Goal: Task Accomplishment & Management: Use online tool/utility

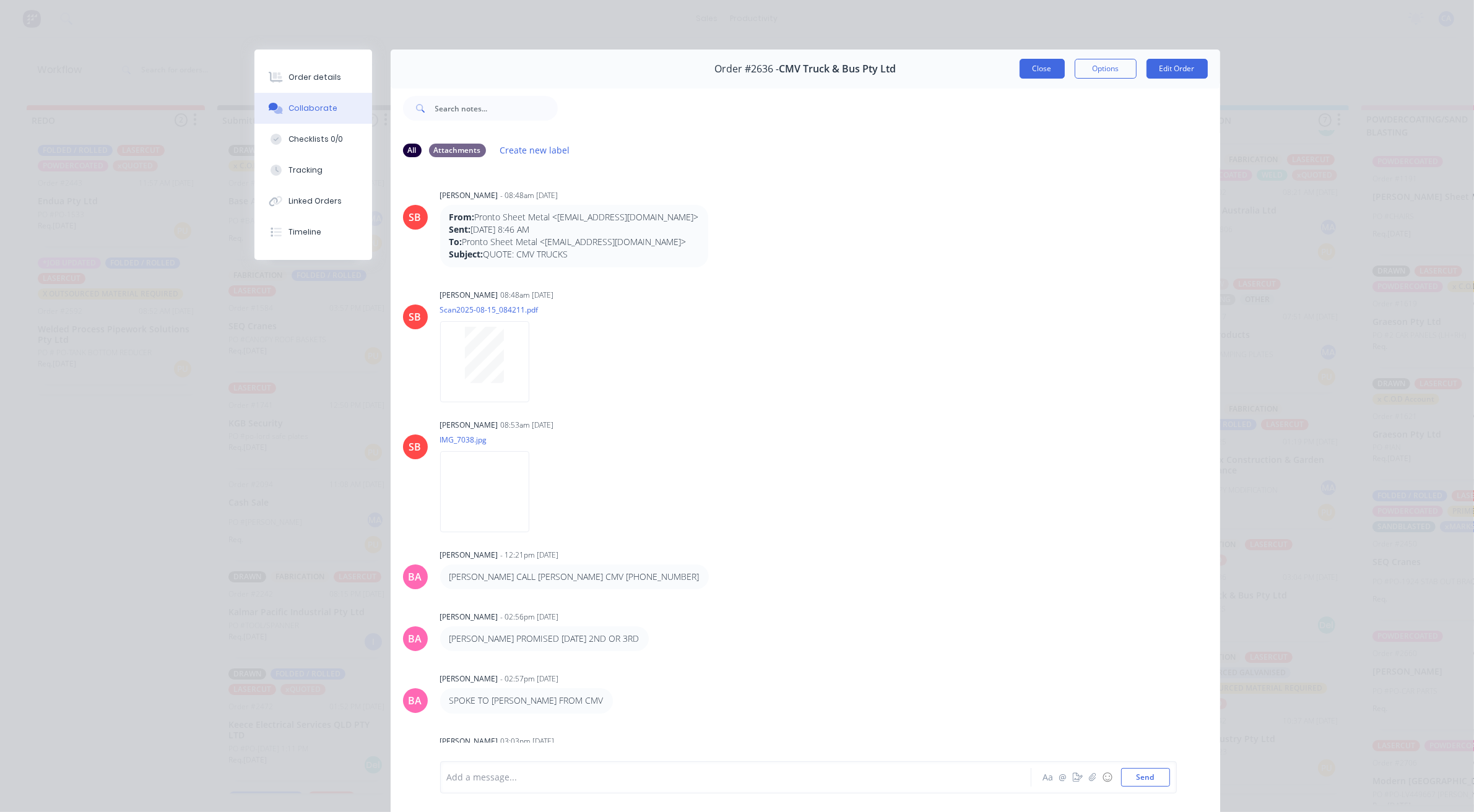
click at [1038, 72] on button "Close" at bounding box center [1042, 69] width 45 height 20
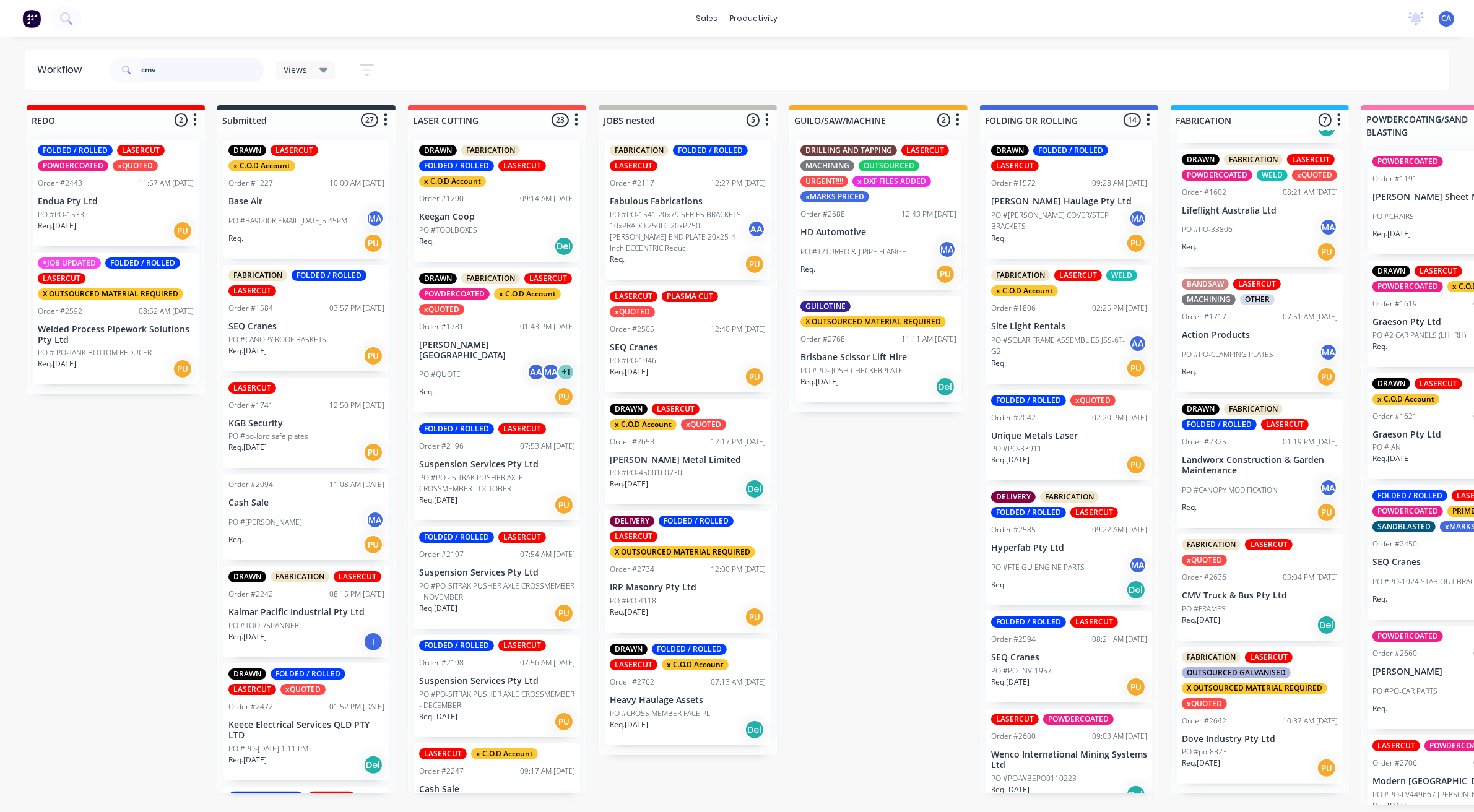
type input "cmv"
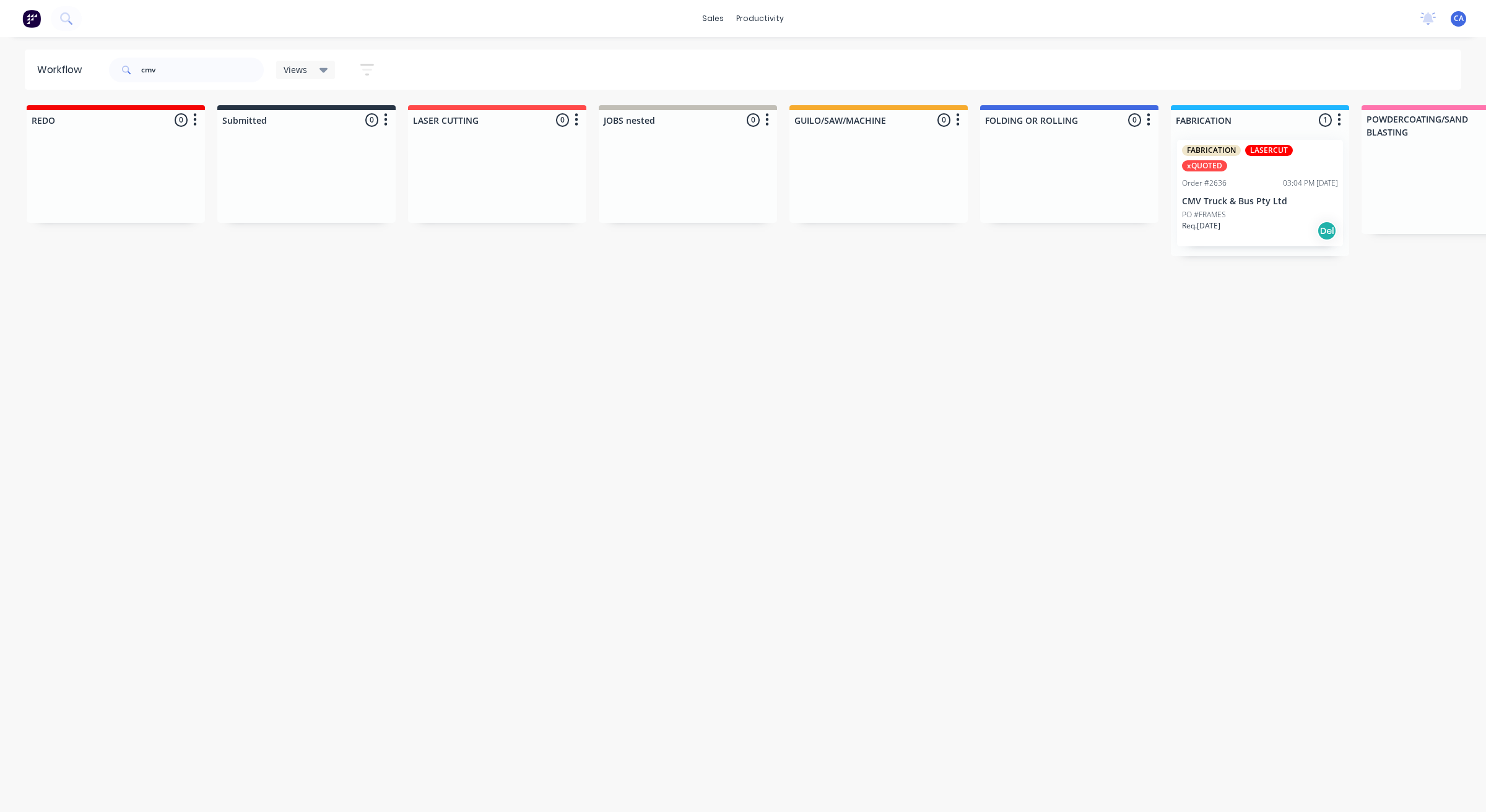
click at [1255, 226] on div "Req. [DATE] Del" at bounding box center [1260, 231] width 156 height 21
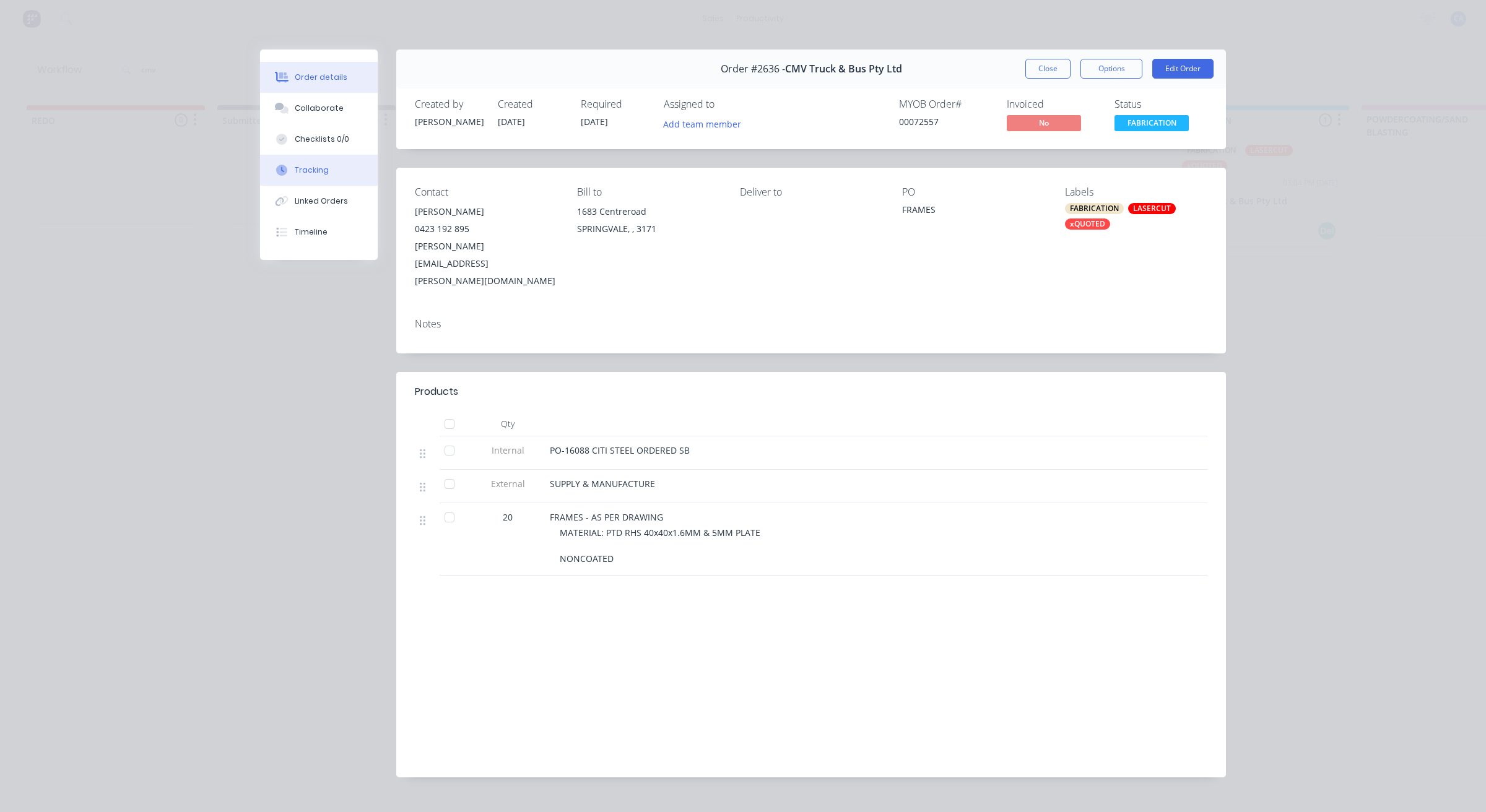
click at [334, 163] on button "Tracking" at bounding box center [319, 170] width 117 height 31
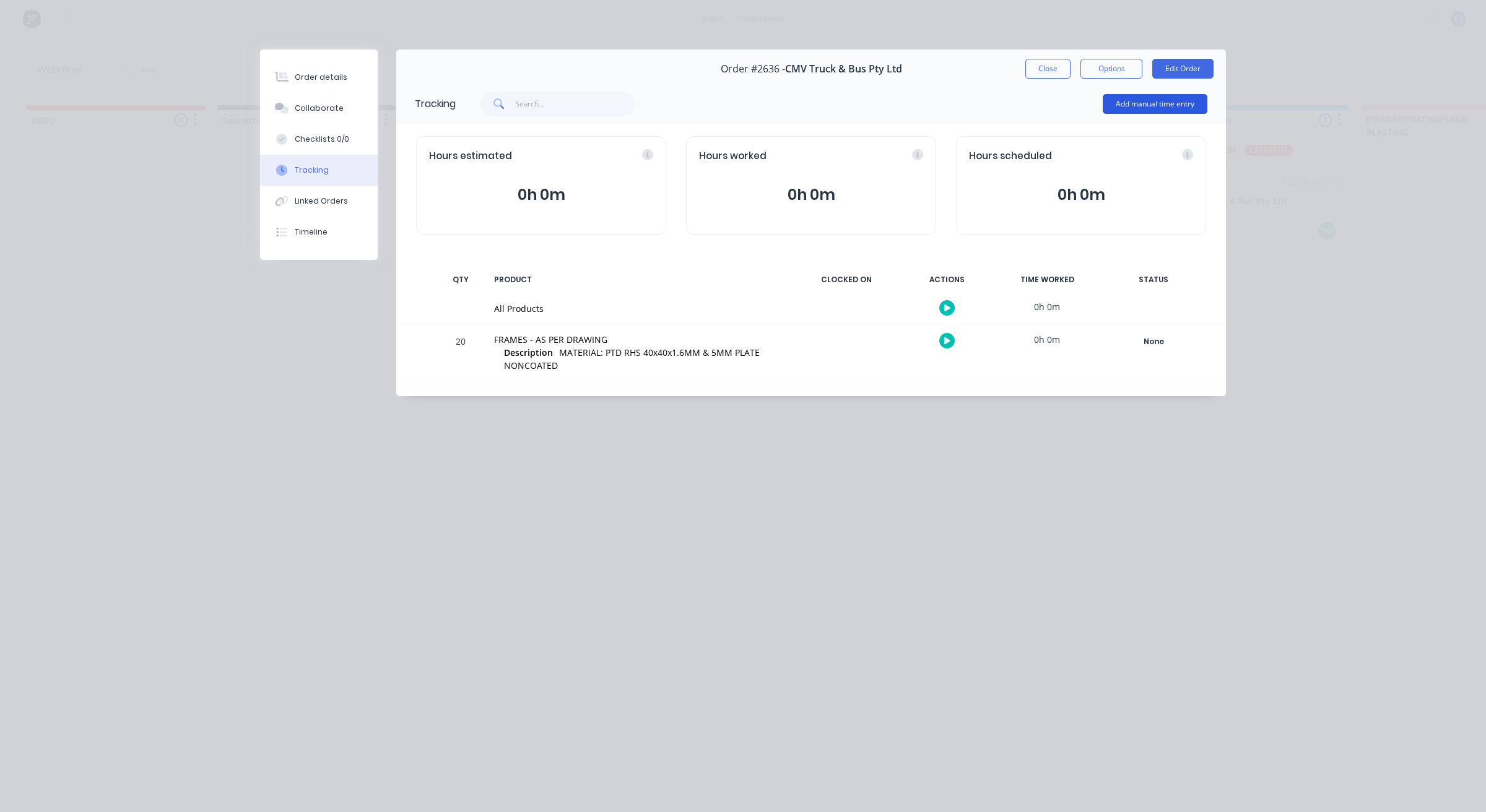
click at [1128, 106] on button "Add manual time entry" at bounding box center [1155, 104] width 104 height 20
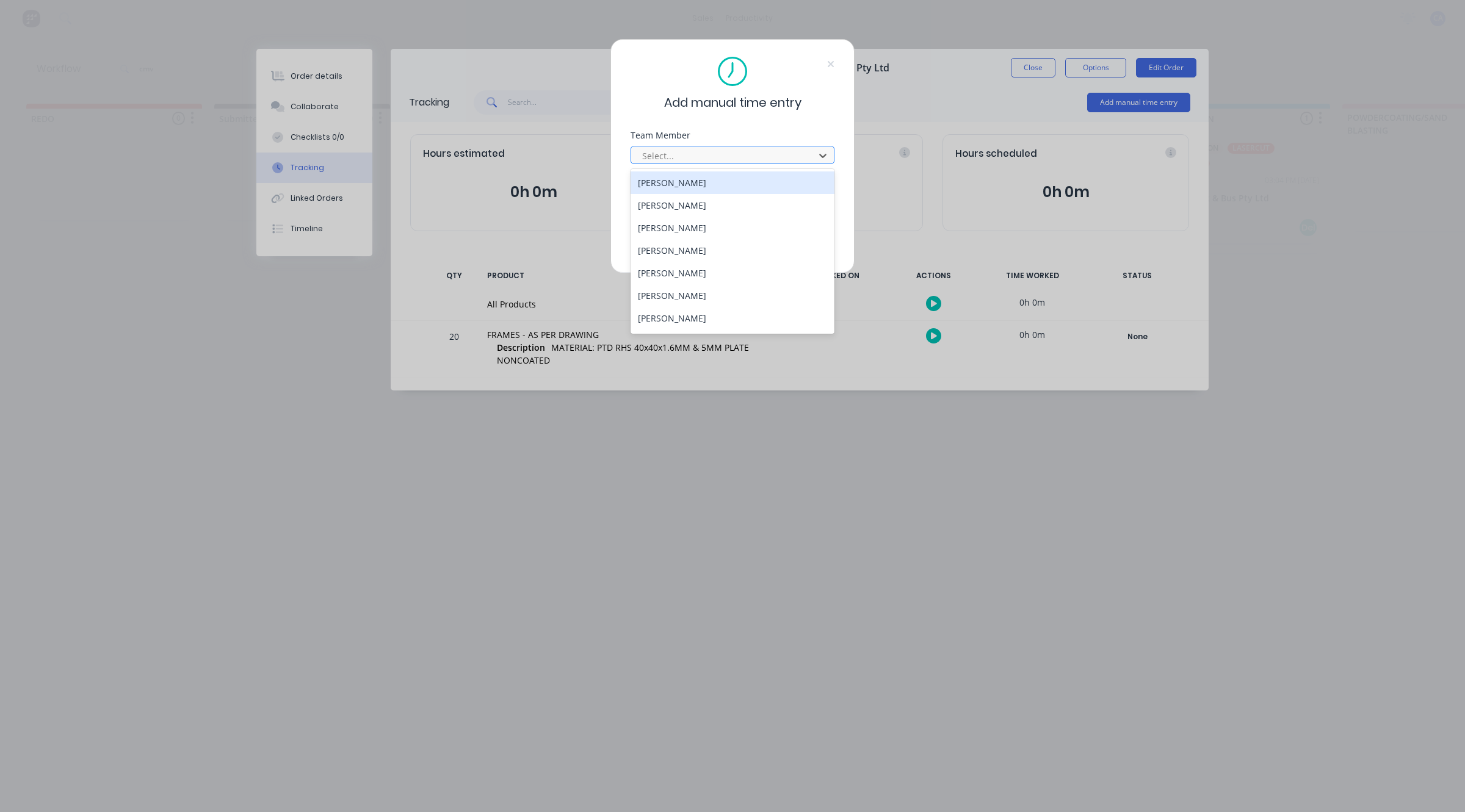
click at [742, 154] on div at bounding box center [725, 155] width 168 height 15
click at [707, 278] on div "[PERSON_NAME]" at bounding box center [733, 275] width 204 height 23
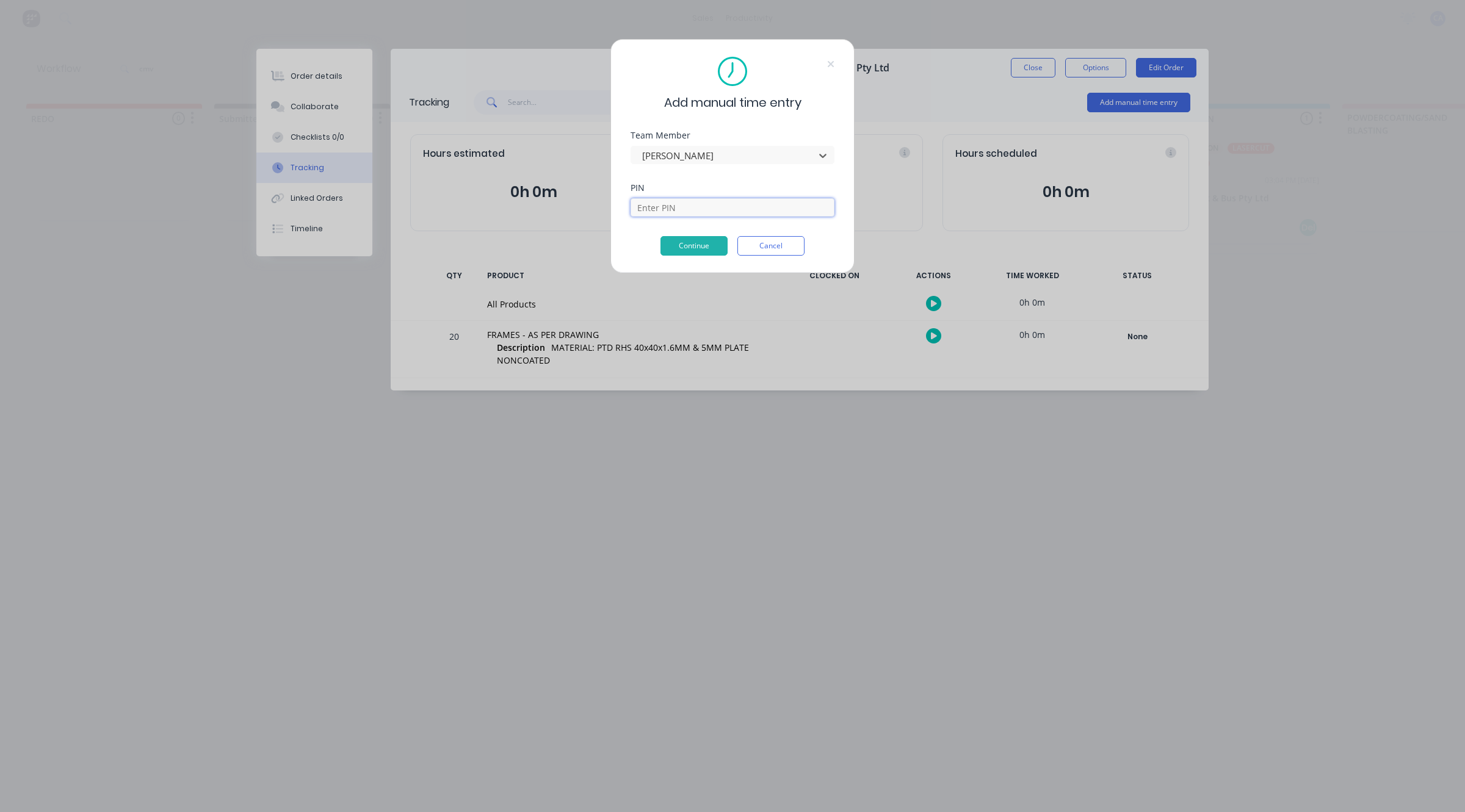
click at [691, 212] on input at bounding box center [733, 207] width 204 height 19
type input "0000"
click at [691, 245] on button "Continue" at bounding box center [694, 246] width 67 height 19
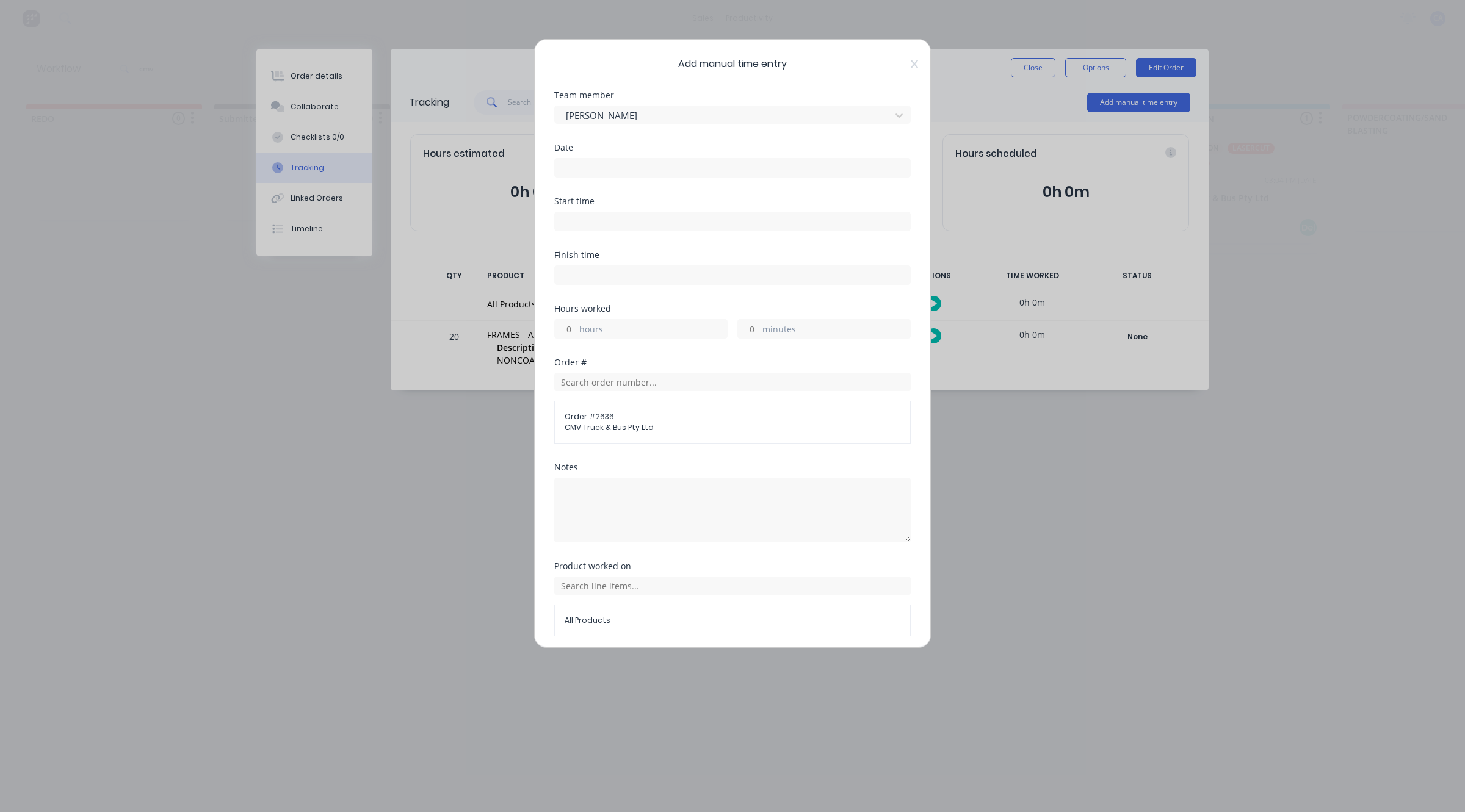
click at [602, 166] on input at bounding box center [732, 168] width 356 height 19
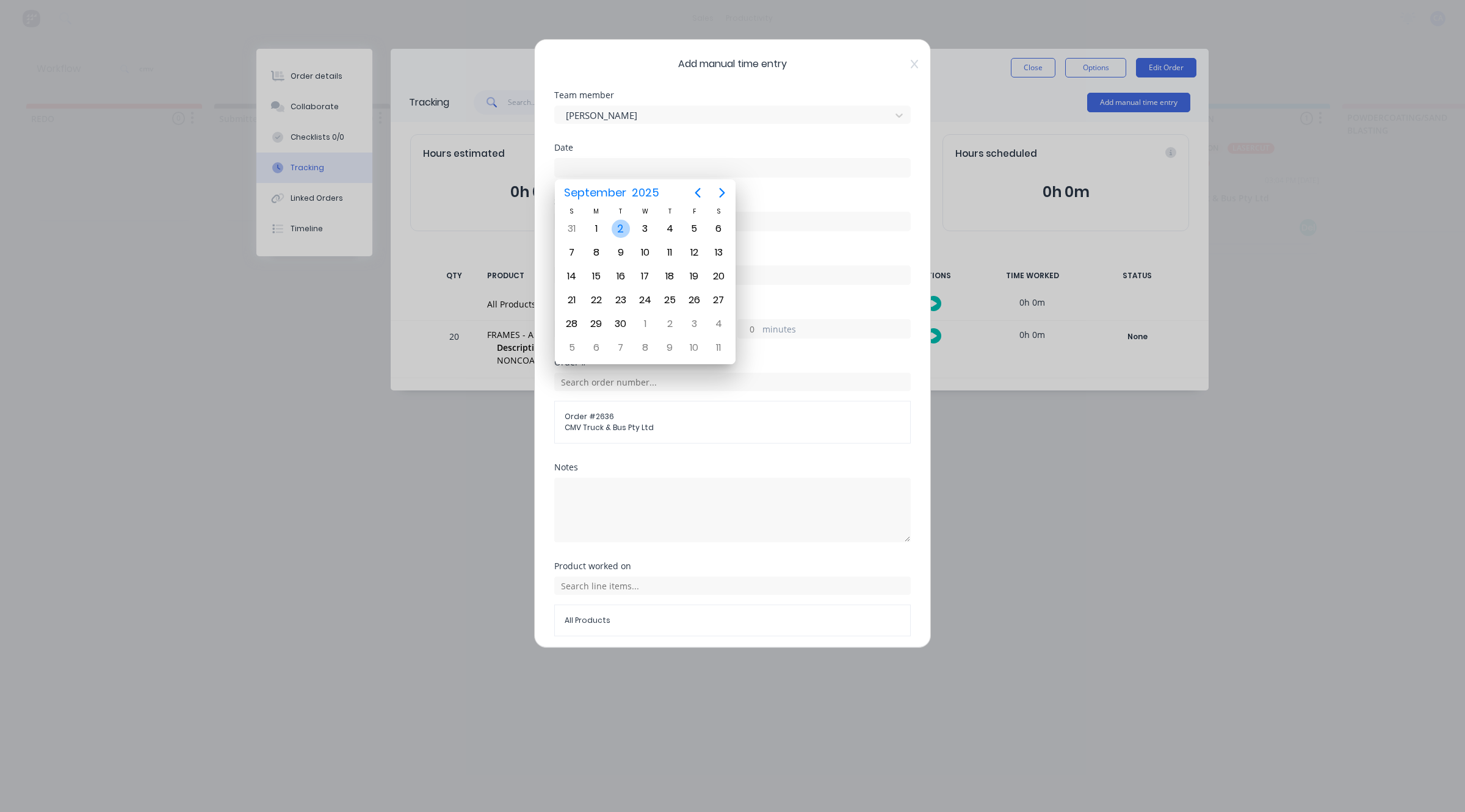
click at [621, 229] on div "2" at bounding box center [620, 228] width 19 height 19
type input "[DATE]"
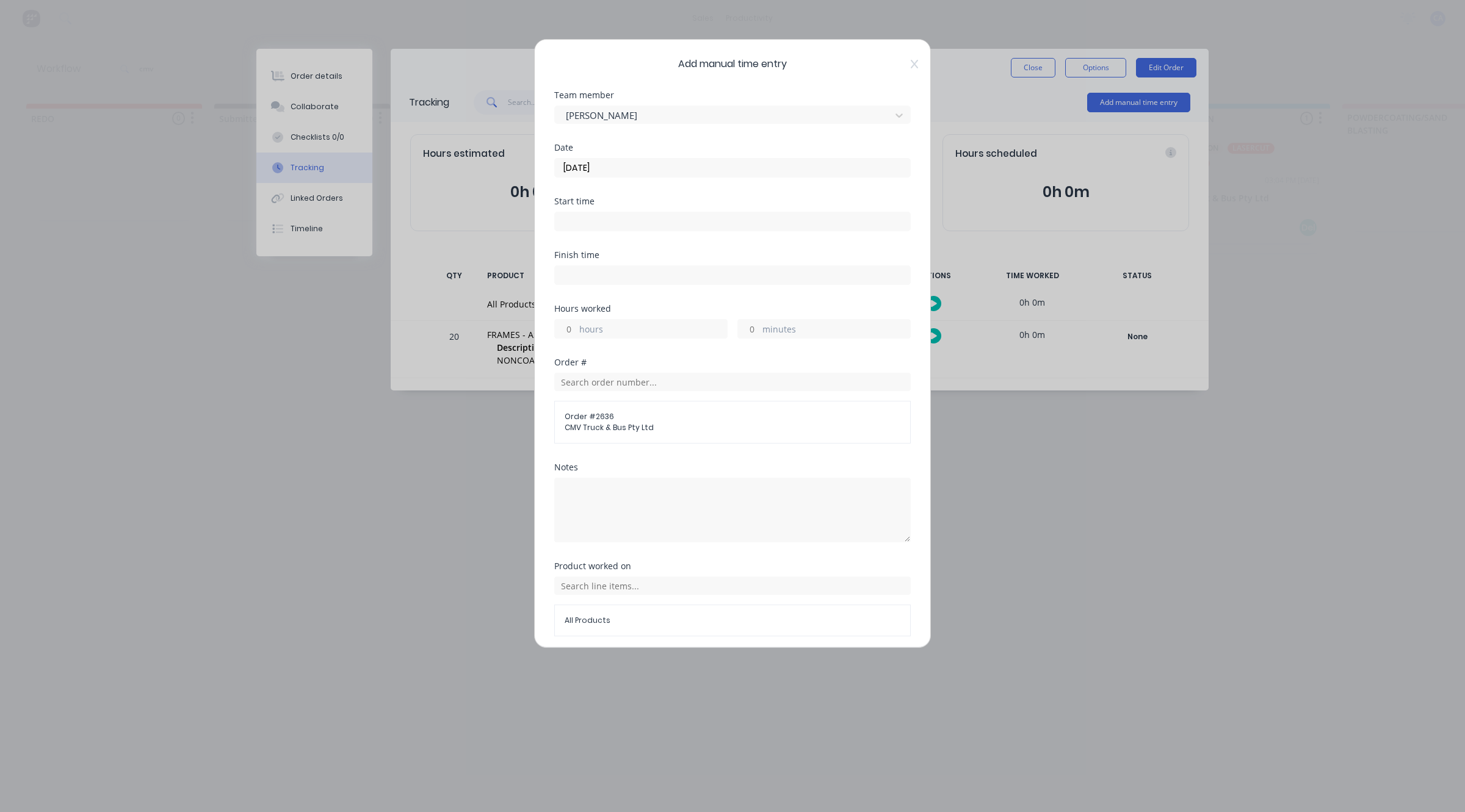
drag, startPoint x: 564, startPoint y: 331, endPoint x: 581, endPoint y: 330, distance: 17.0
click at [565, 331] on input "hours" at bounding box center [565, 329] width 21 height 19
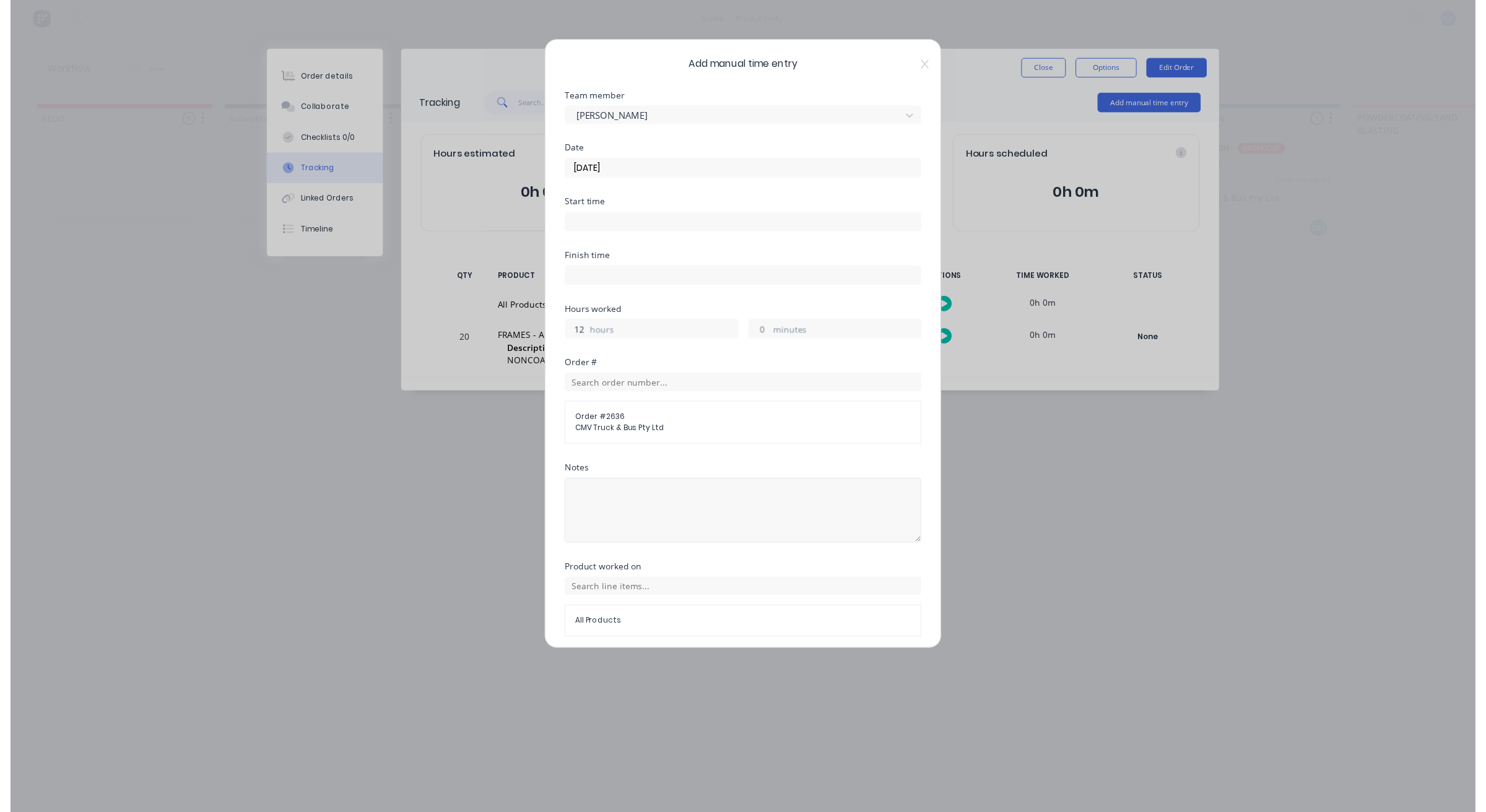
scroll to position [48, 0]
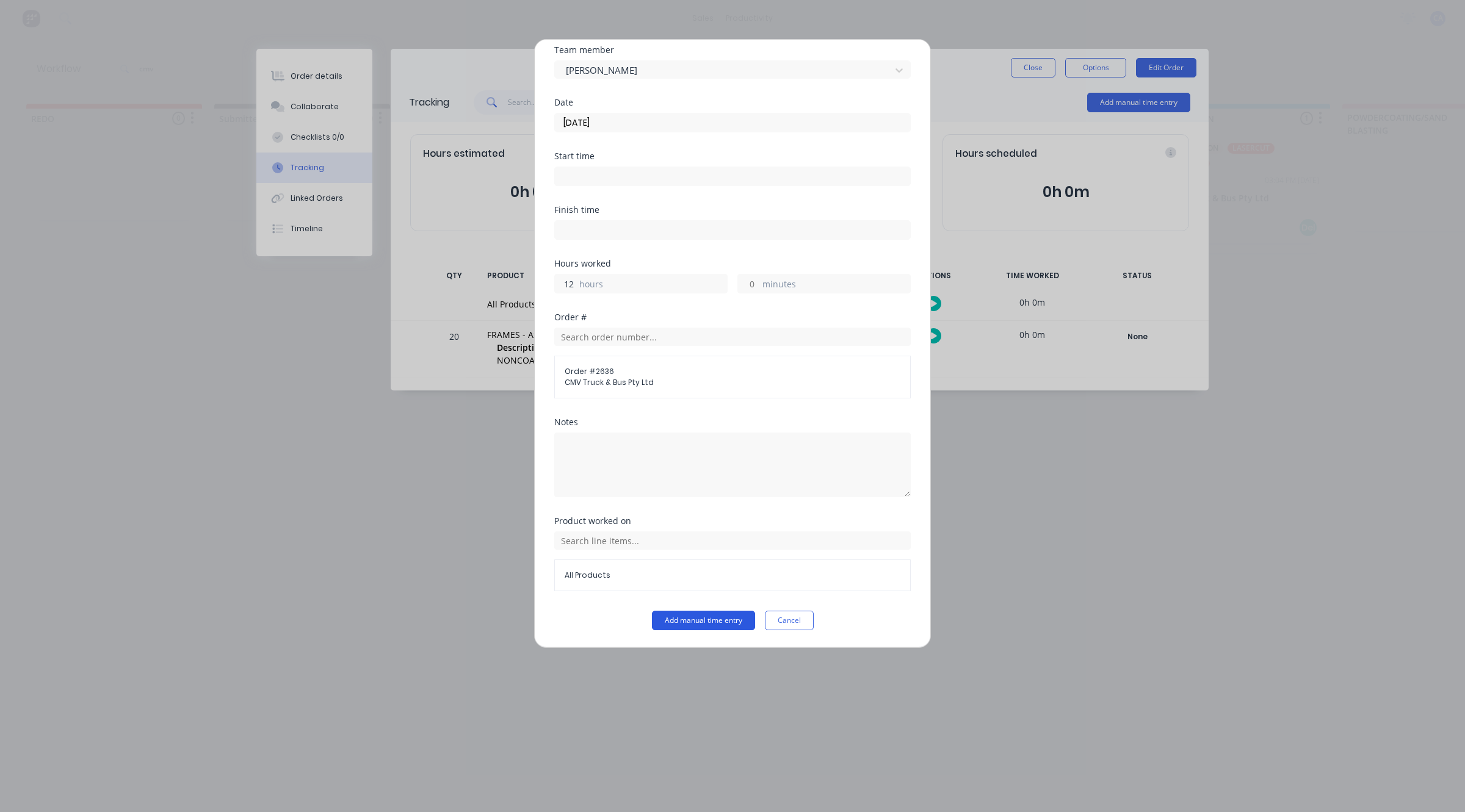
type input "12"
click at [724, 620] on button "Add manual time entry" at bounding box center [703, 621] width 103 height 19
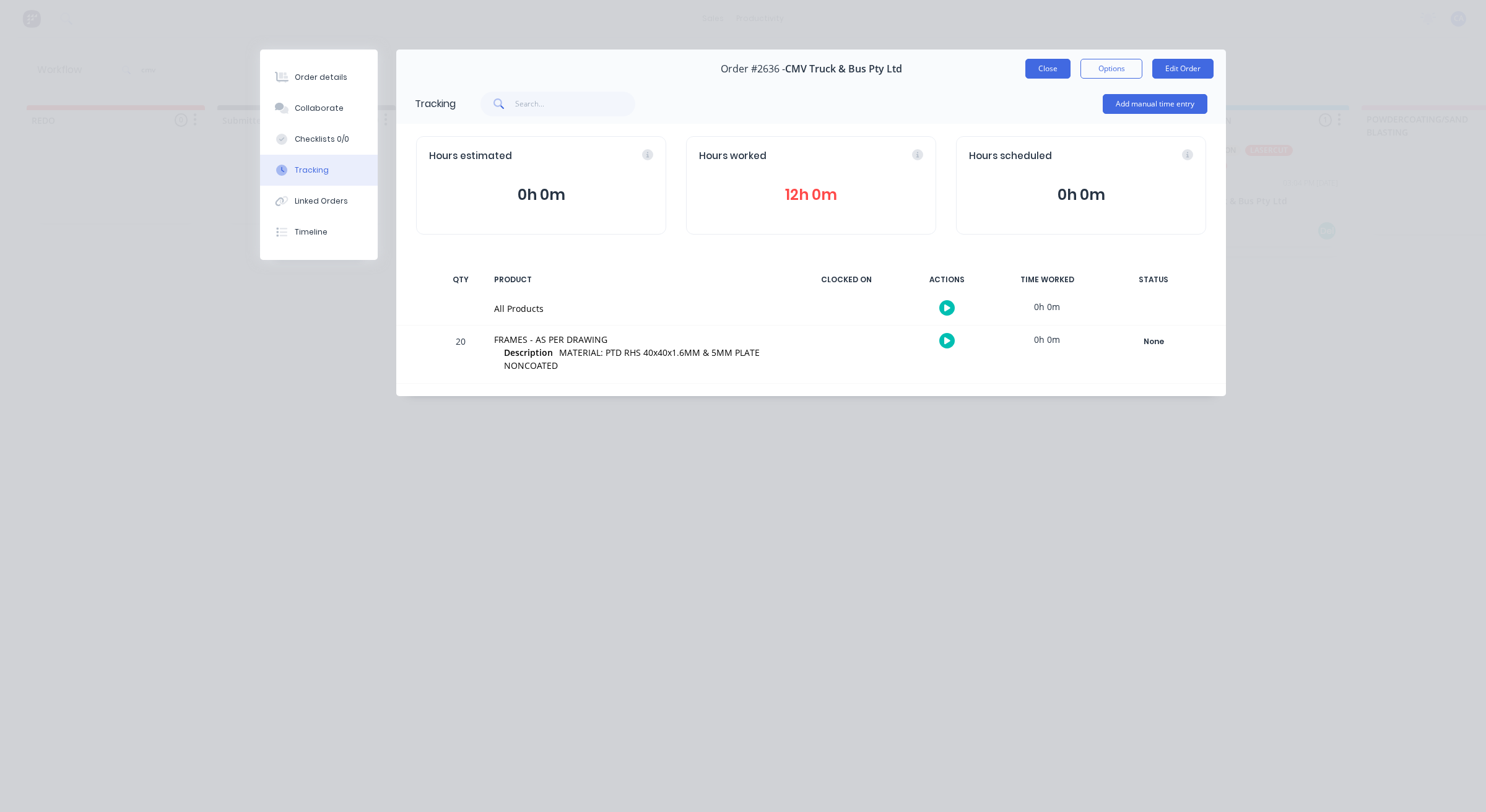
click at [1056, 67] on button "Close" at bounding box center [1048, 69] width 45 height 20
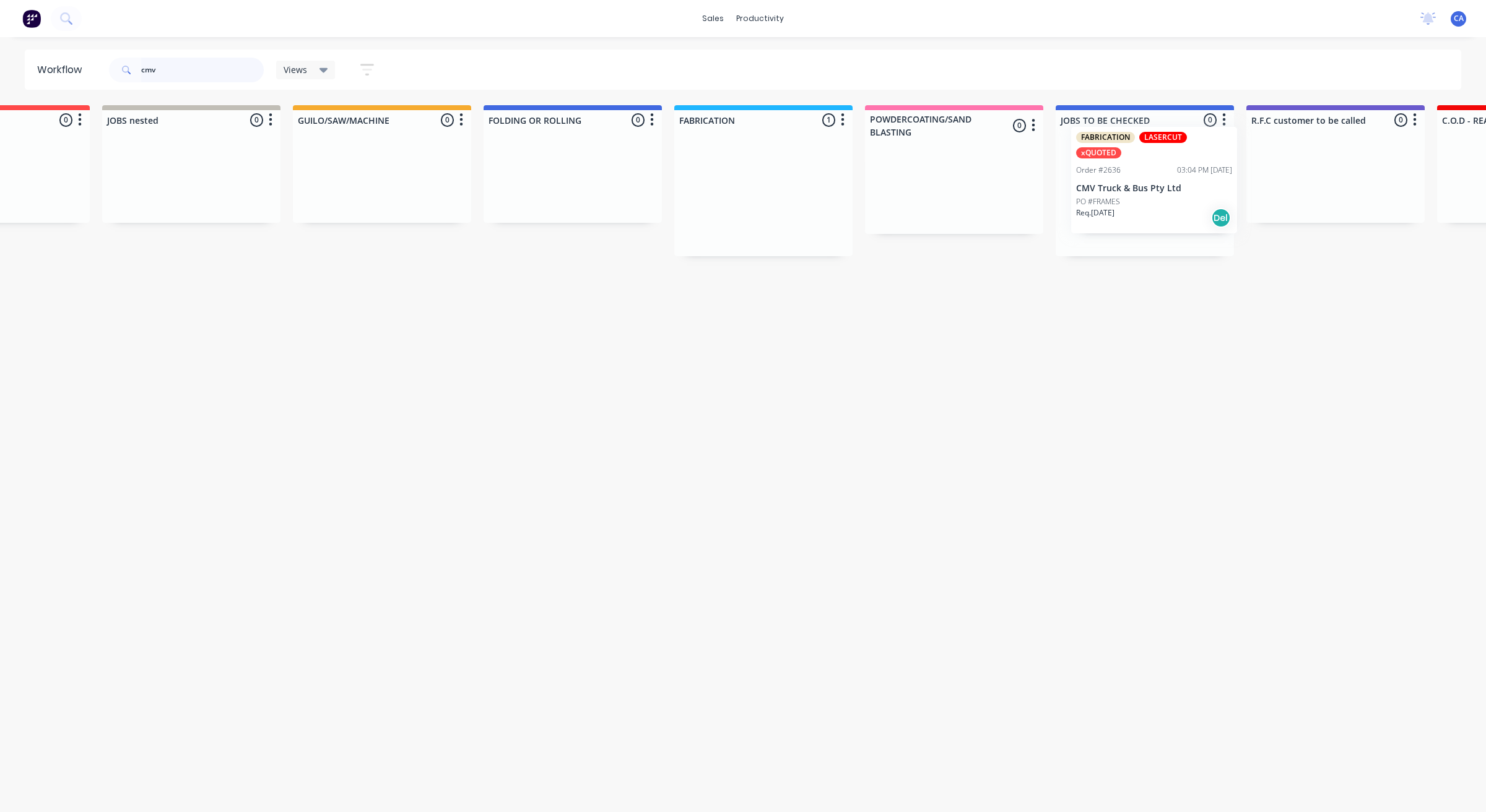
scroll to position [0, 503]
drag, startPoint x: 1245, startPoint y: 209, endPoint x: 1118, endPoint y: 308, distance: 161.0
click at [1143, 198] on div "REDO 0 Sort By Created date Required date Order number Customer name Most recen…" at bounding box center [1239, 181] width 3502 height 151
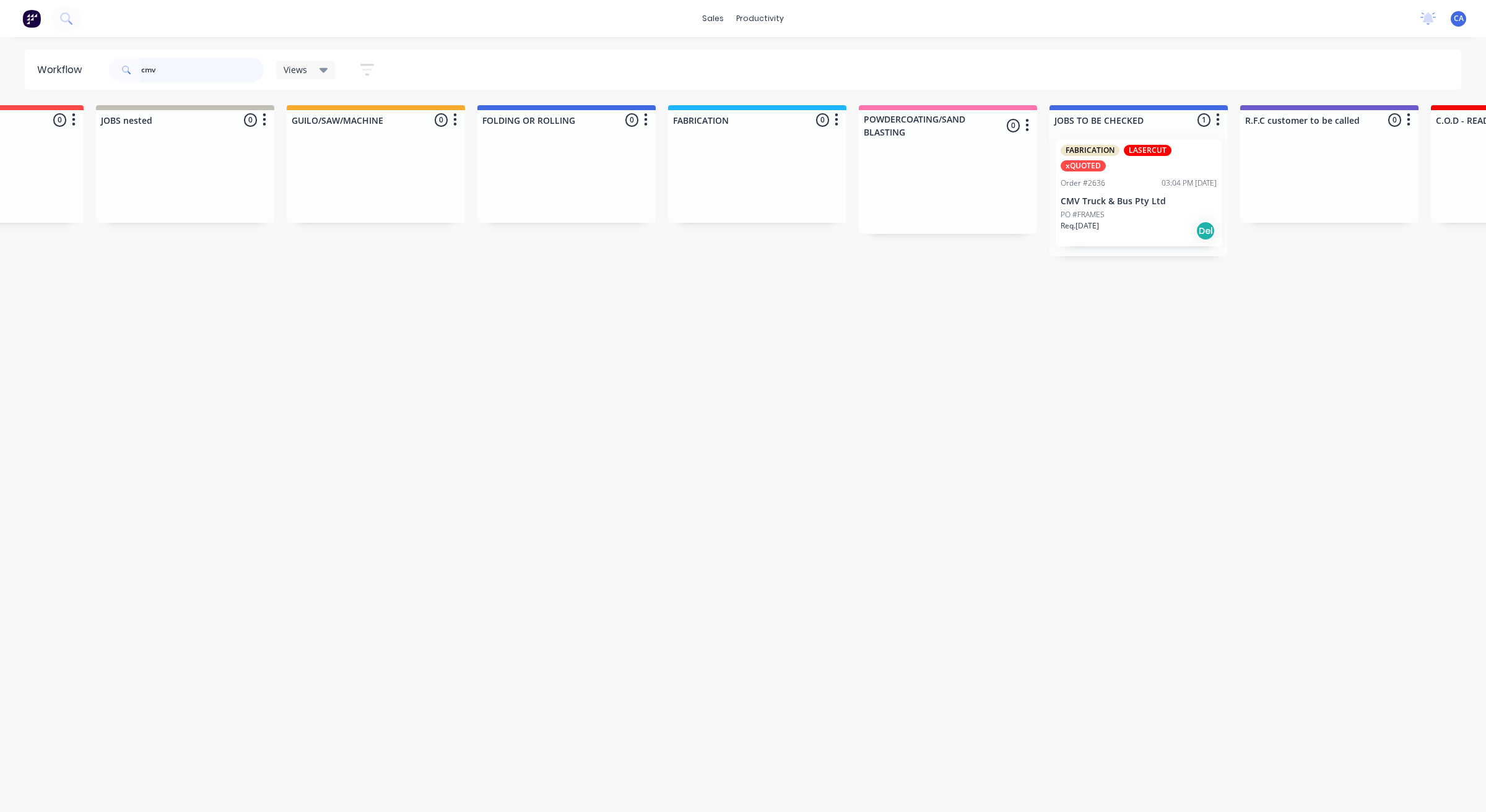
drag, startPoint x: 220, startPoint y: 80, endPoint x: 3, endPoint y: 81, distance: 217.0
click at [0, 82] on div "Workflow cmv Views Save new view None (Default) edit Show/Hide statuses Show li…" at bounding box center [743, 69] width 1486 height 40
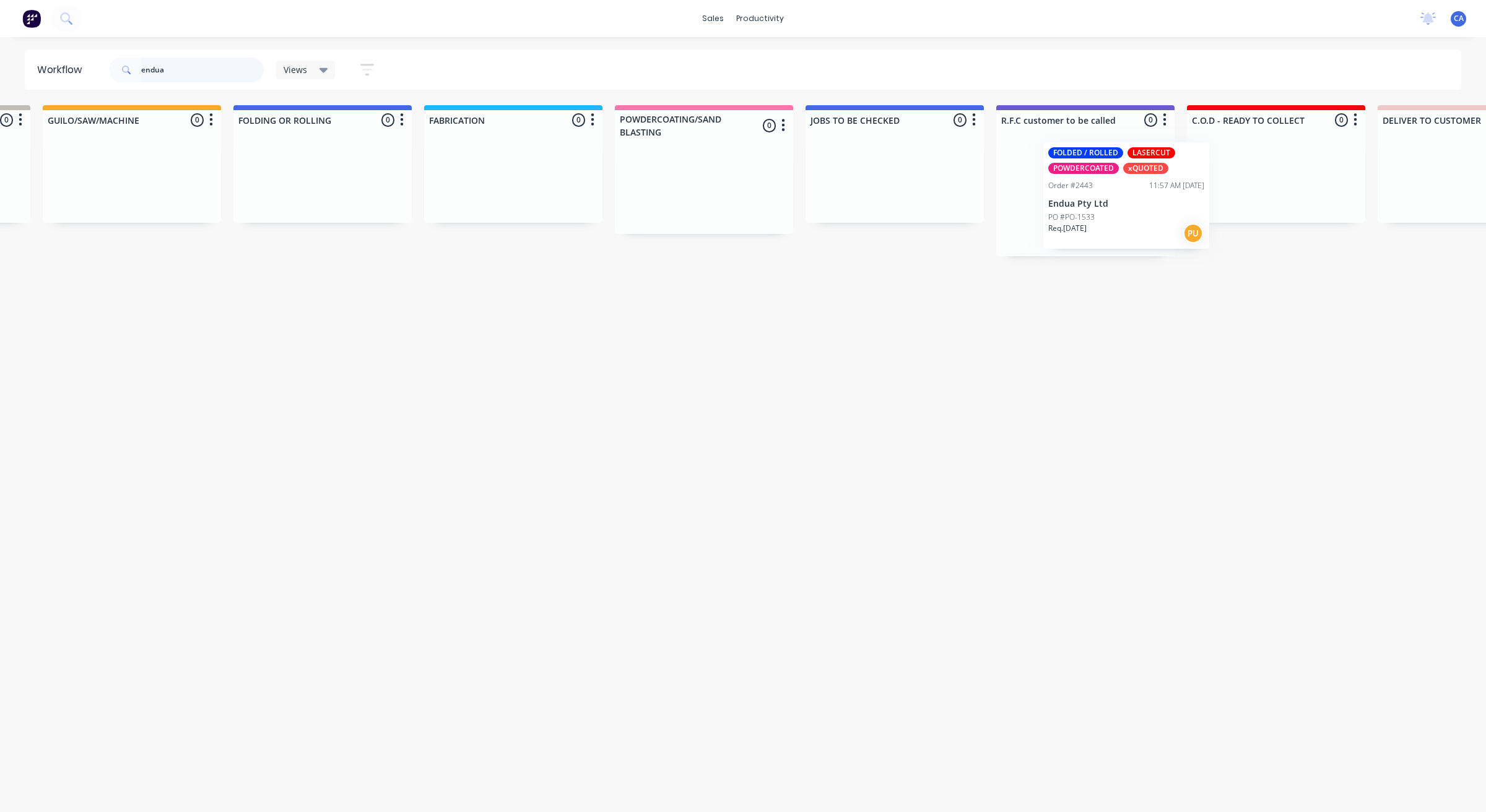
scroll to position [0, 748]
drag, startPoint x: 94, startPoint y: 200, endPoint x: 1060, endPoint y: 208, distance: 966.0
click at [1060, 208] on div "REDO 1 Sort By Created date Required date Order number Customer name Most recen…" at bounding box center [993, 181] width 3502 height 151
type input "endua"
click at [1081, 214] on div "PO #PO-1533" at bounding box center [1084, 215] width 156 height 11
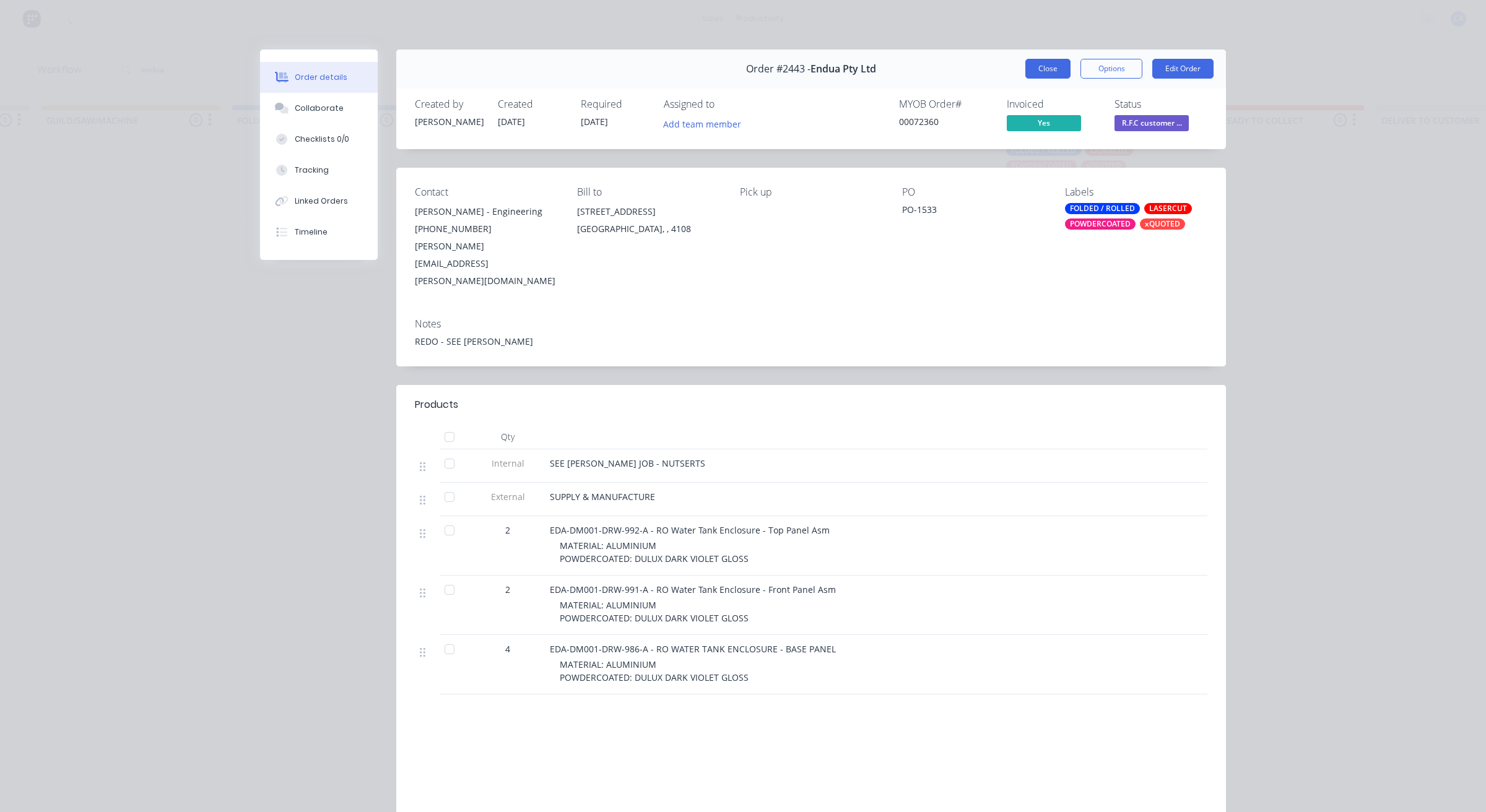
click at [1046, 69] on button "Close" at bounding box center [1048, 69] width 45 height 20
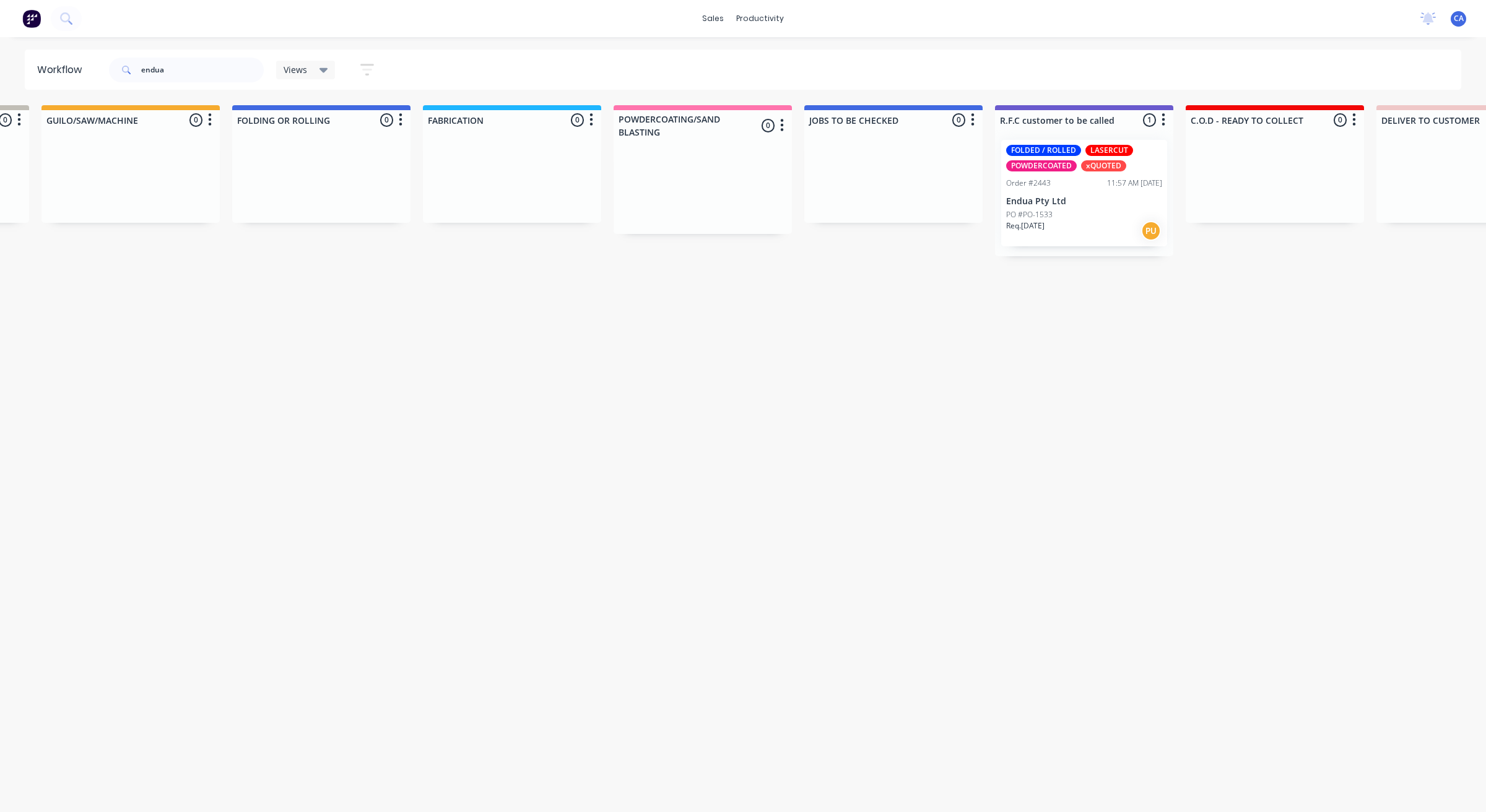
click at [1072, 200] on p "Endua Pty Ltd" at bounding box center [1084, 201] width 156 height 11
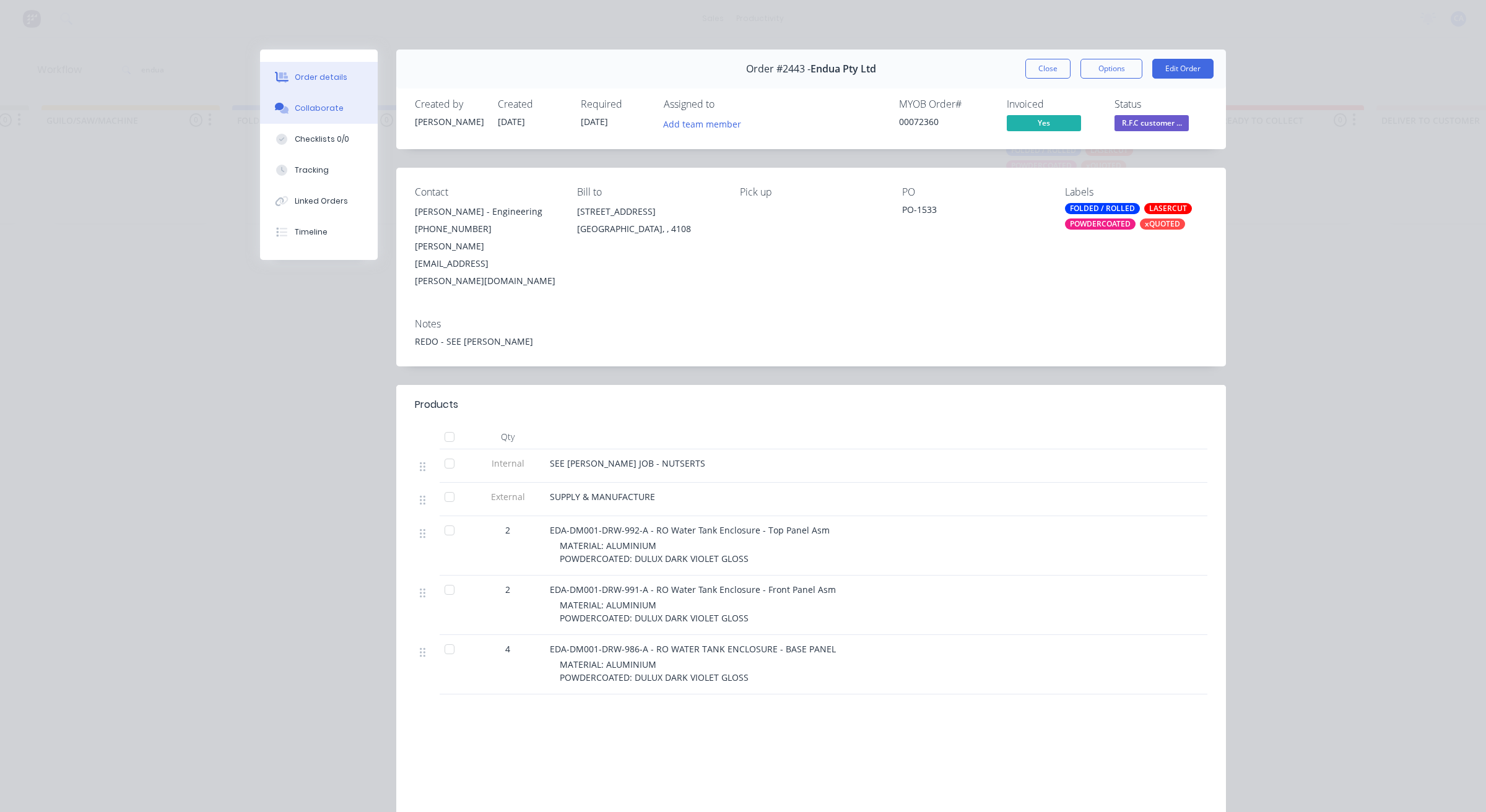
click at [321, 109] on div "Collaborate" at bounding box center [320, 108] width 49 height 11
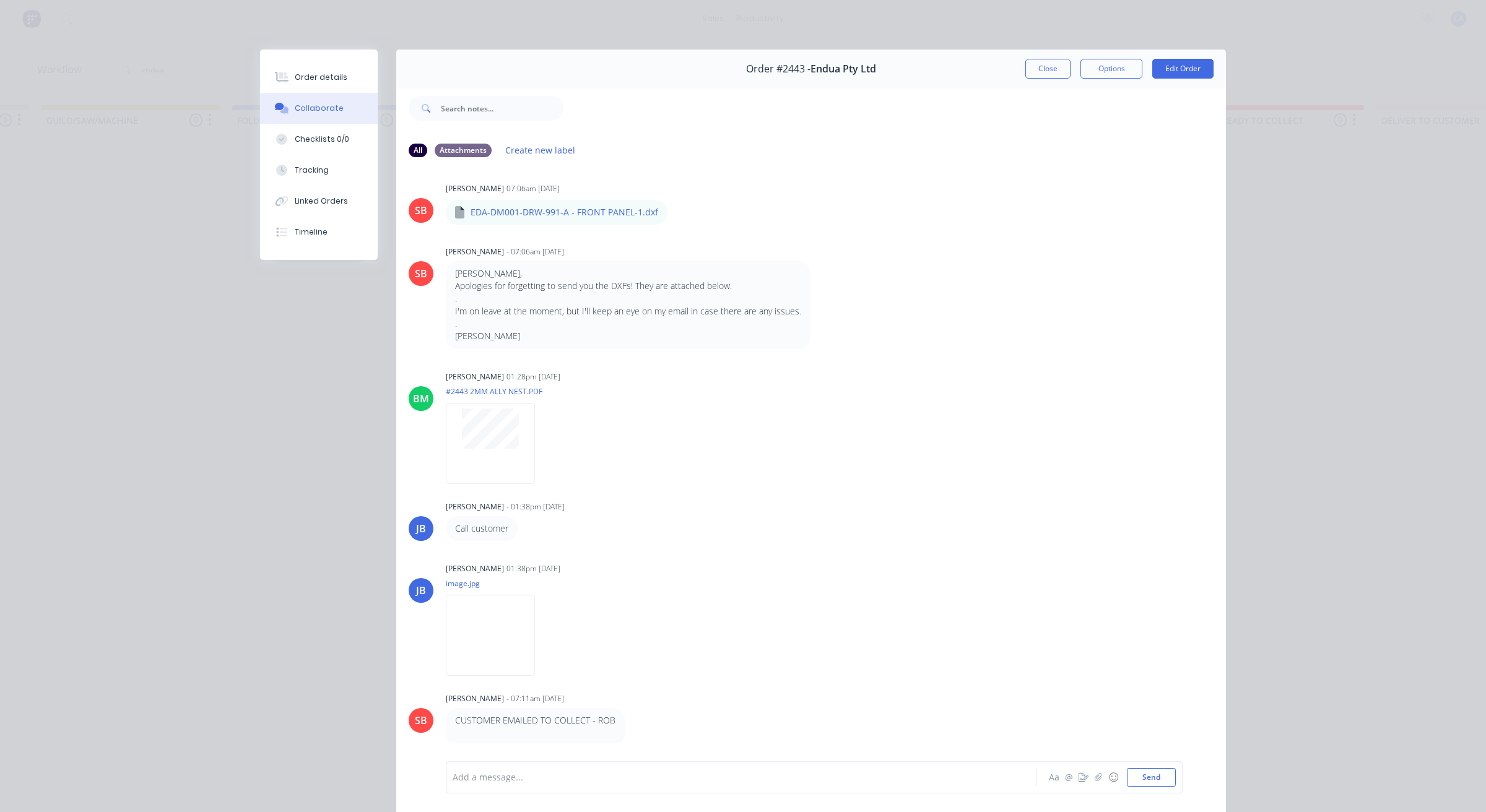
scroll to position [1802, 0]
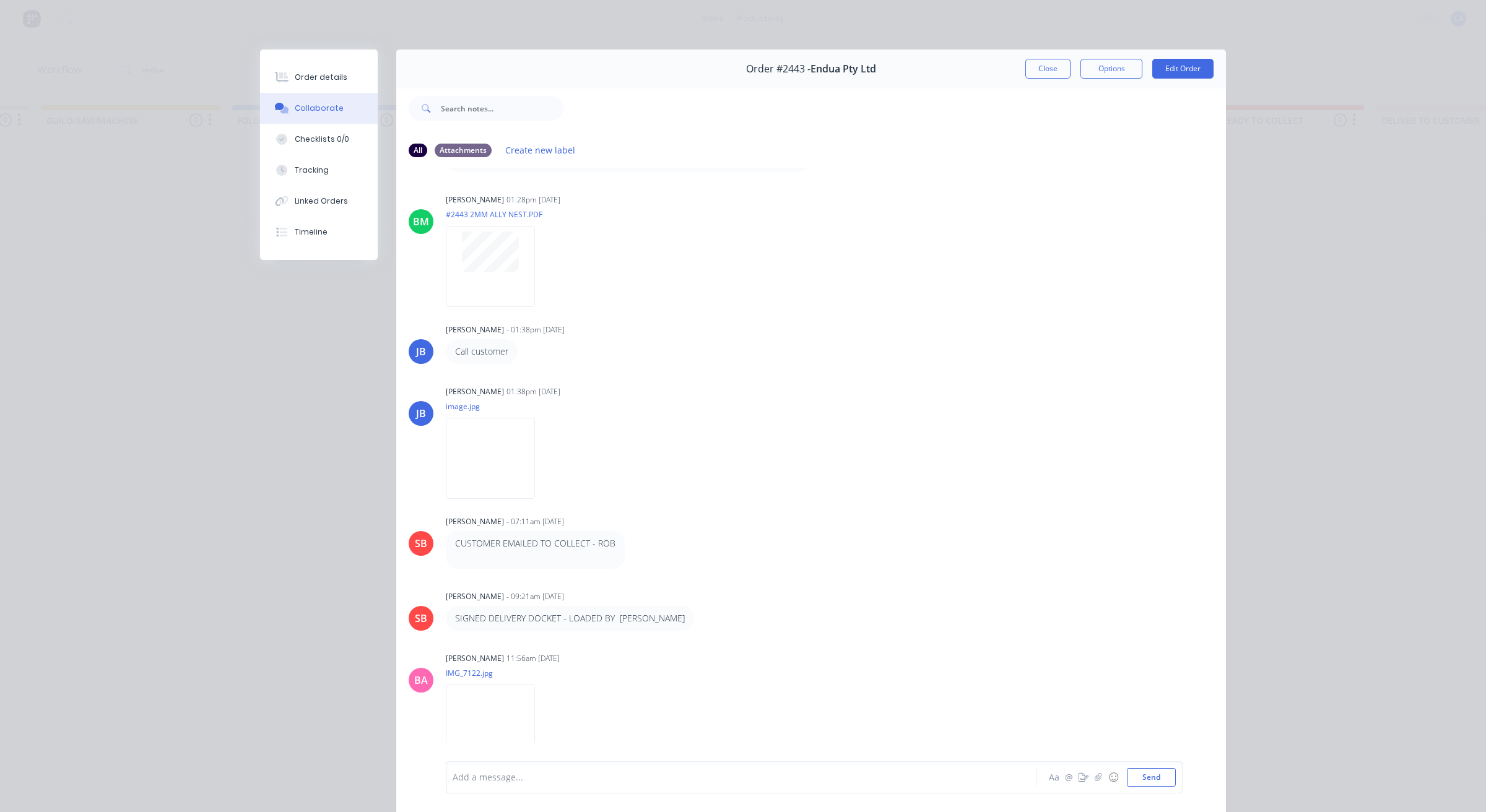
click at [574, 790] on div "Add a message... Aa @ ☺ Send" at bounding box center [814, 777] width 737 height 32
click at [550, 776] on div at bounding box center [725, 778] width 542 height 13
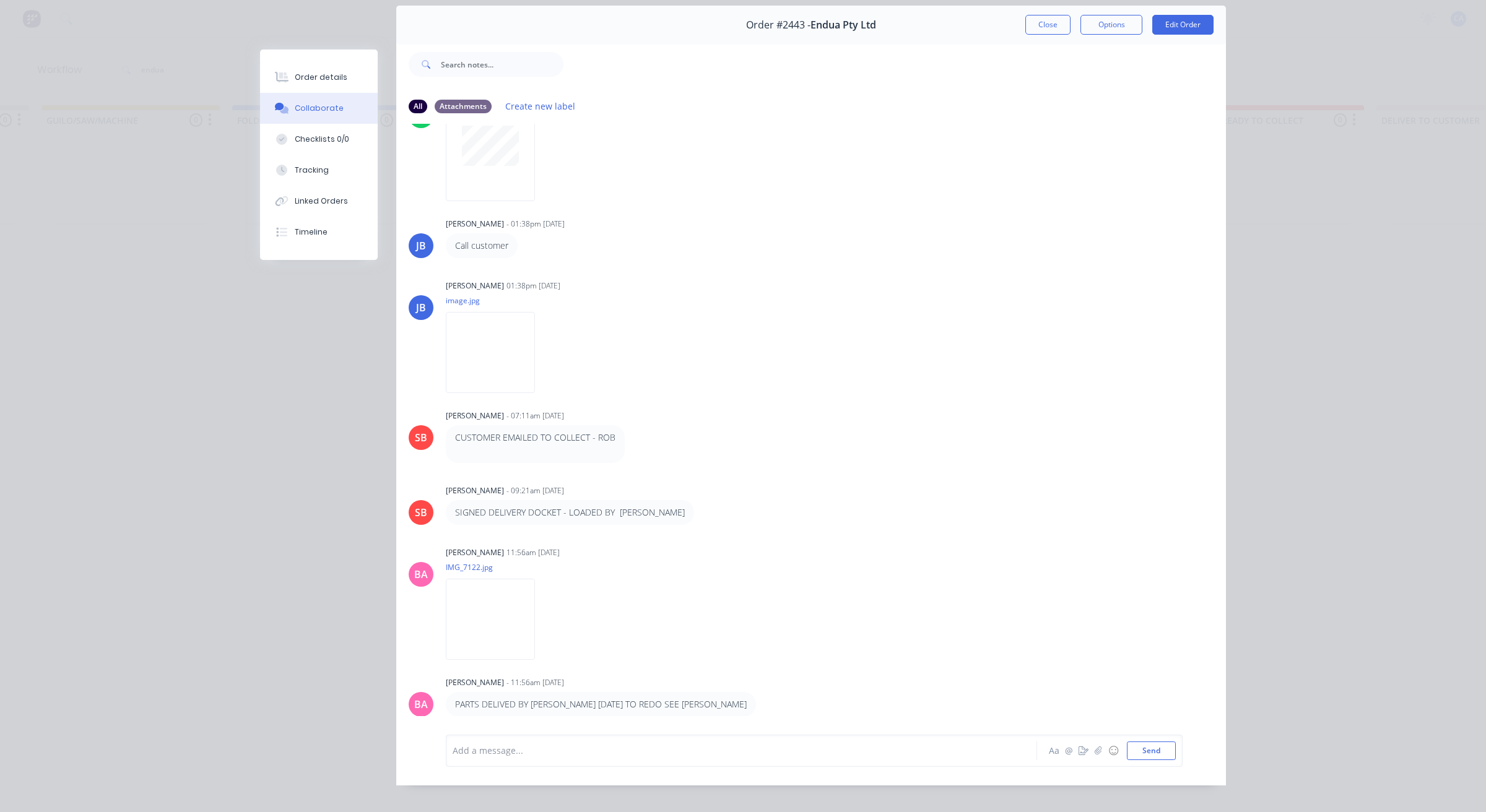
scroll to position [68, 0]
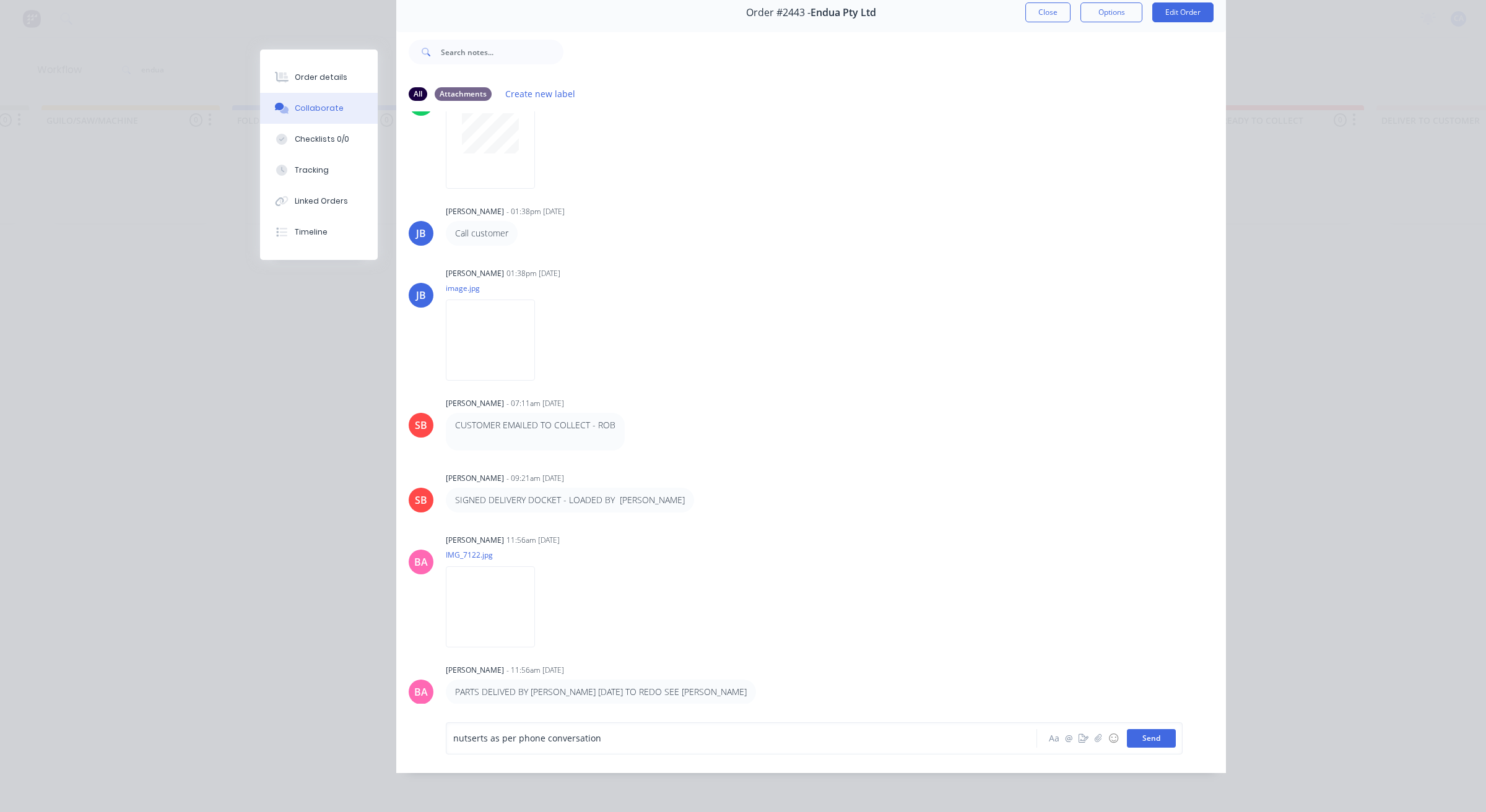
click at [1157, 736] on button "Send" at bounding box center [1152, 738] width 49 height 19
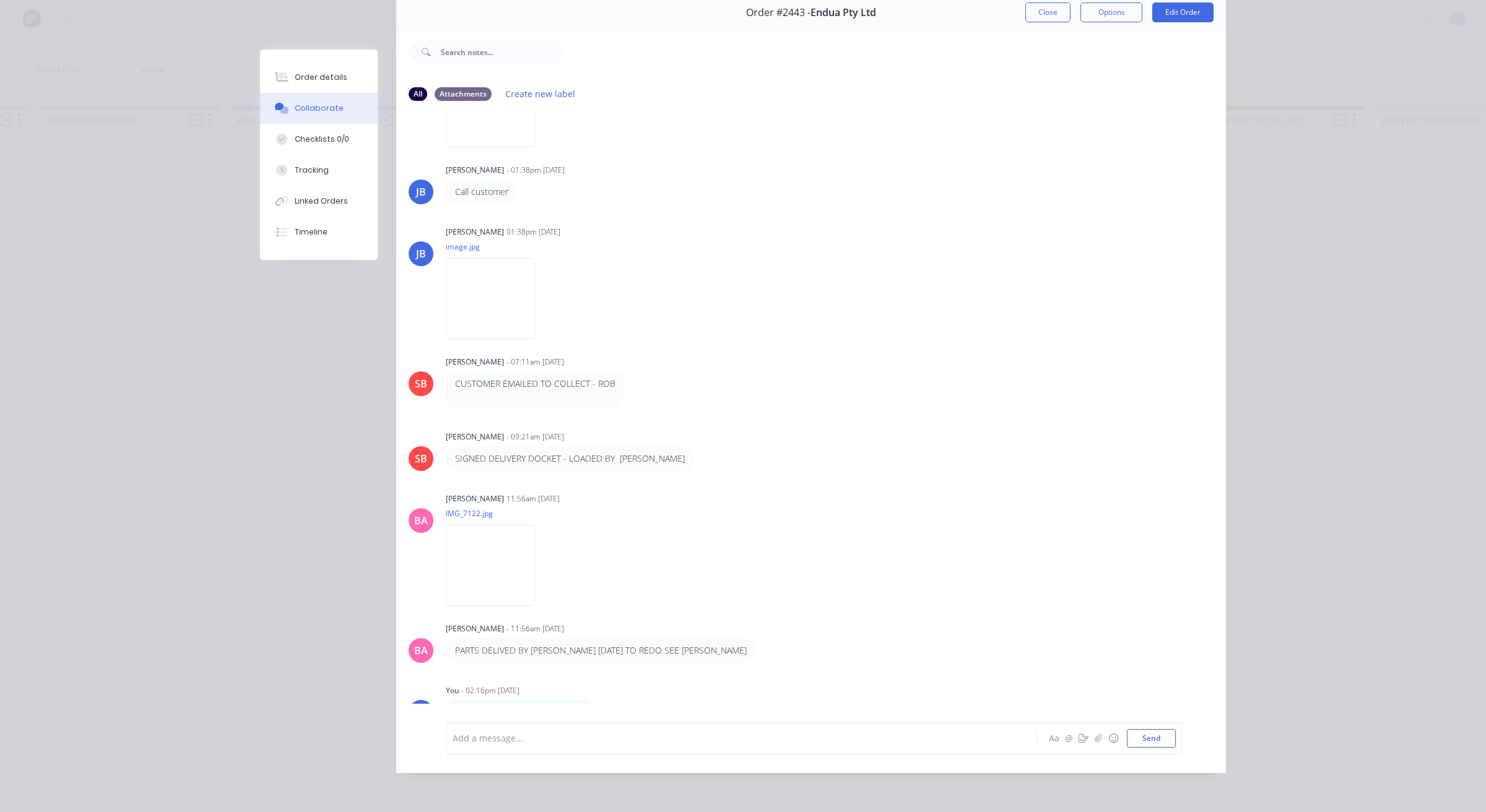
scroll to position [1926, 0]
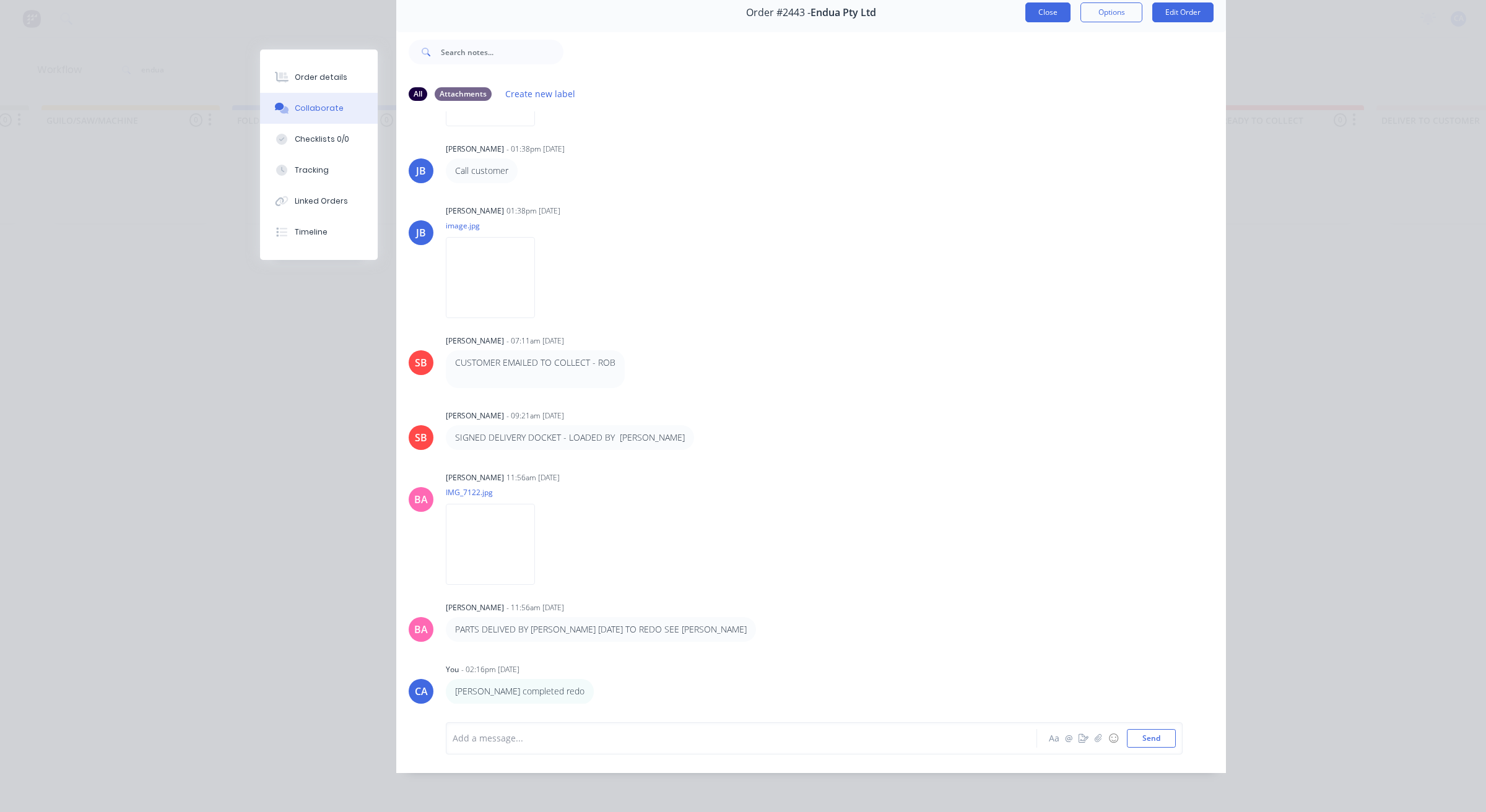
click at [1053, 2] on button "Close" at bounding box center [1048, 12] width 45 height 20
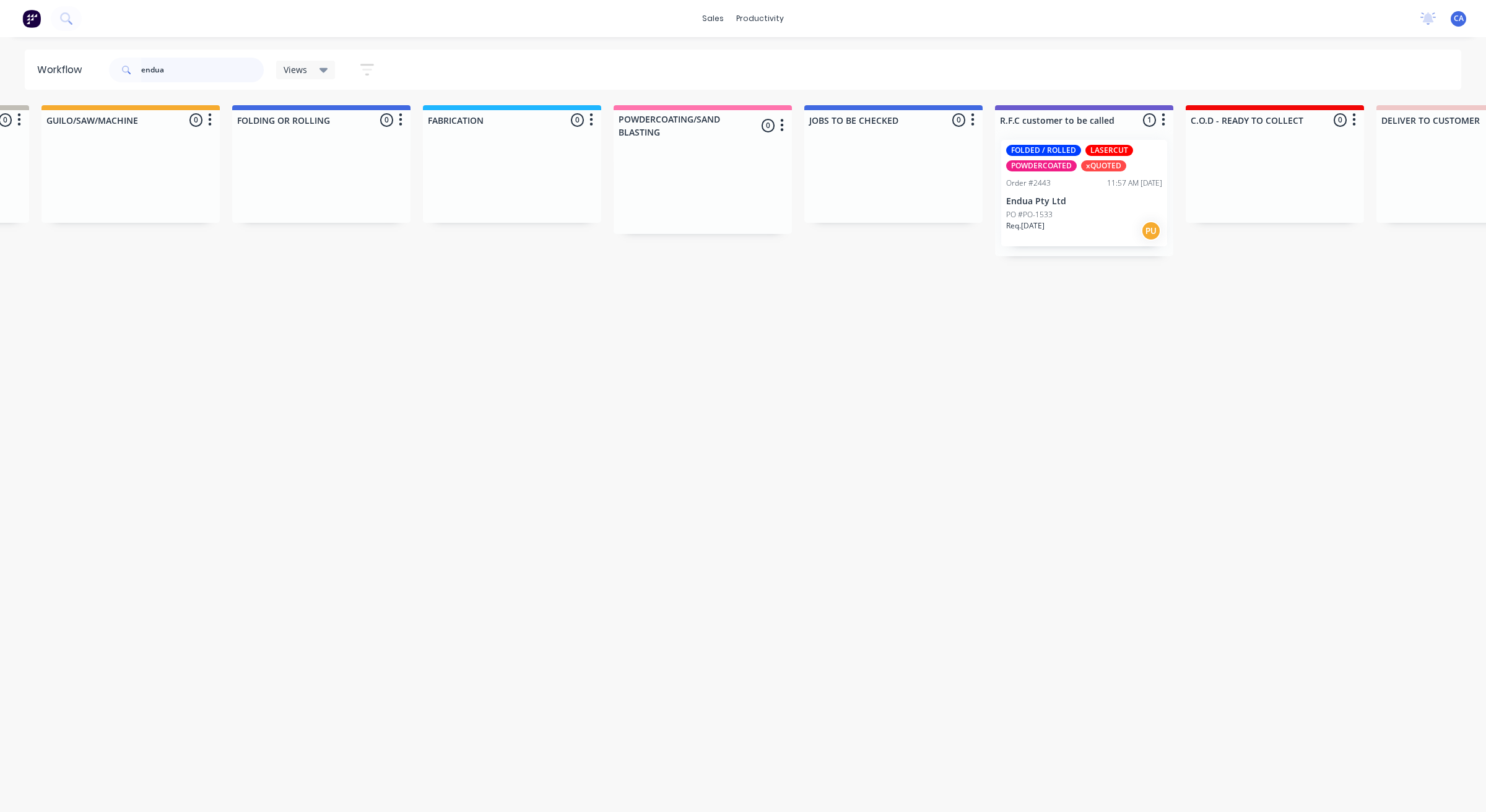
drag, startPoint x: 182, startPoint y: 67, endPoint x: 127, endPoint y: 72, distance: 55.2
click at [136, 72] on div "endua" at bounding box center [186, 70] width 154 height 25
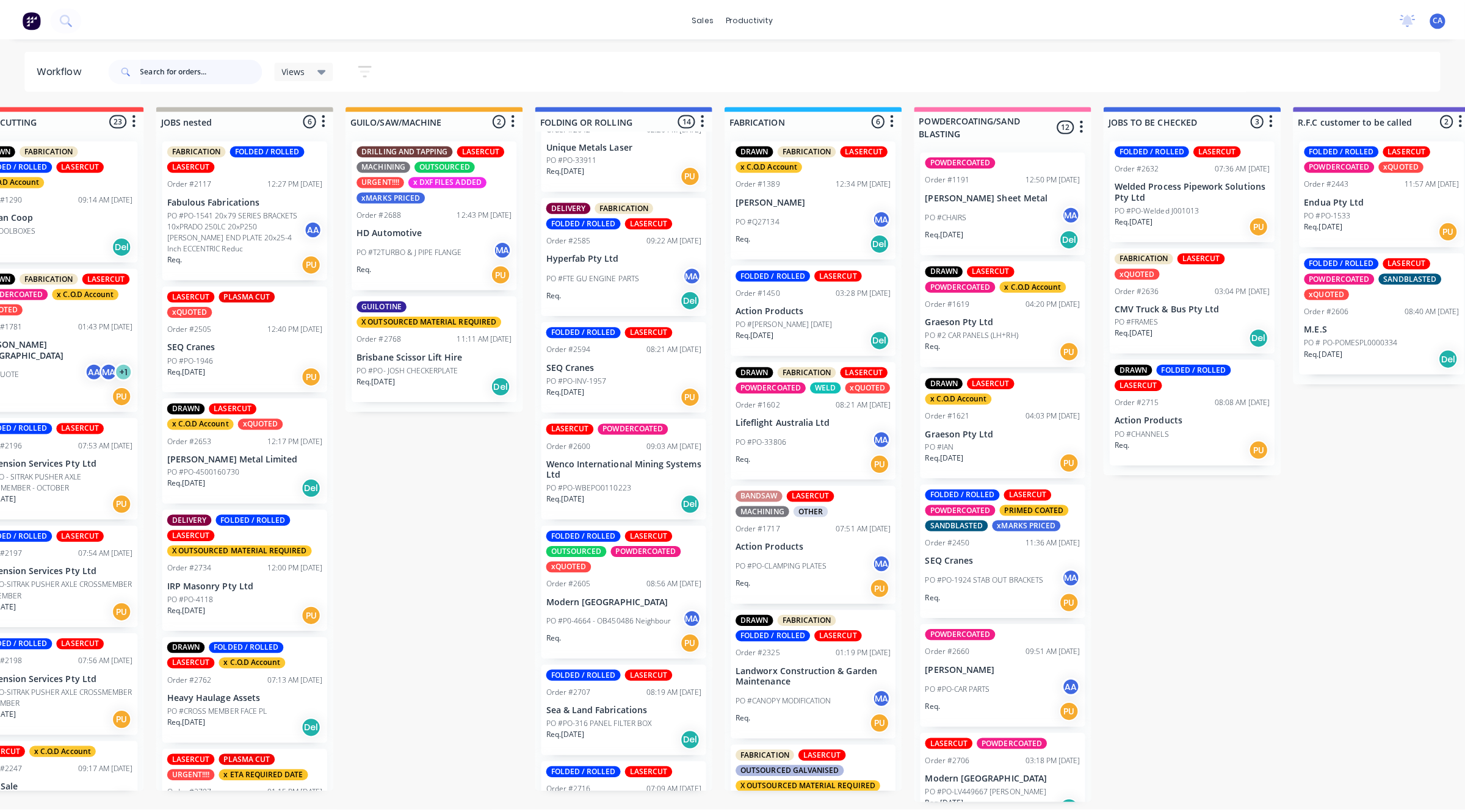
scroll to position [305, 0]
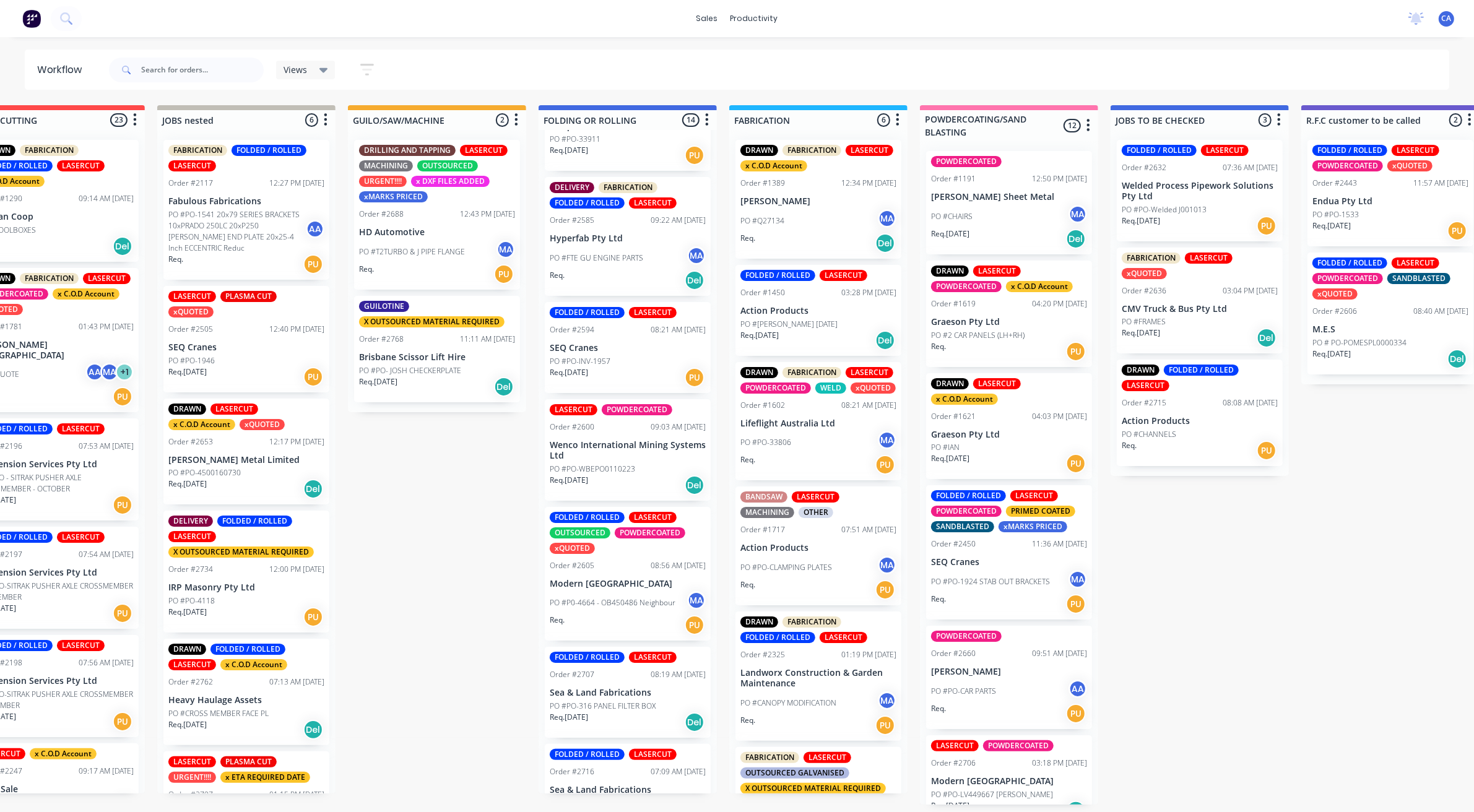
click at [602, 356] on p "PO #PO-INV-1957" at bounding box center [580, 362] width 61 height 11
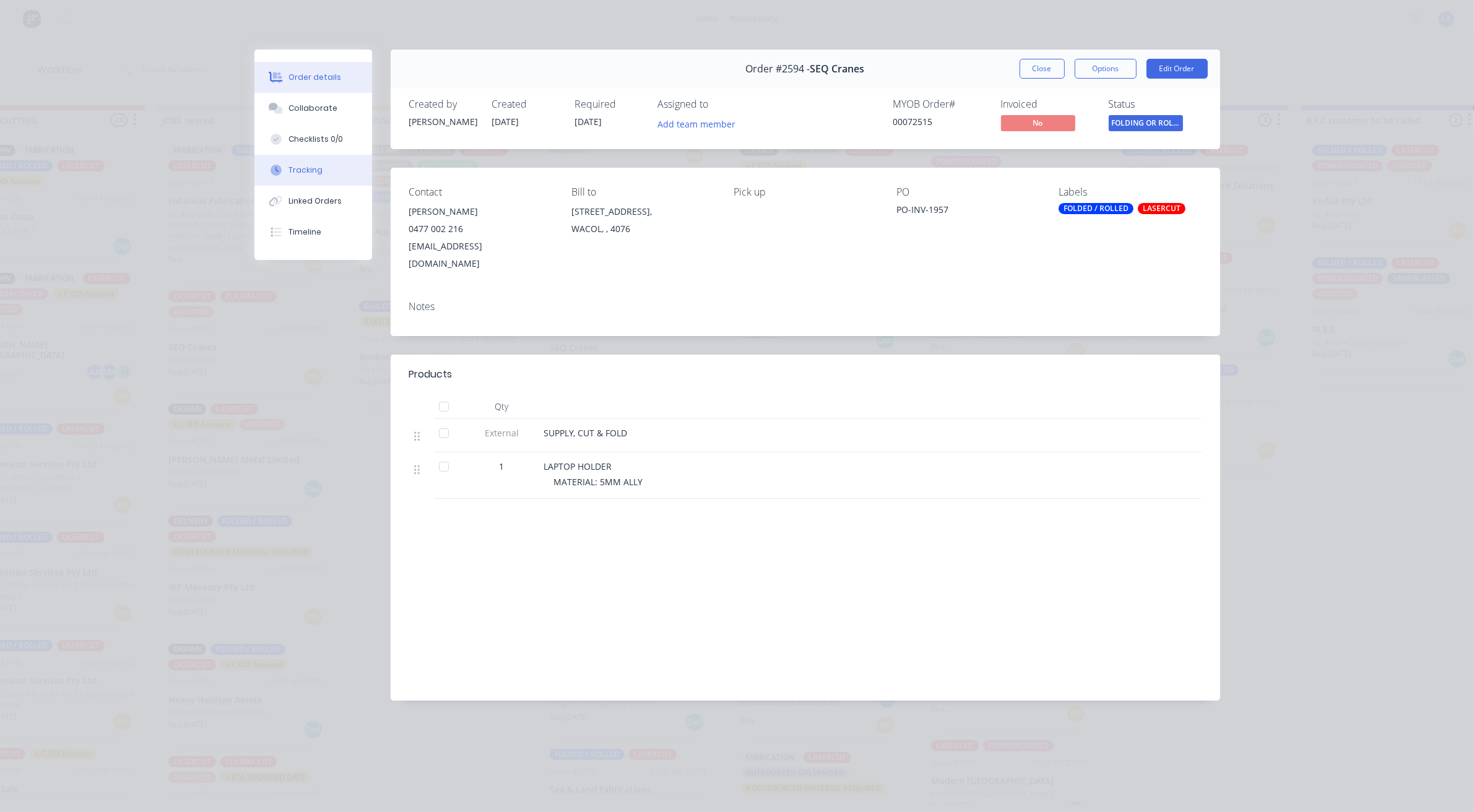
click at [299, 163] on button "Tracking" at bounding box center [313, 170] width 117 height 31
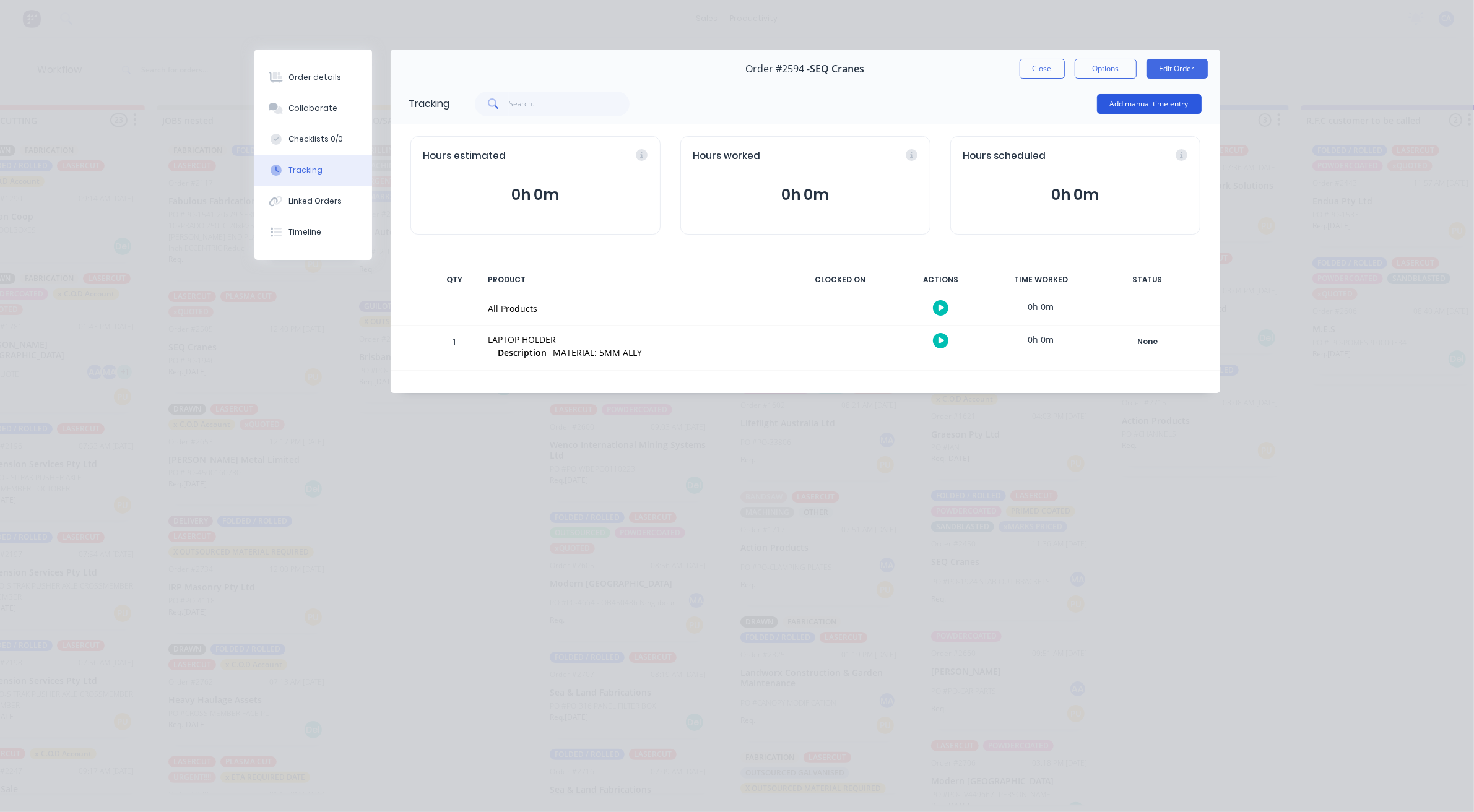
click at [1159, 107] on button "Add manual time entry" at bounding box center [1149, 104] width 104 height 20
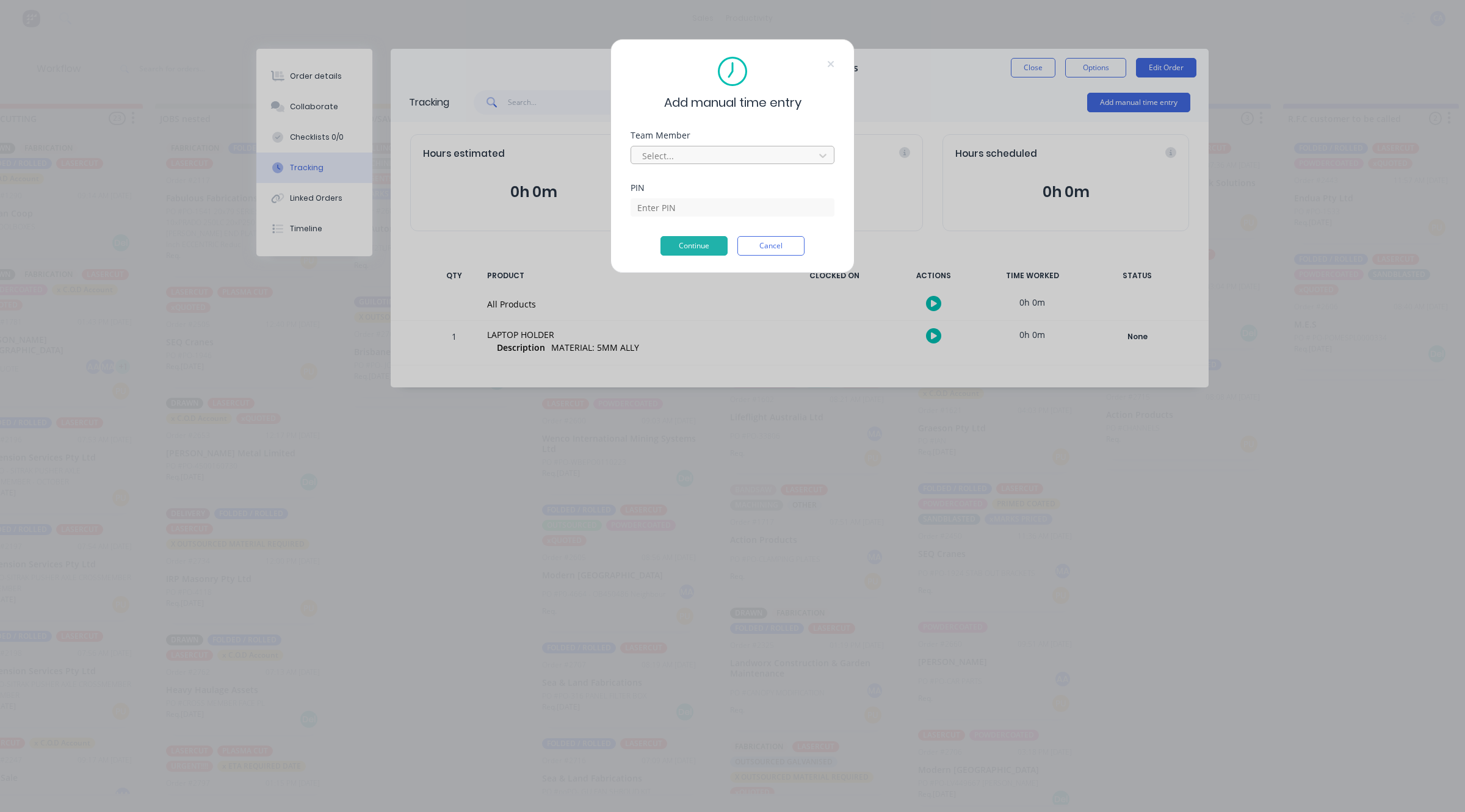
click at [712, 160] on div at bounding box center [725, 155] width 168 height 15
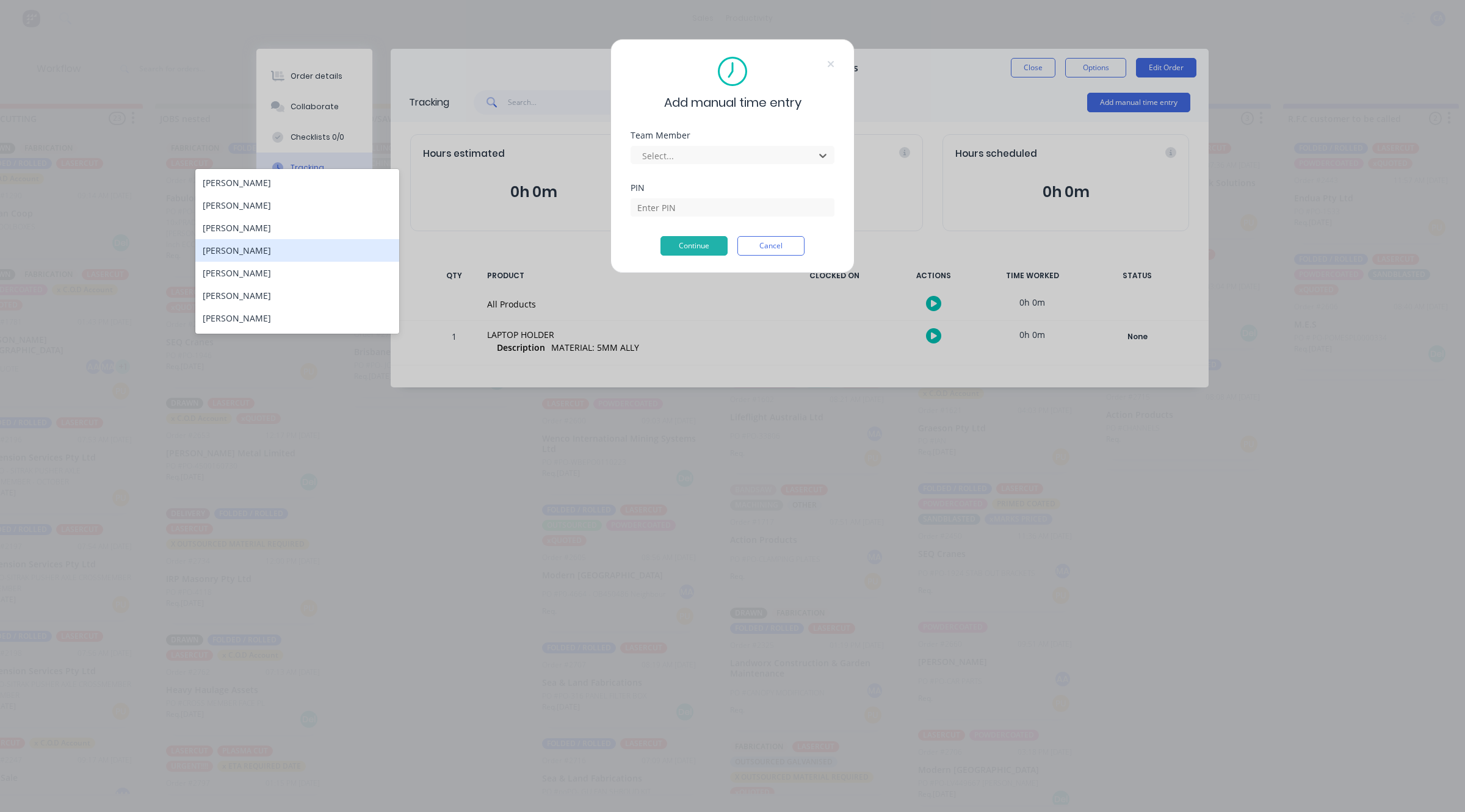
click at [283, 244] on div "[PERSON_NAME]" at bounding box center [297, 251] width 204 height 23
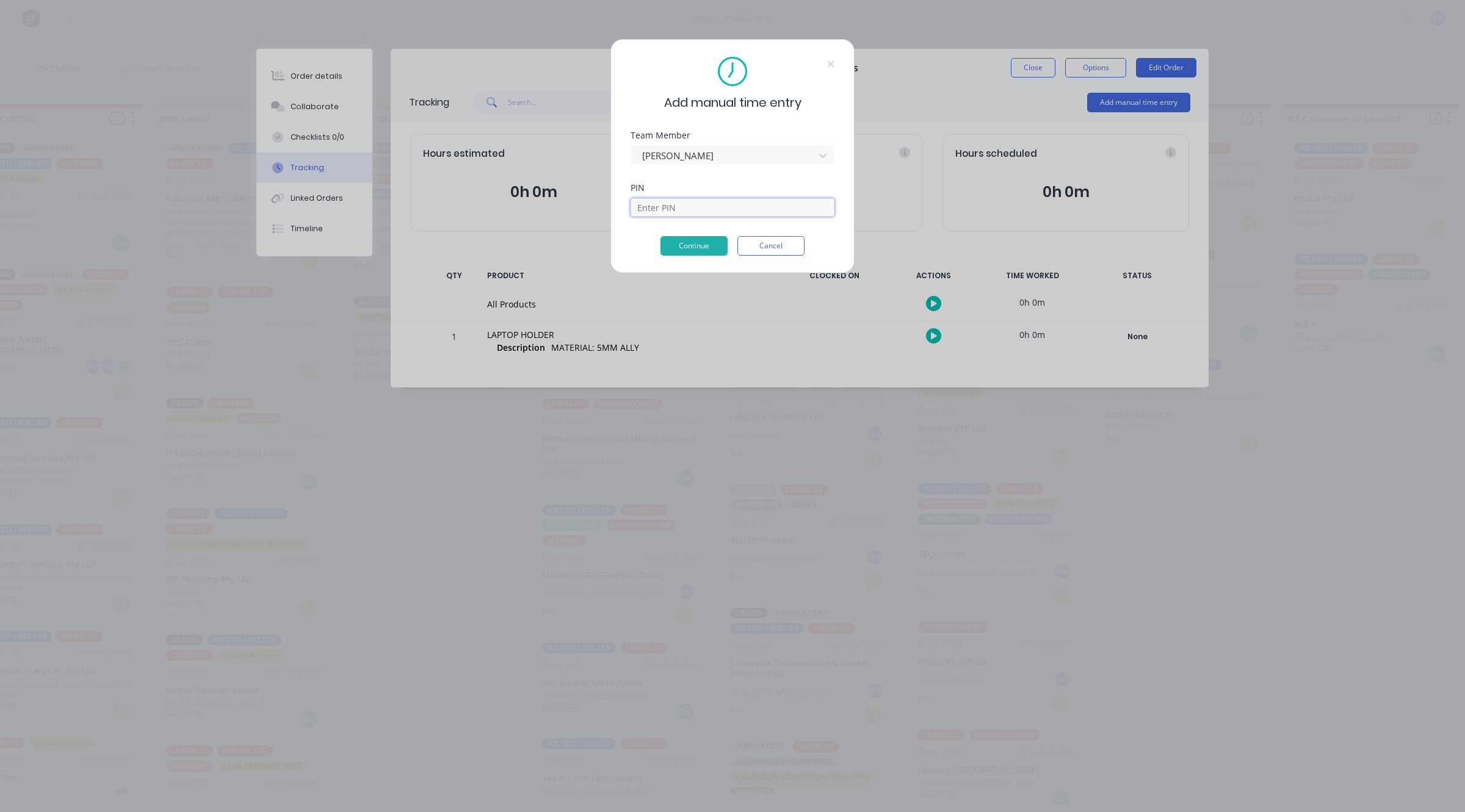
click at [659, 206] on input at bounding box center [733, 207] width 204 height 19
type input "0000"
click at [715, 254] on button "Continue" at bounding box center [694, 246] width 67 height 19
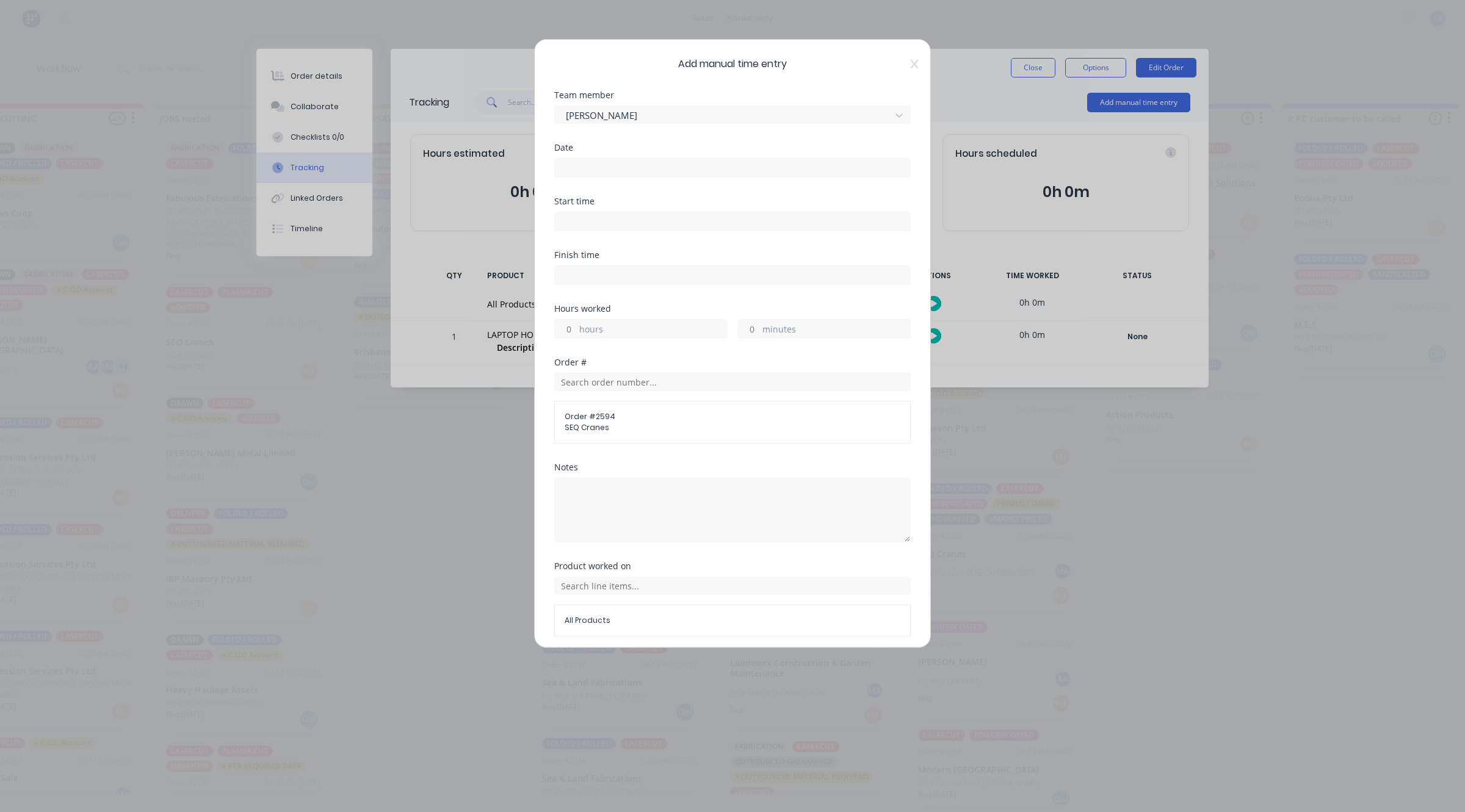
click at [734, 168] on input at bounding box center [732, 168] width 356 height 19
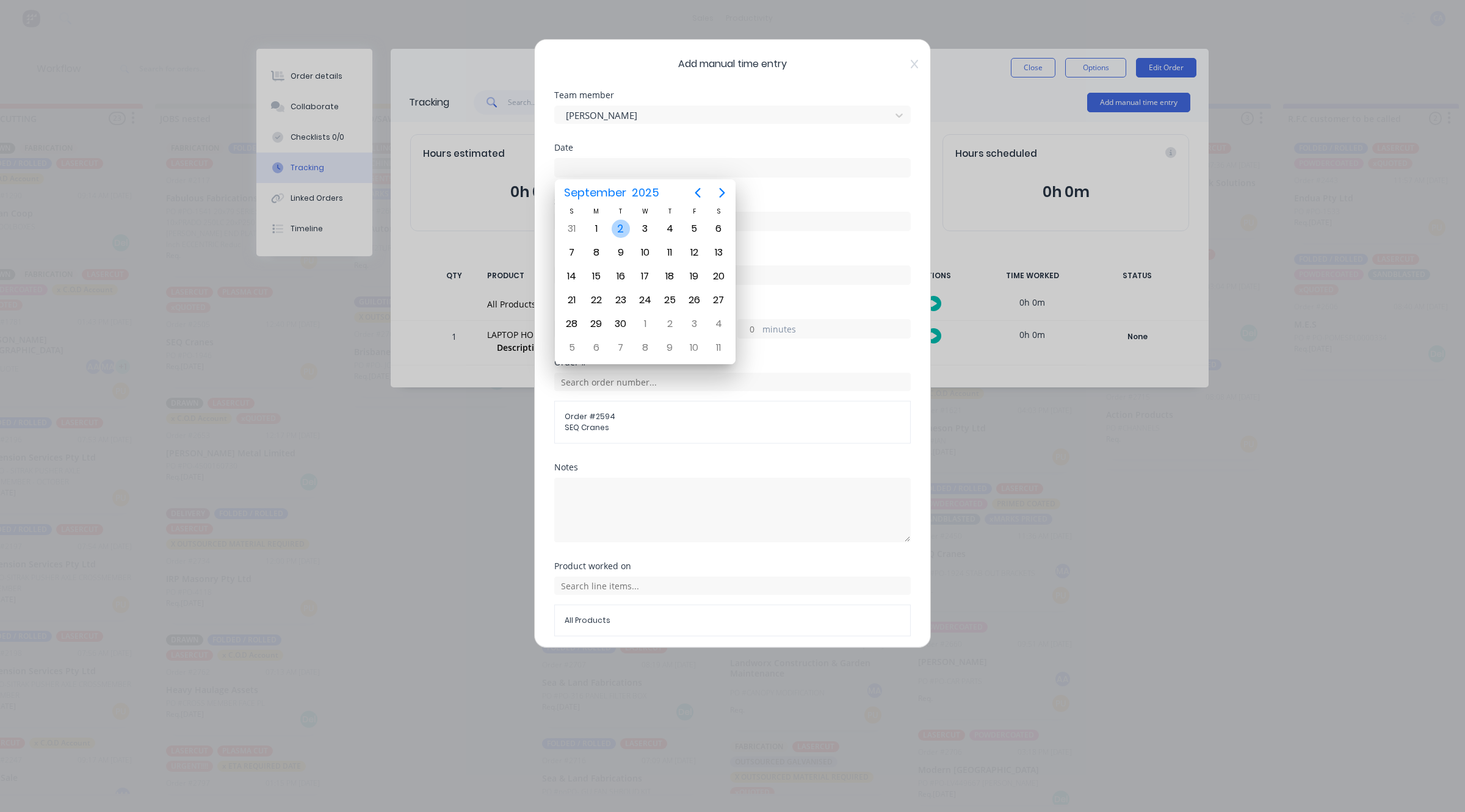
click at [616, 227] on div "2" at bounding box center [620, 228] width 19 height 19
type input "[DATE]"
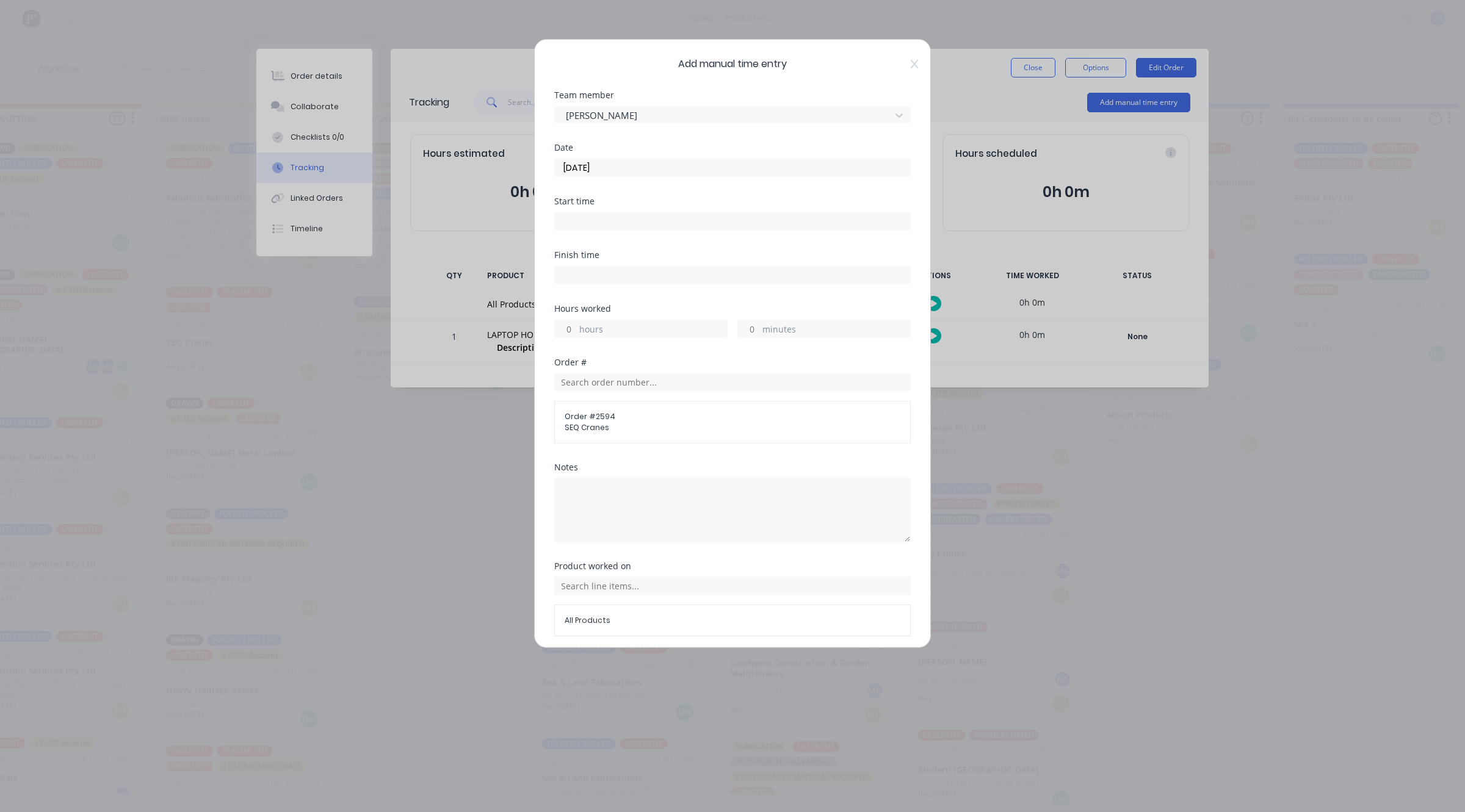
drag, startPoint x: 746, startPoint y: 327, endPoint x: 739, endPoint y: 338, distance: 13.0
click at [746, 327] on input "minutes" at bounding box center [749, 329] width 21 height 19
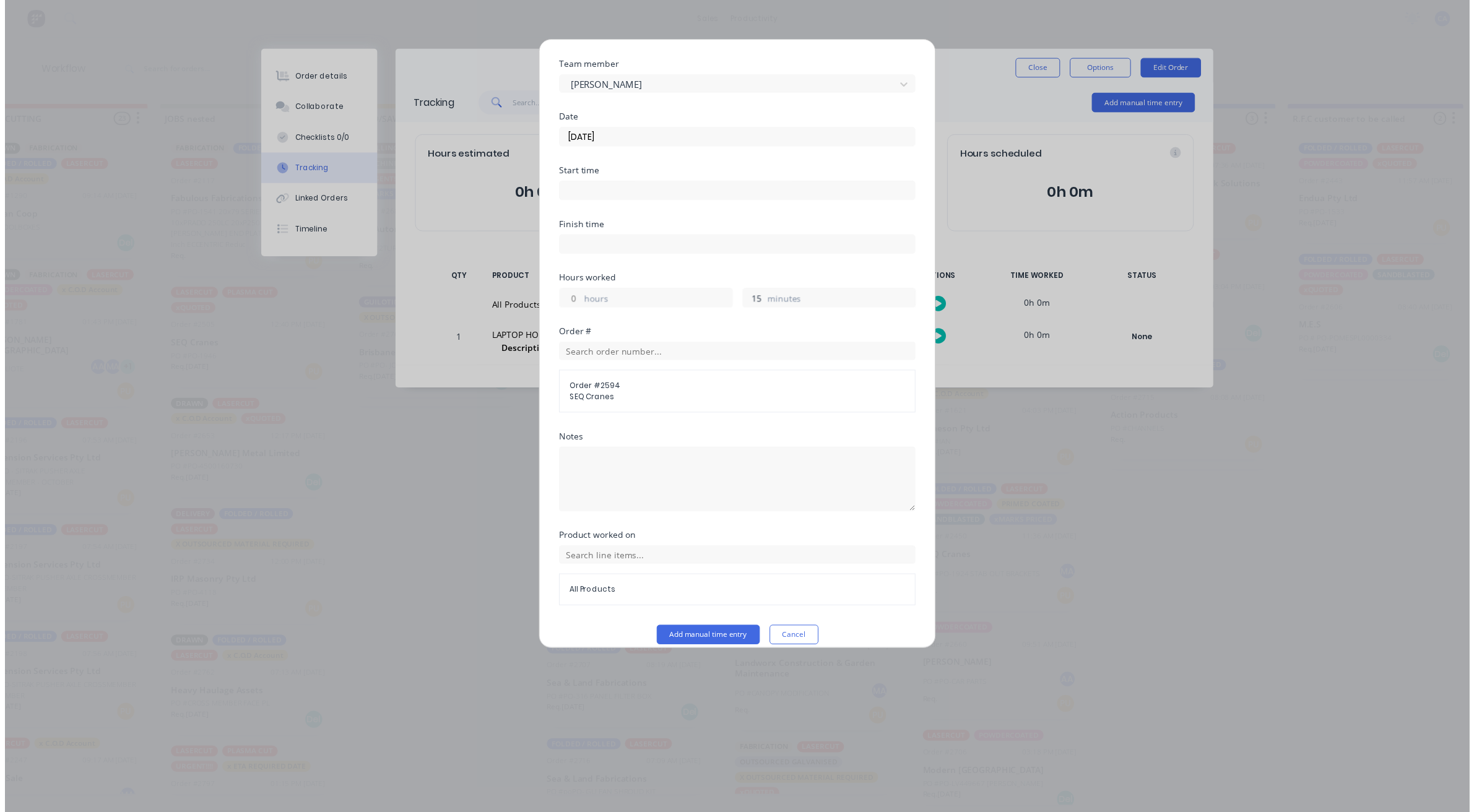
scroll to position [48, 0]
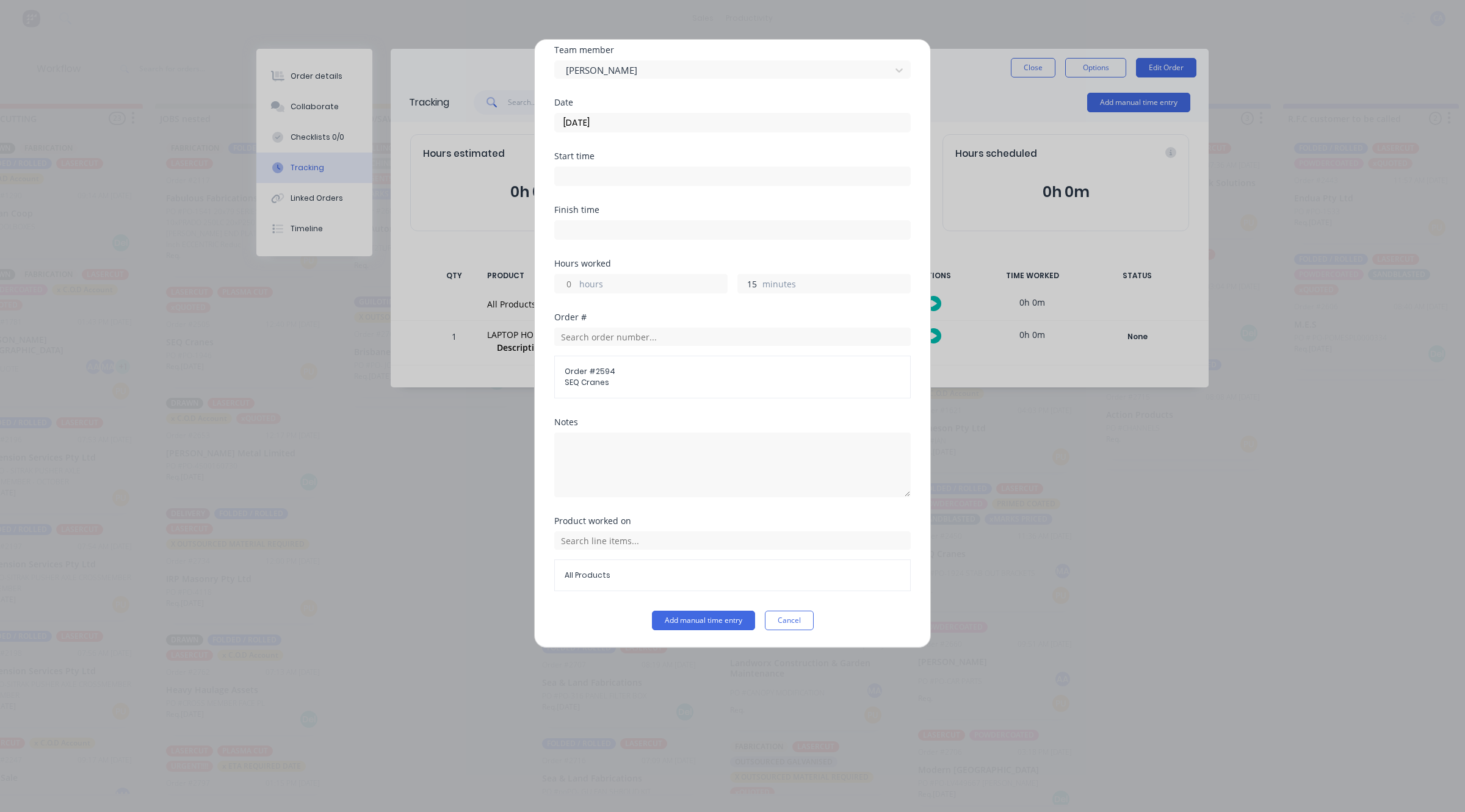
drag, startPoint x: 753, startPoint y: 287, endPoint x: 695, endPoint y: 296, distance: 58.7
click at [696, 291] on div "hours 15 minutes" at bounding box center [733, 283] width 356 height 23
type input "3"
type input "15"
click at [707, 612] on button "Add manual time entry" at bounding box center [703, 621] width 103 height 19
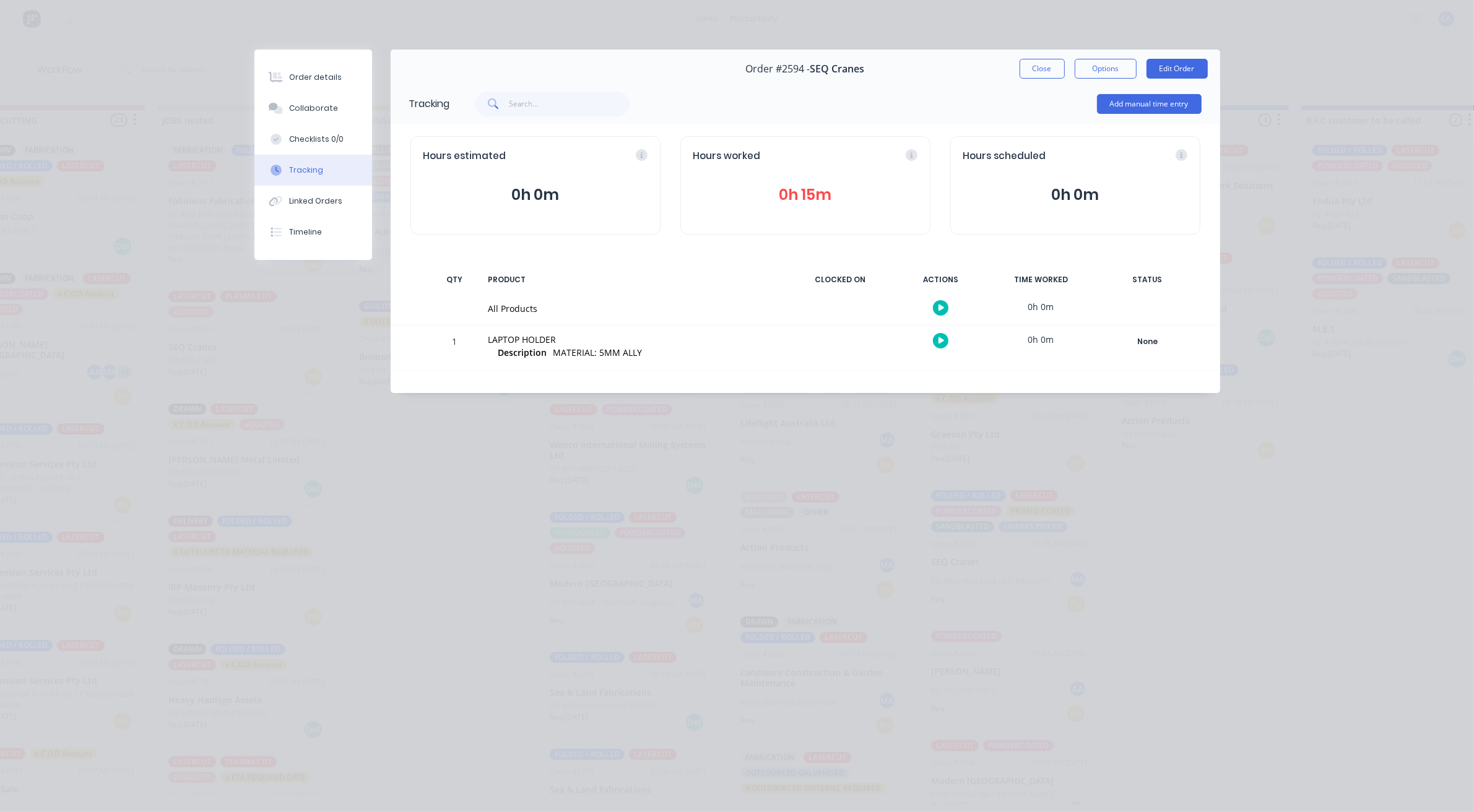
click at [799, 57] on div "Order #2594 - SEQ Cranes" at bounding box center [805, 69] width 119 height 36
drag, startPoint x: 303, startPoint y: 99, endPoint x: 369, endPoint y: 118, distance: 68.7
click at [304, 99] on button "Collaborate" at bounding box center [313, 108] width 117 height 31
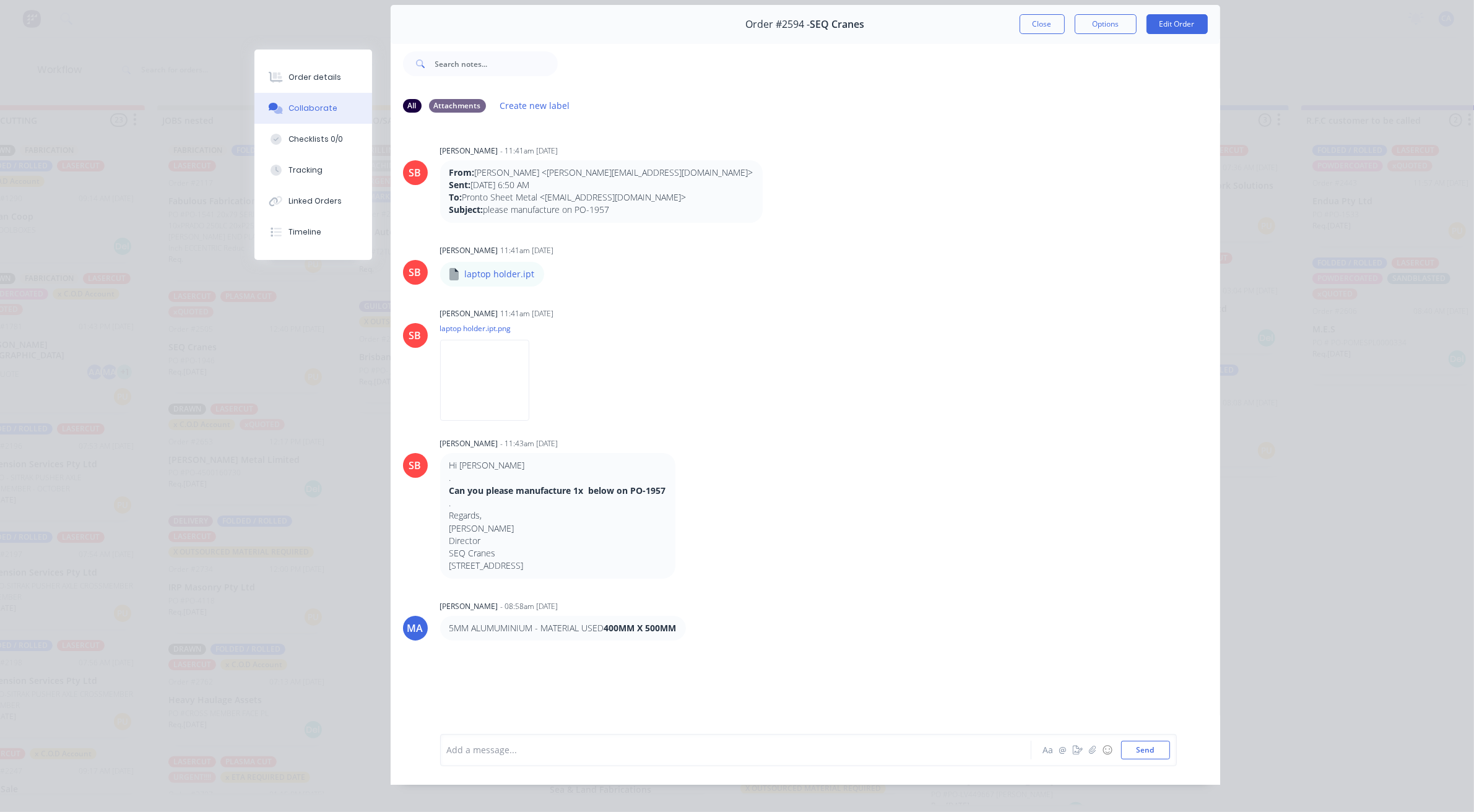
scroll to position [68, 0]
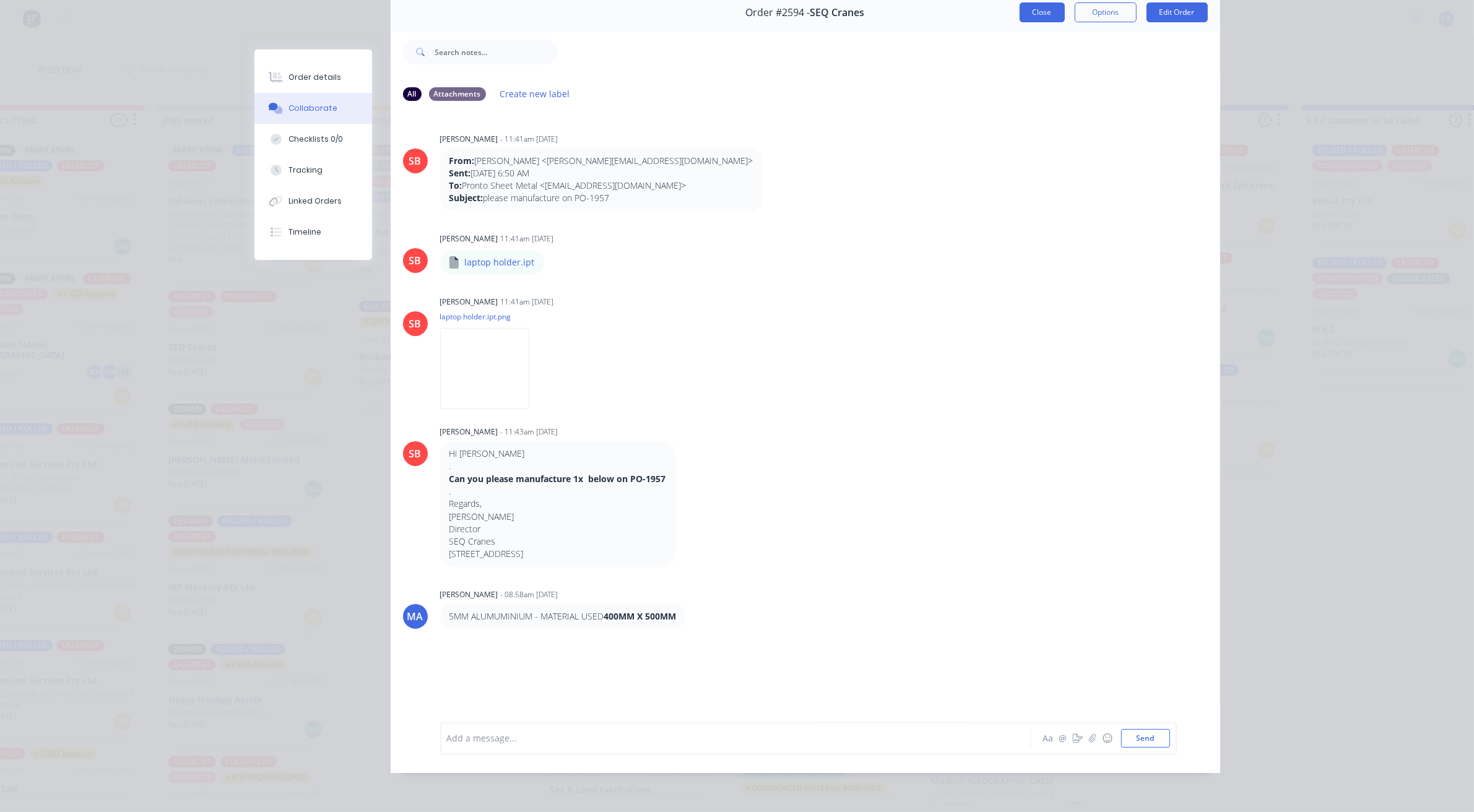
click at [1047, 2] on button "Close" at bounding box center [1042, 12] width 45 height 20
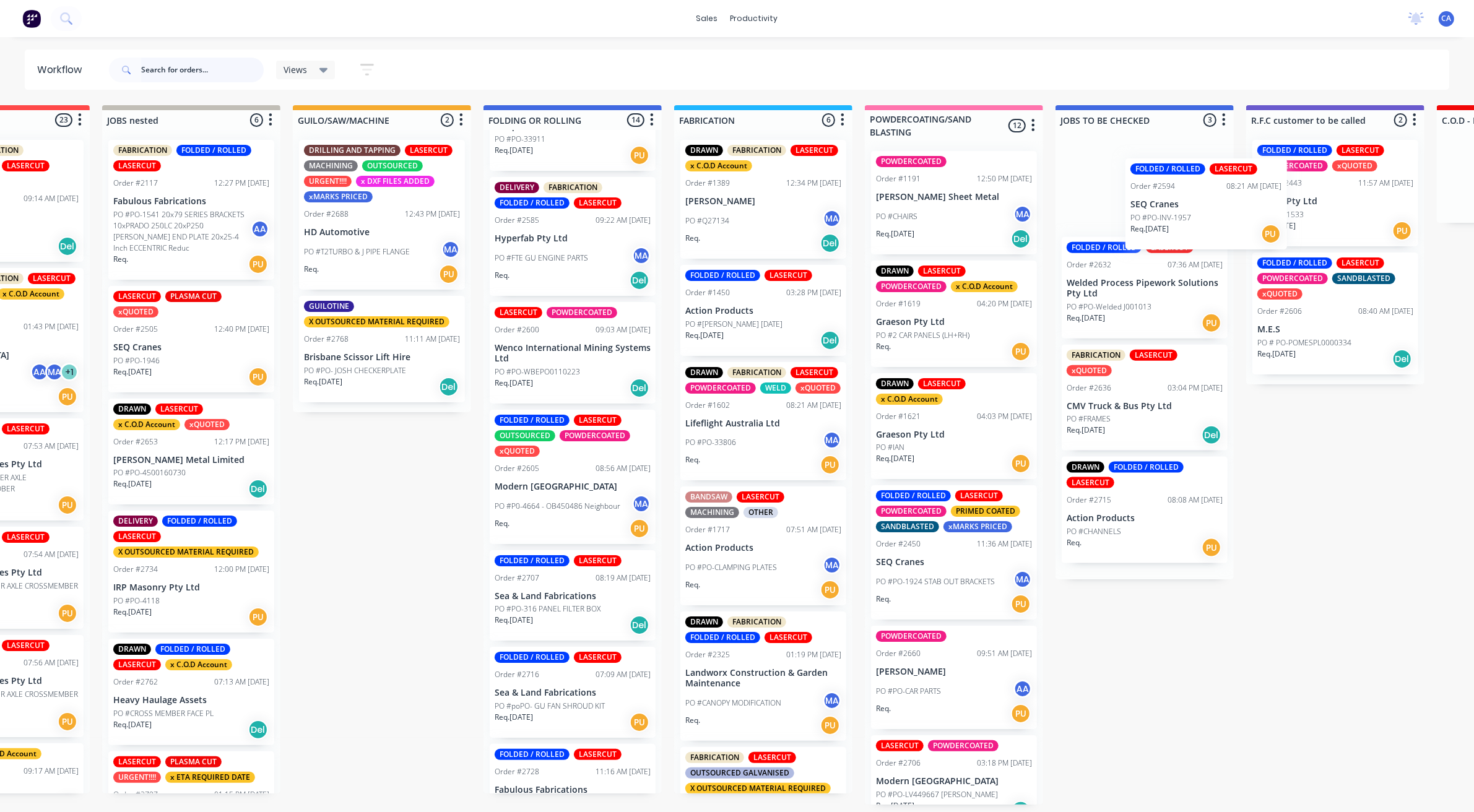
drag, startPoint x: 608, startPoint y: 364, endPoint x: 1128, endPoint y: 192, distance: 547.7
click at [1128, 192] on div "REDO 1 Sort By Created date Required date Order number Customer name Most recen…" at bounding box center [1244, 455] width 3501 height 700
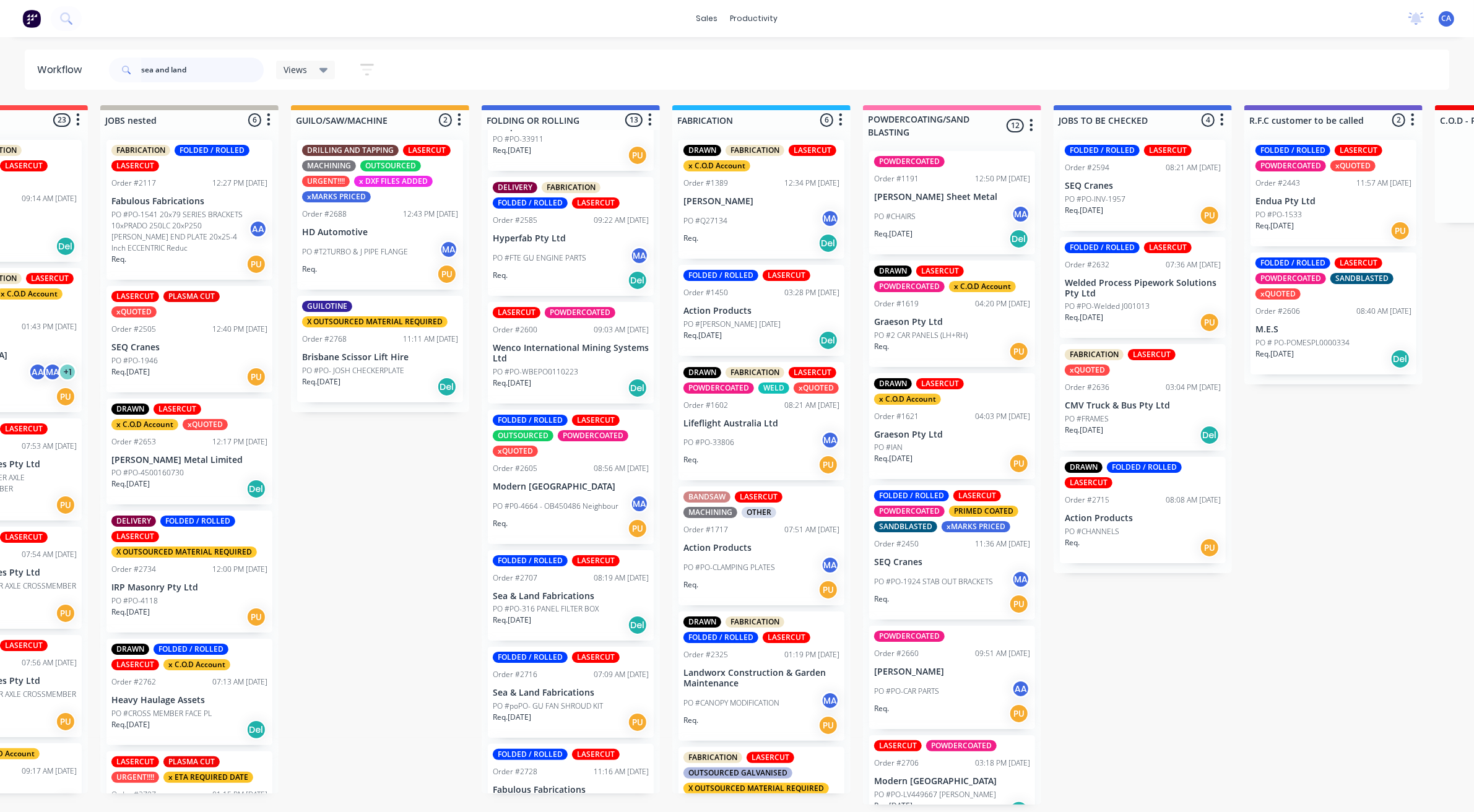
type input "sea and land"
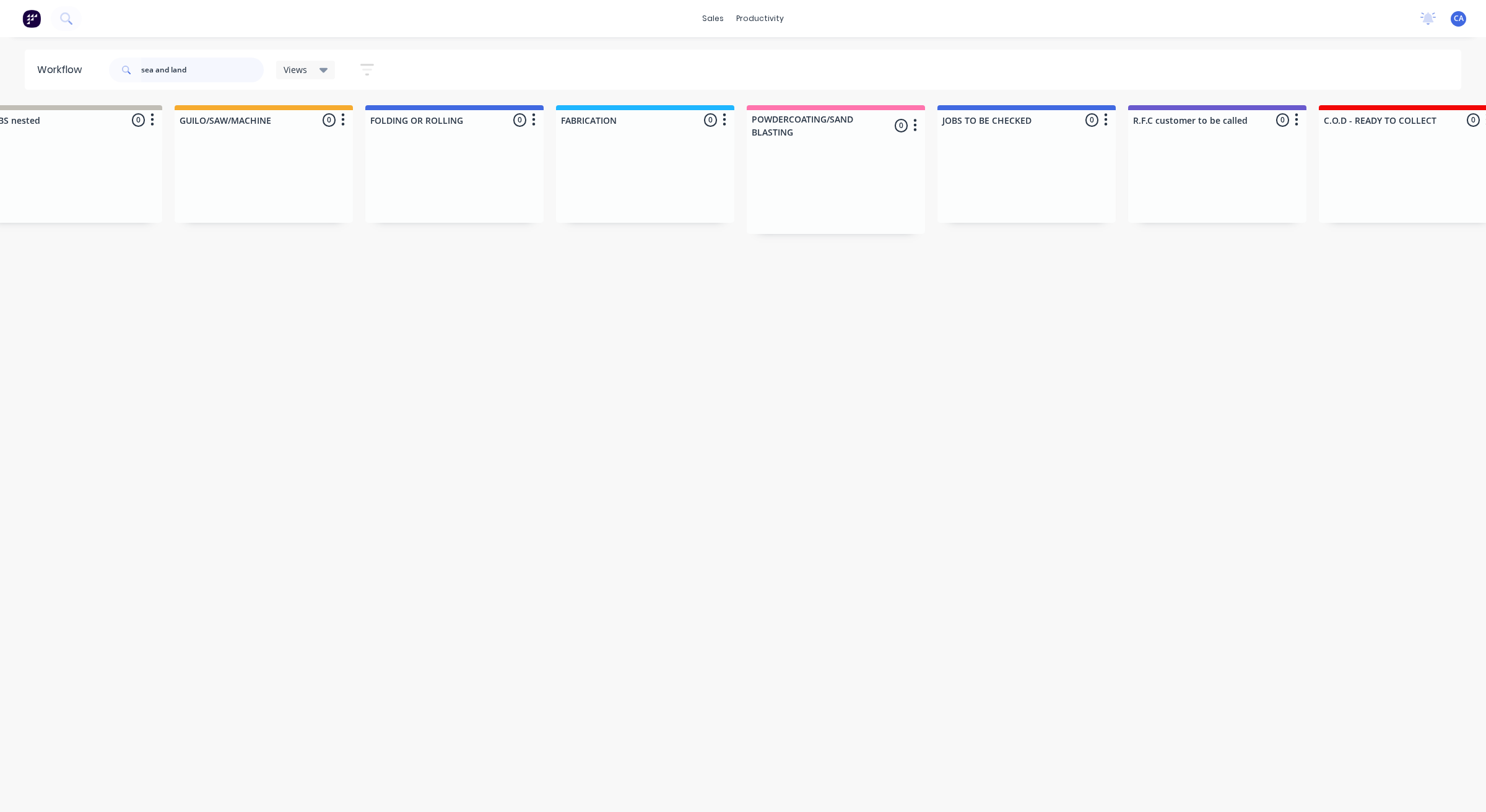
scroll to position [0, 0]
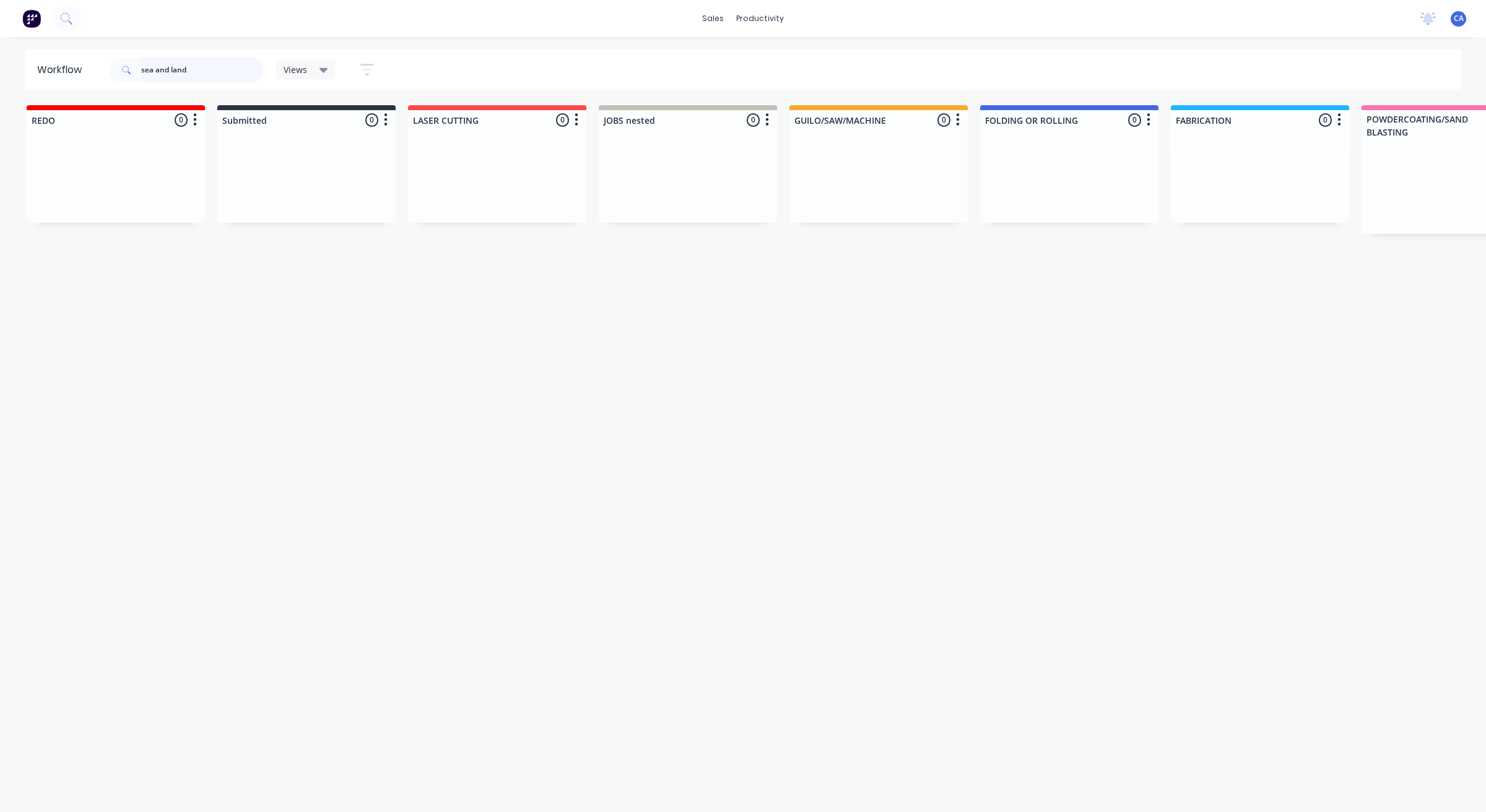
drag, startPoint x: 205, startPoint y: 77, endPoint x: 0, endPoint y: 22, distance: 212.2
click at [0, 34] on div "sales productivity sales Sales Orders Customers Price Level Manager productivit…" at bounding box center [743, 369] width 1486 height 738
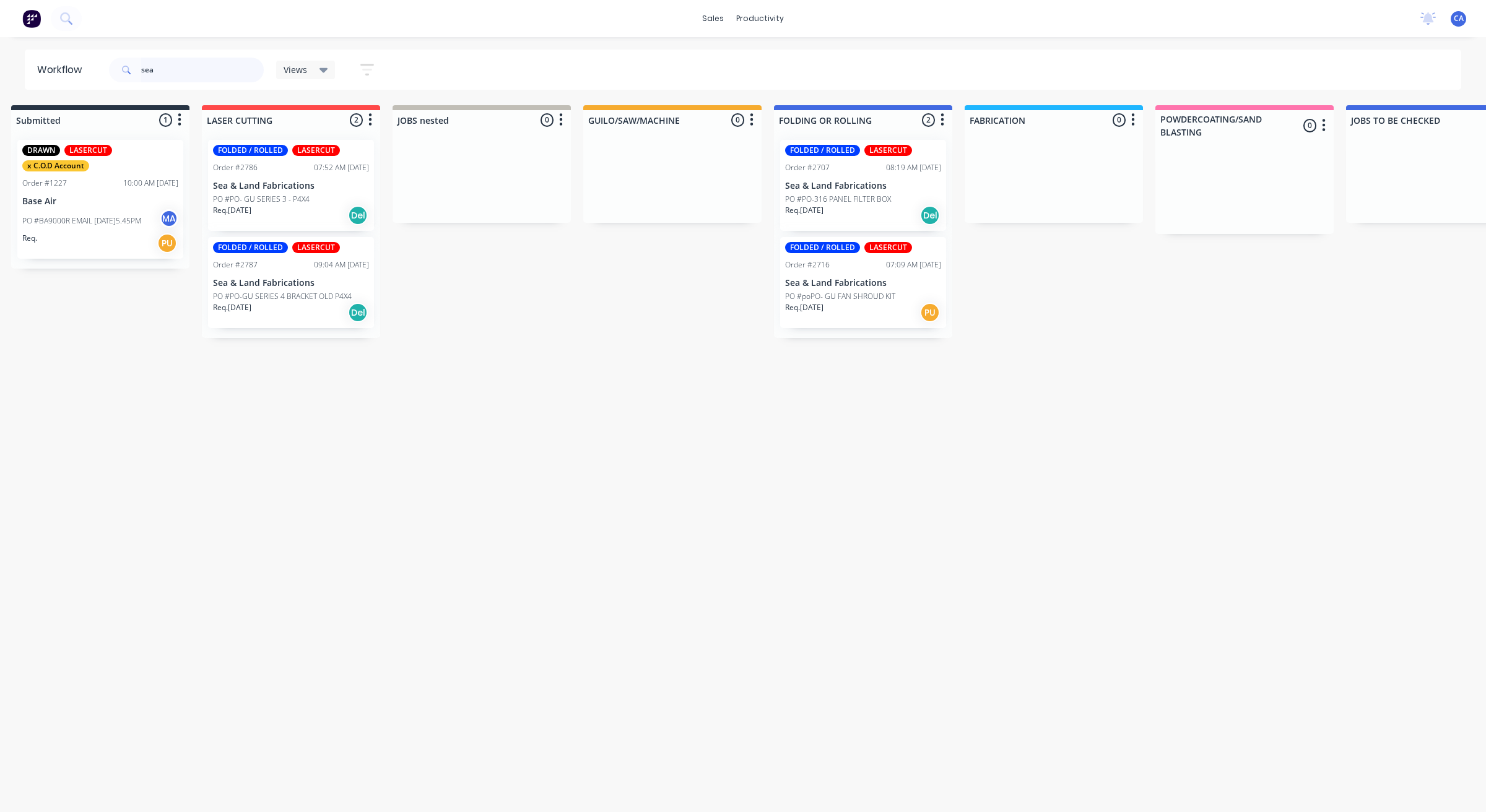
scroll to position [0, 215]
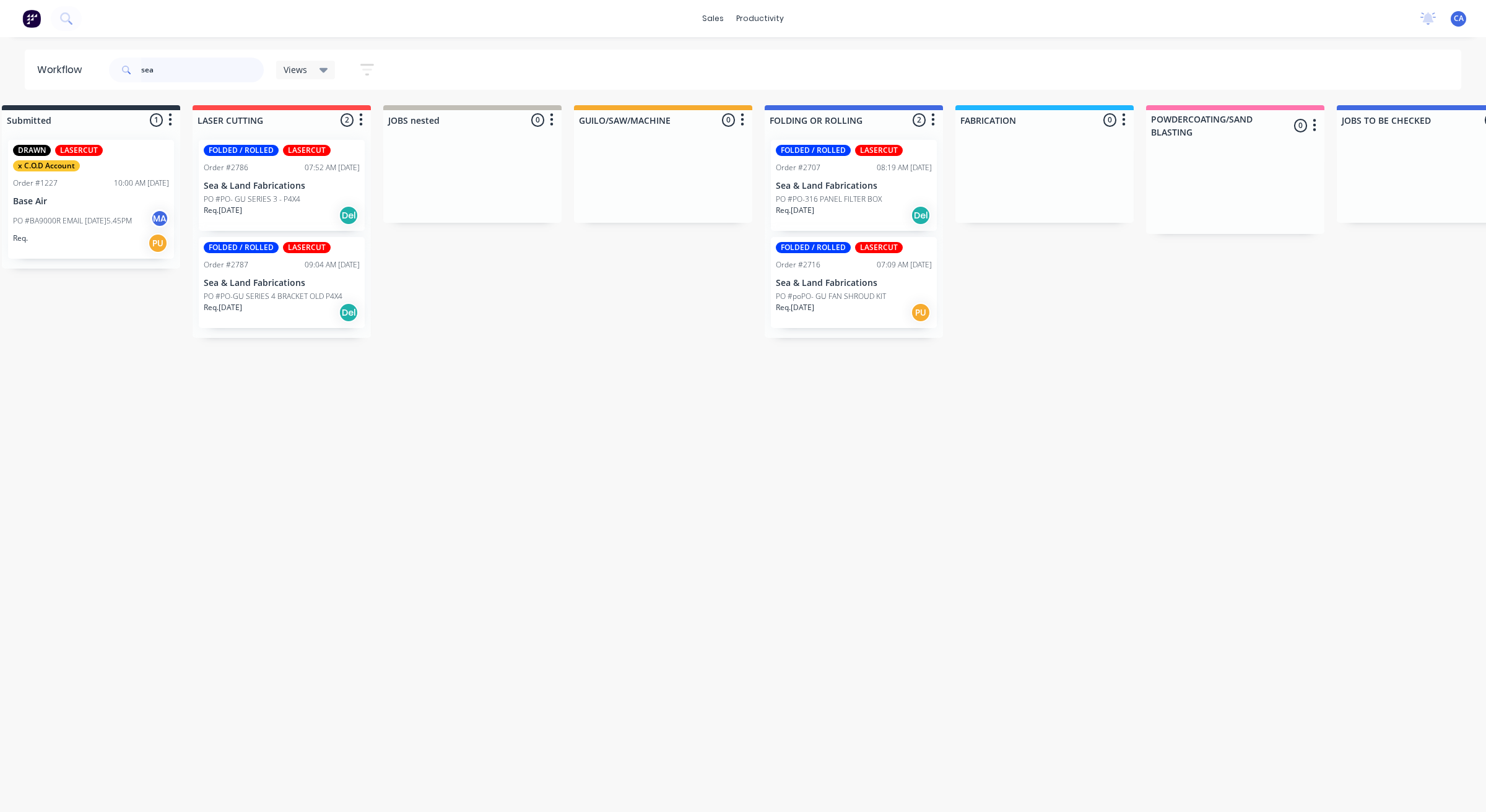
type input "sea"
click at [836, 200] on p "PO #PO-316 PANEL FILTER BOX" at bounding box center [829, 200] width 106 height 11
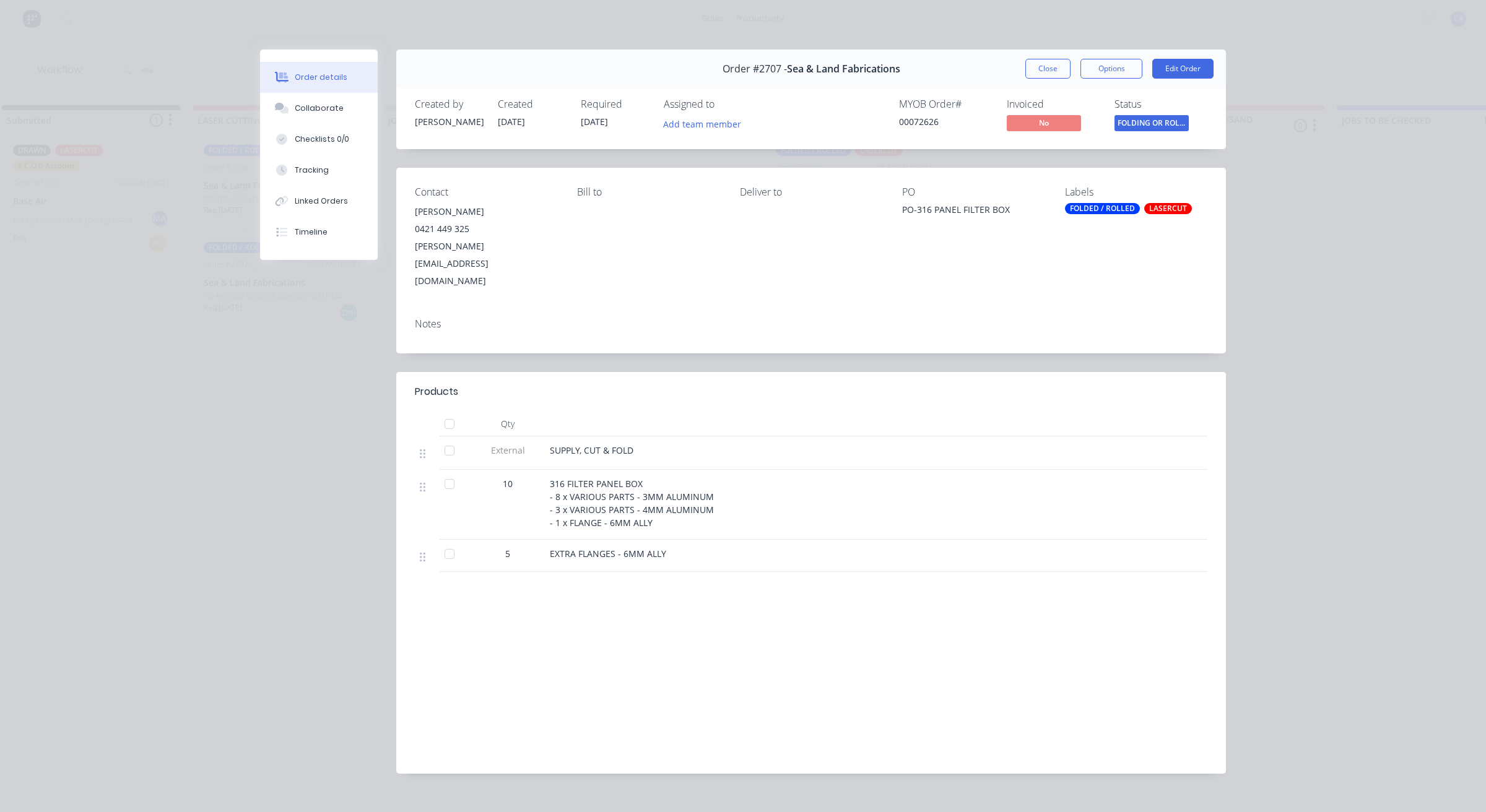
click at [1063, 64] on button "Close" at bounding box center [1048, 69] width 45 height 20
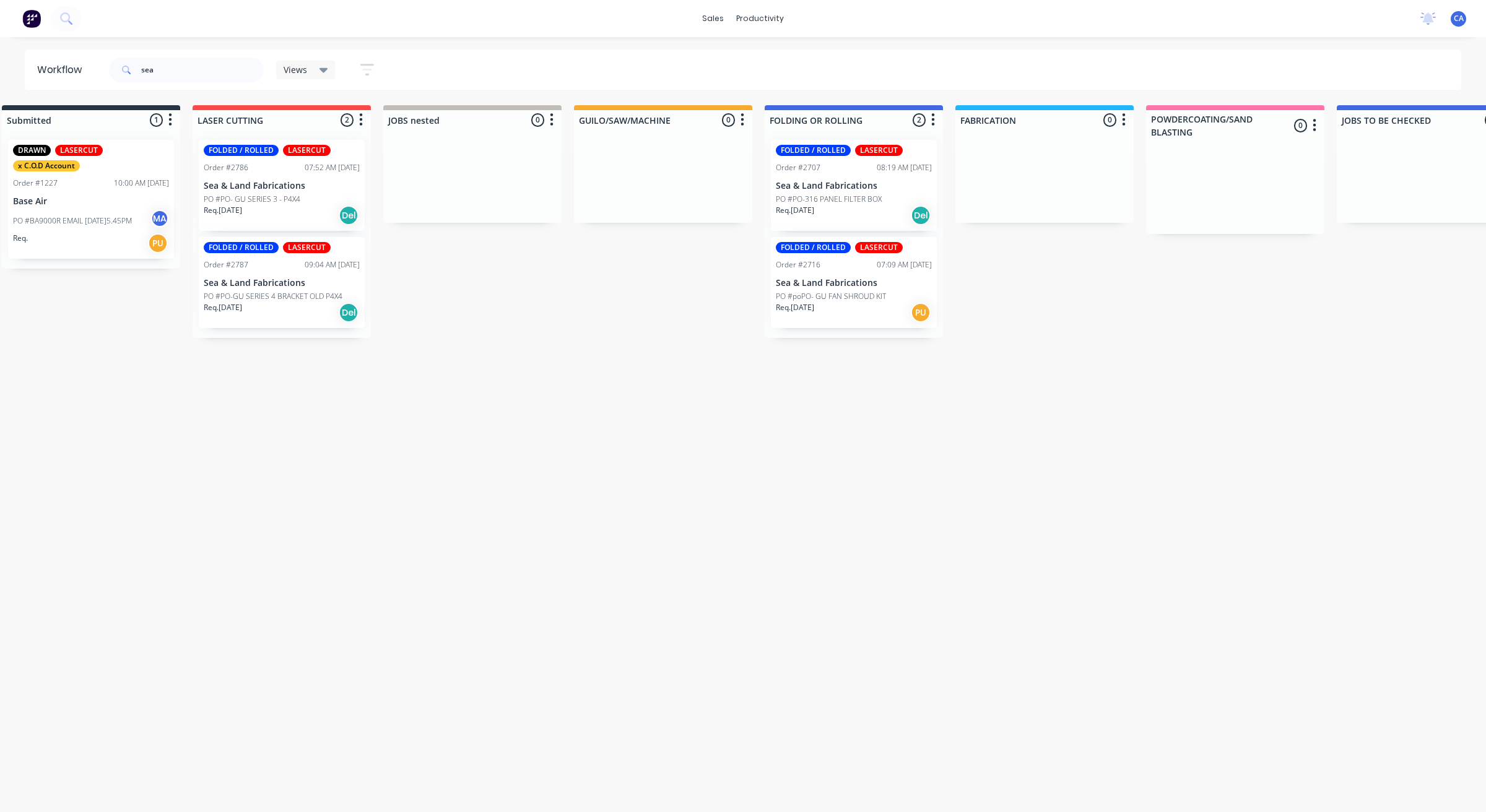
click at [892, 273] on div "FOLDED / ROLLED LASERCUT Order #2716 07:09 AM [DATE] Sea & Land Fabrications PO…" at bounding box center [854, 282] width 166 height 91
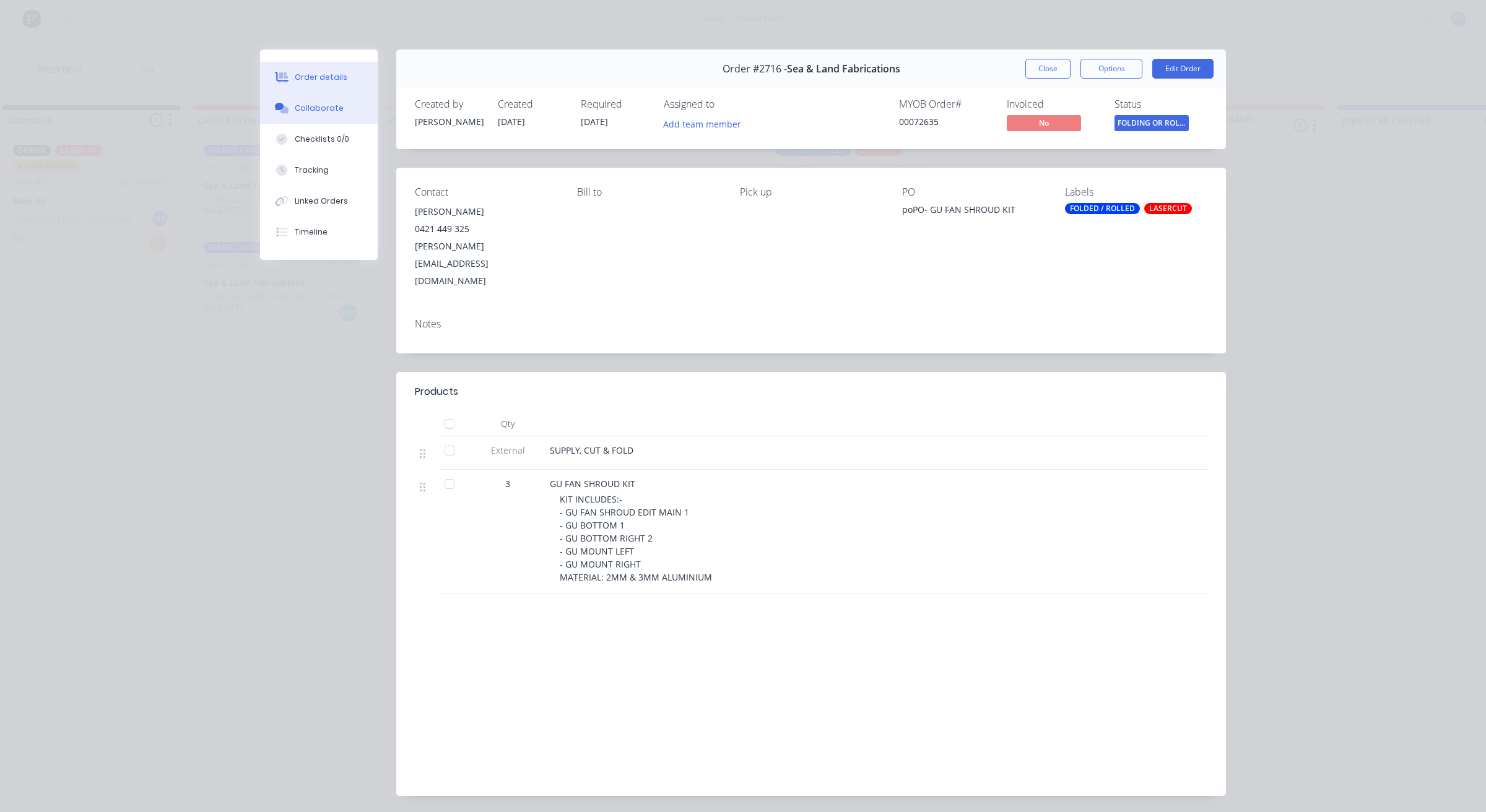
click at [329, 103] on div "Collaborate" at bounding box center [320, 108] width 49 height 11
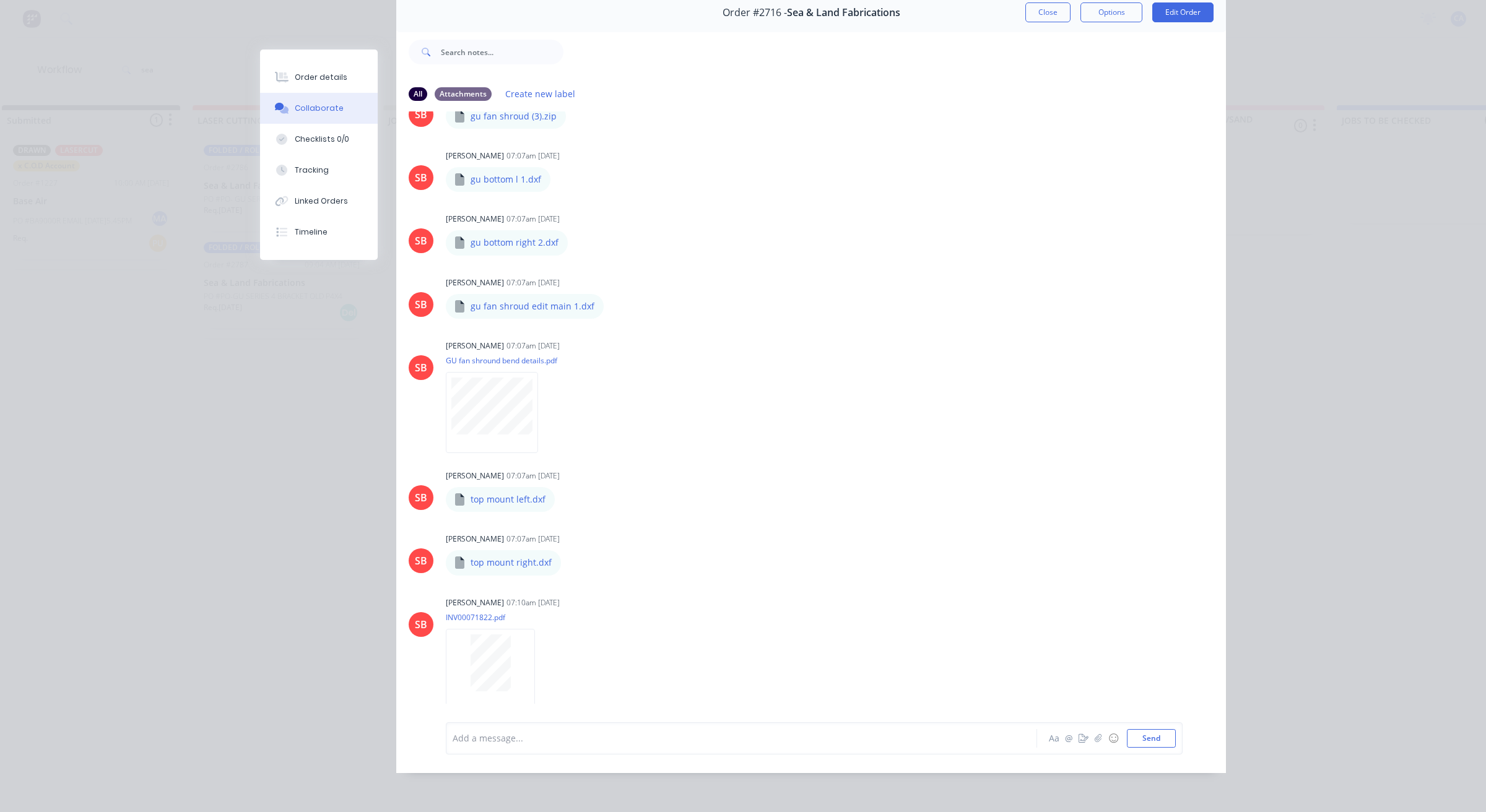
scroll to position [68, 0]
click at [1060, 7] on button "Close" at bounding box center [1048, 12] width 45 height 20
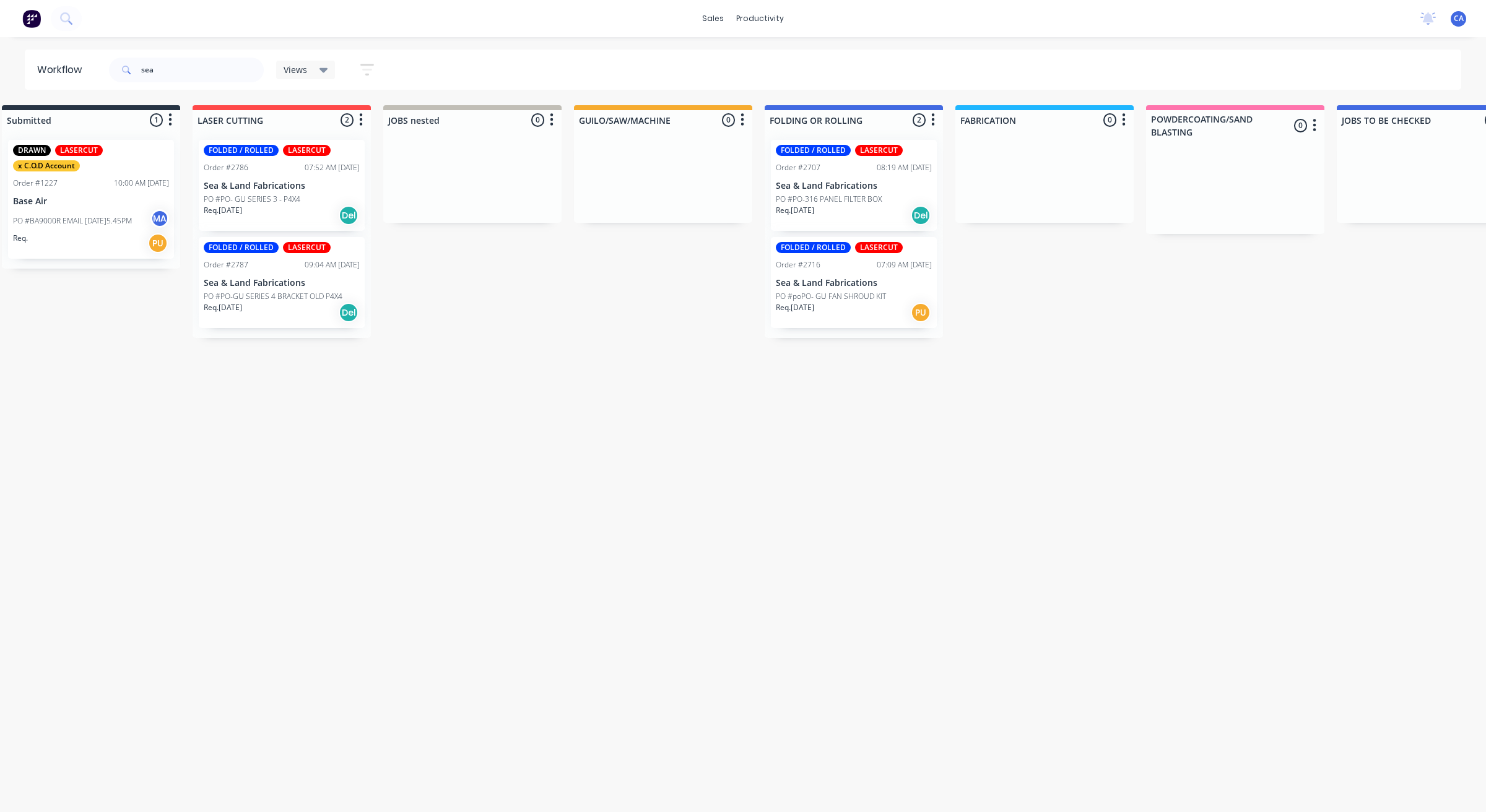
click at [253, 189] on p "Sea & Land Fabrications" at bounding box center [282, 186] width 156 height 11
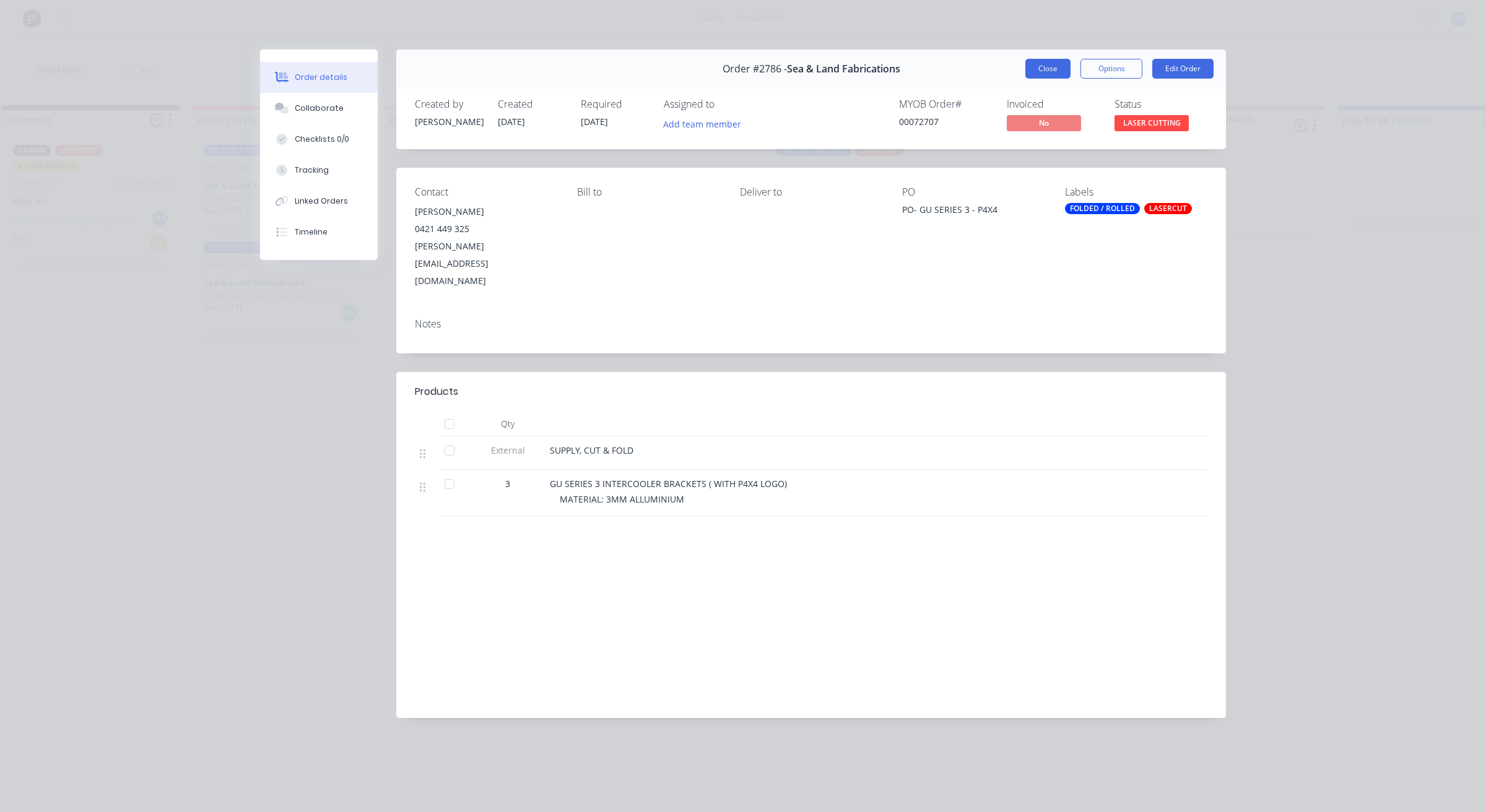
click at [1046, 59] on button "Close" at bounding box center [1048, 69] width 45 height 20
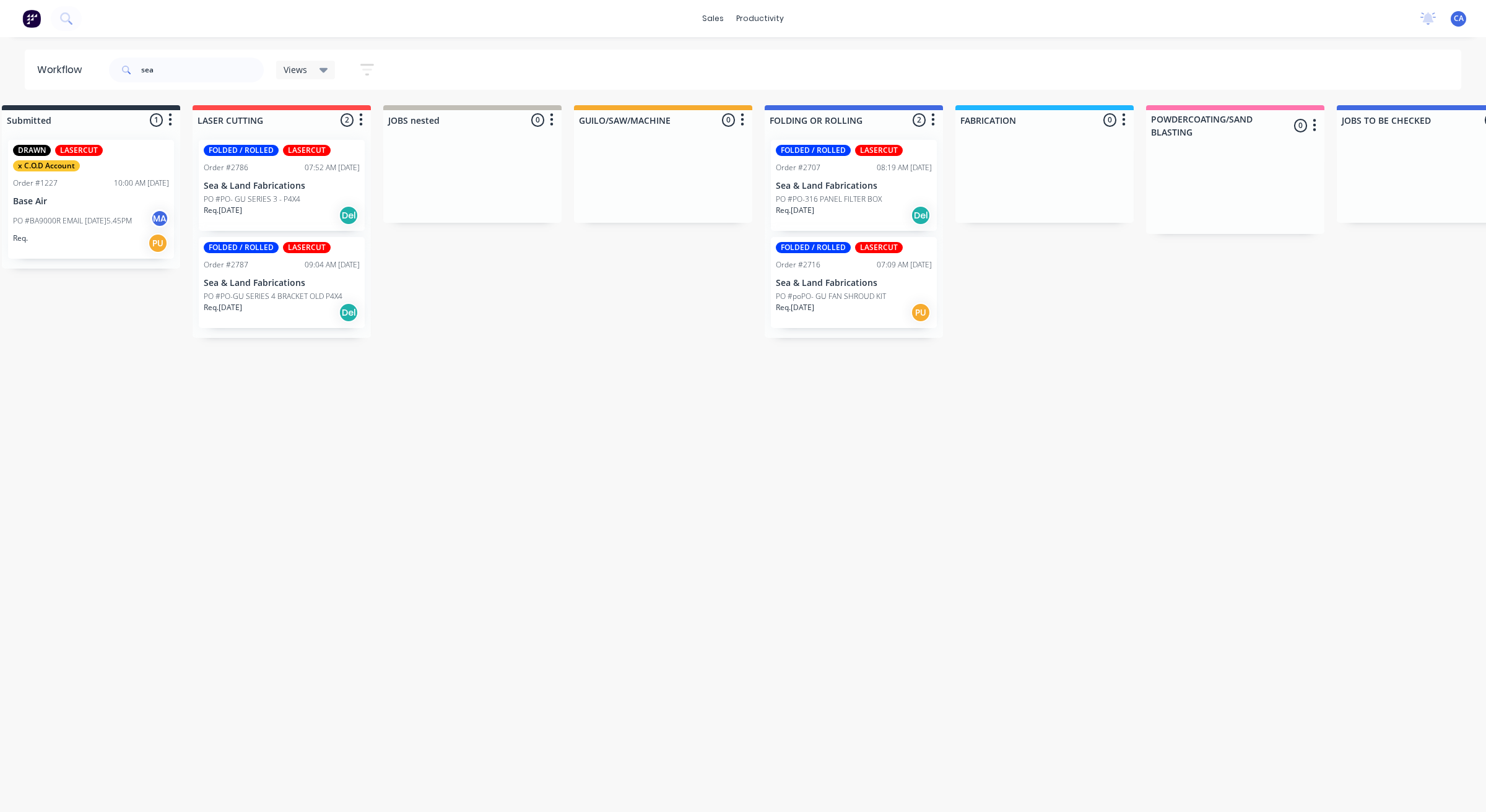
click at [324, 271] on div "FOLDED / ROLLED LASERCUT Order #2787 09:04 AM [DATE] Sea & Land Fabrications PO…" at bounding box center [282, 282] width 166 height 91
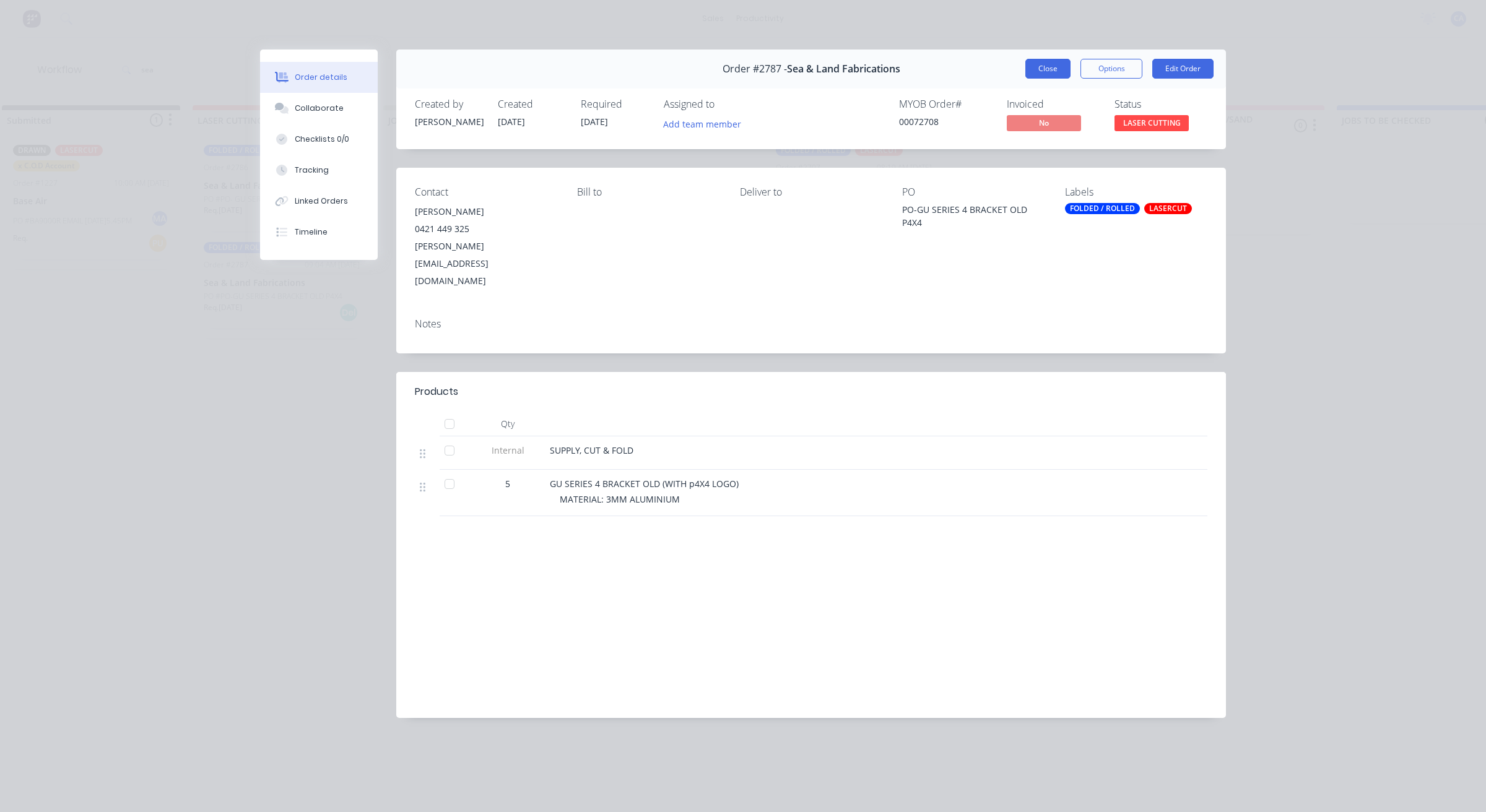
click at [1055, 63] on button "Close" at bounding box center [1048, 69] width 45 height 20
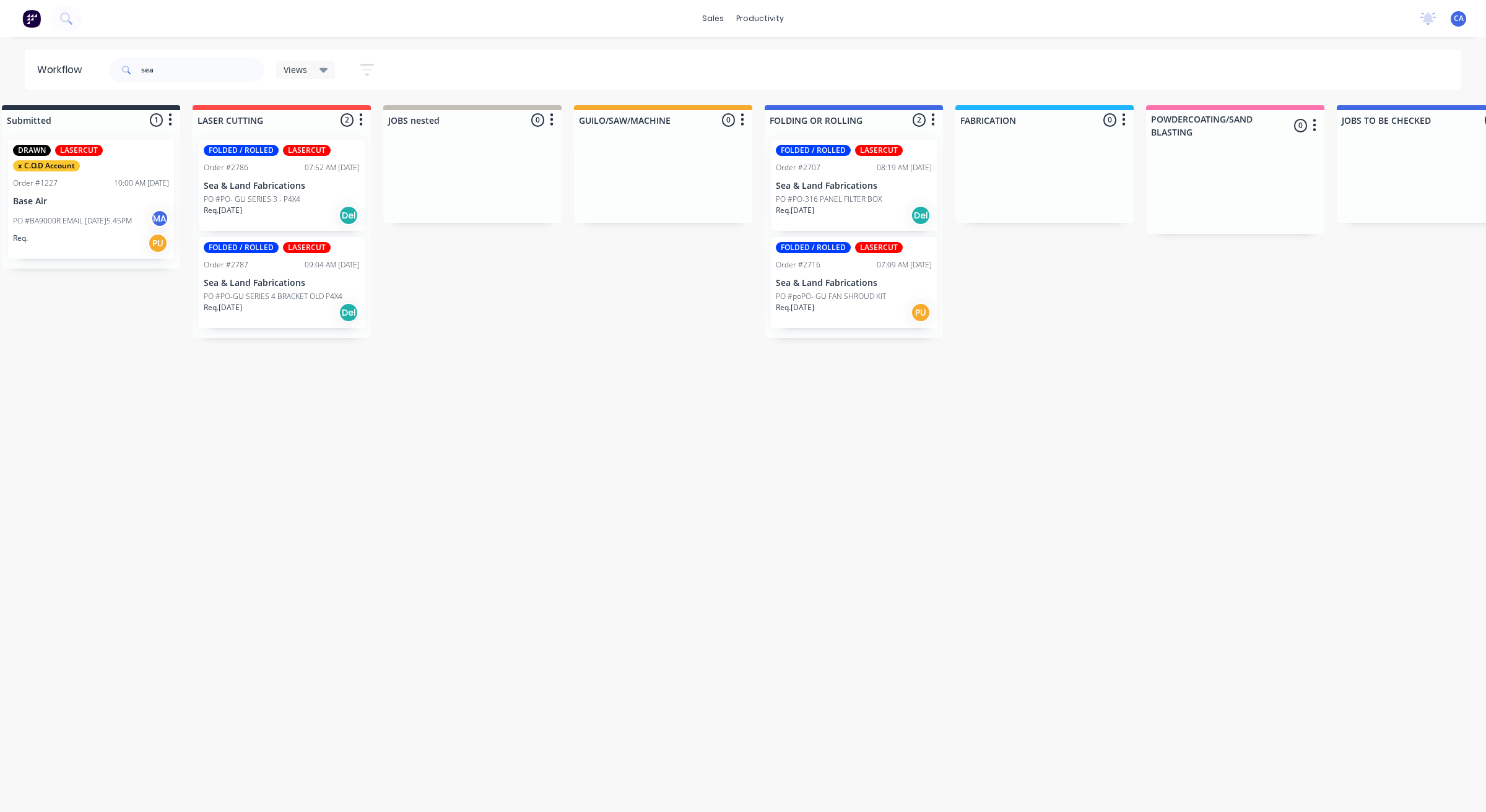
drag, startPoint x: 469, startPoint y: 811, endPoint x: 479, endPoint y: 810, distance: 10.0
click at [479, 738] on html "sales productivity sales Sales Orders Customers Price Level Manager productivit…" at bounding box center [527, 369] width 1486 height 738
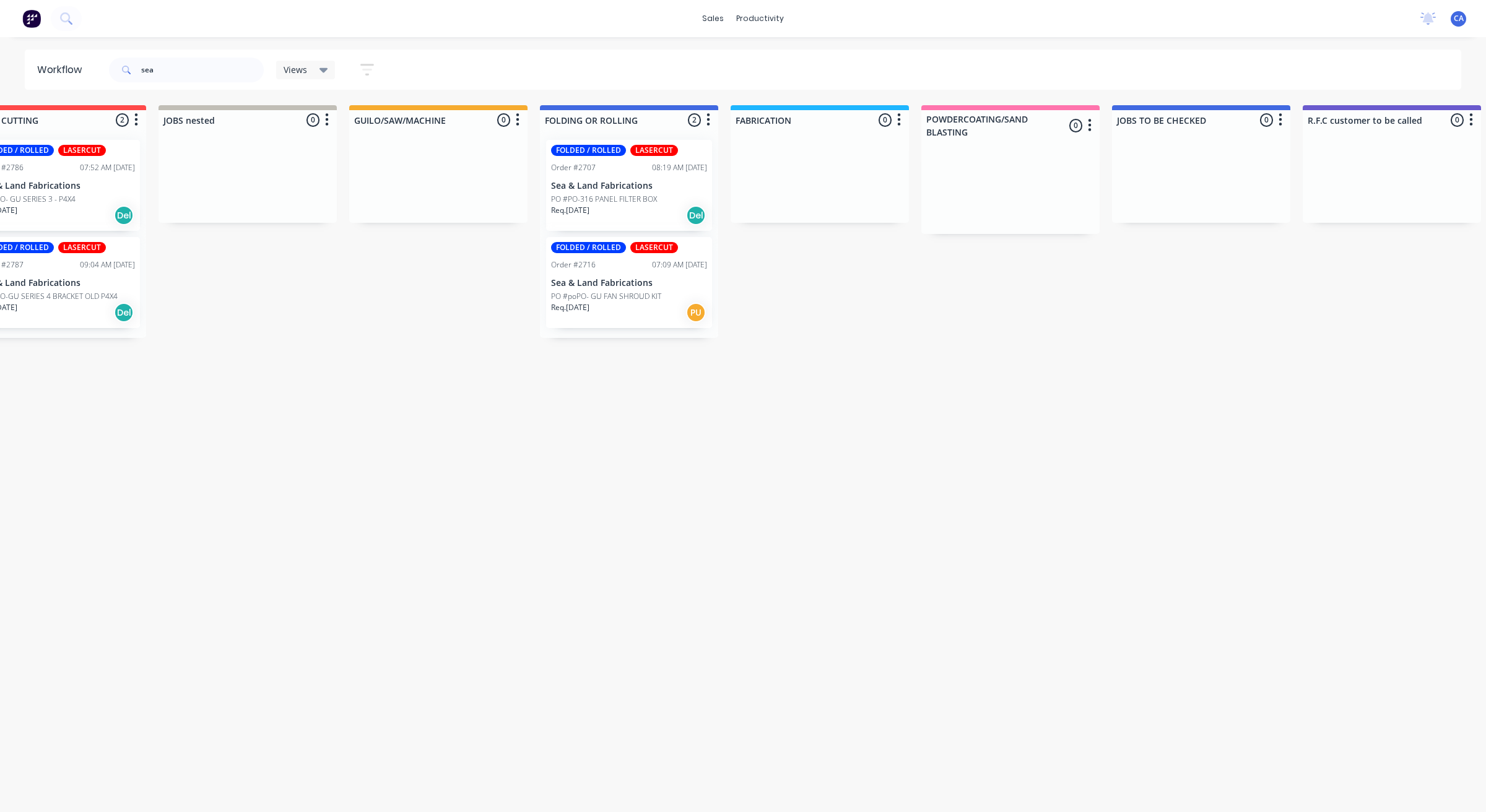
scroll to position [0, 465]
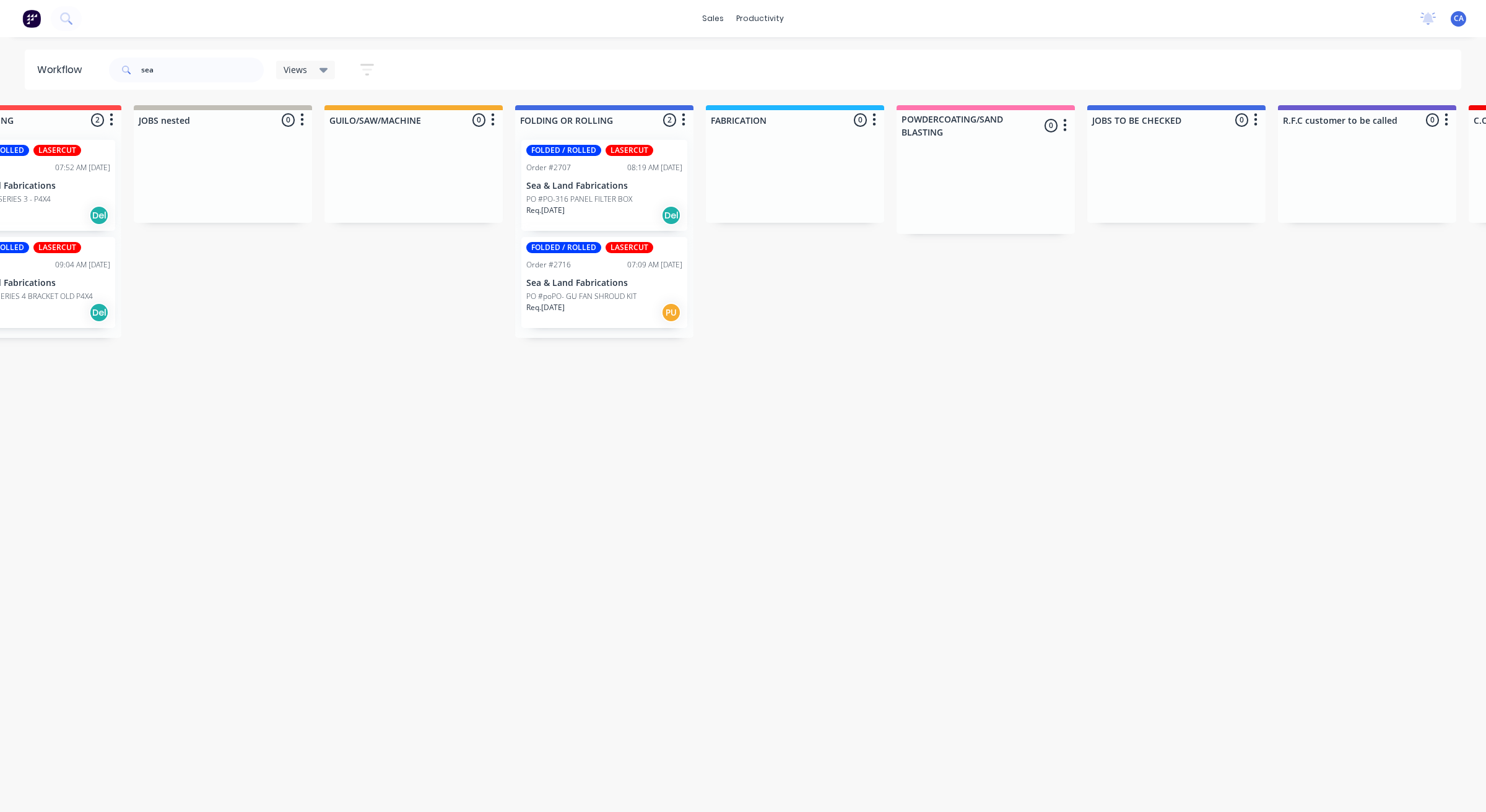
click at [582, 314] on div "Req. [DATE] PU" at bounding box center [605, 313] width 156 height 21
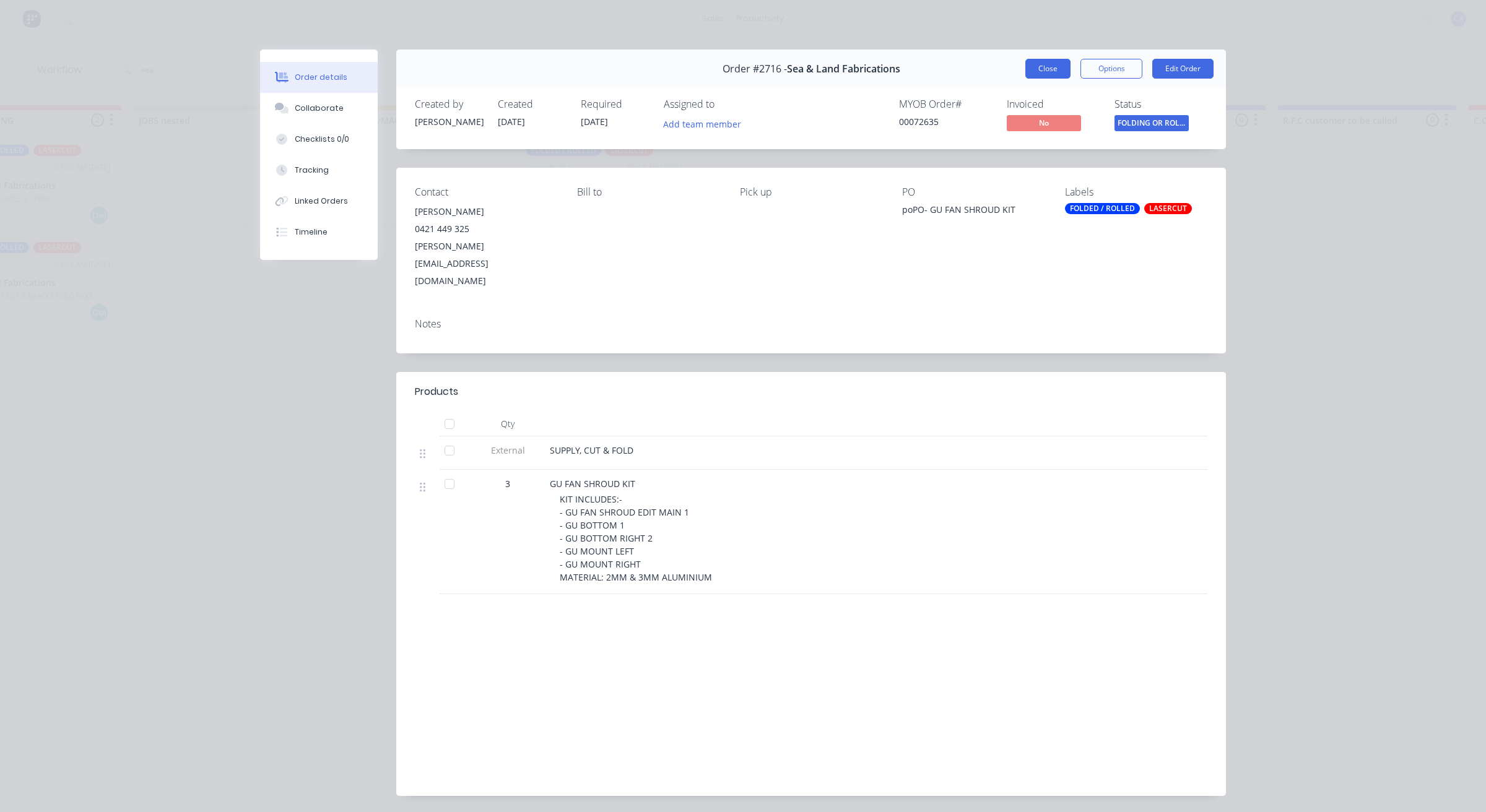
click at [1045, 60] on button "Close" at bounding box center [1048, 69] width 45 height 20
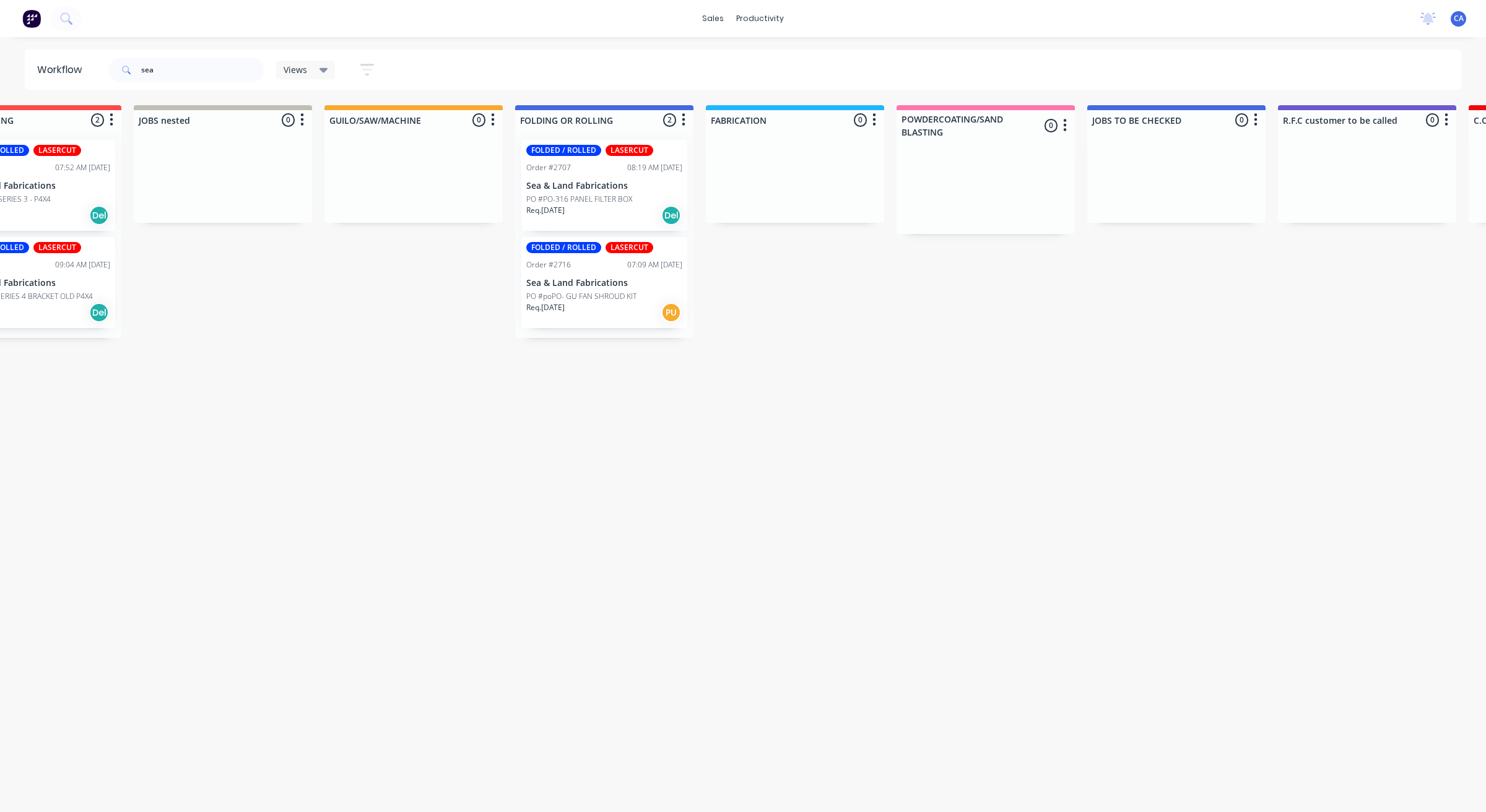
click at [563, 203] on p "PO #PO-316 PANEL FILTER BOX" at bounding box center [579, 200] width 106 height 11
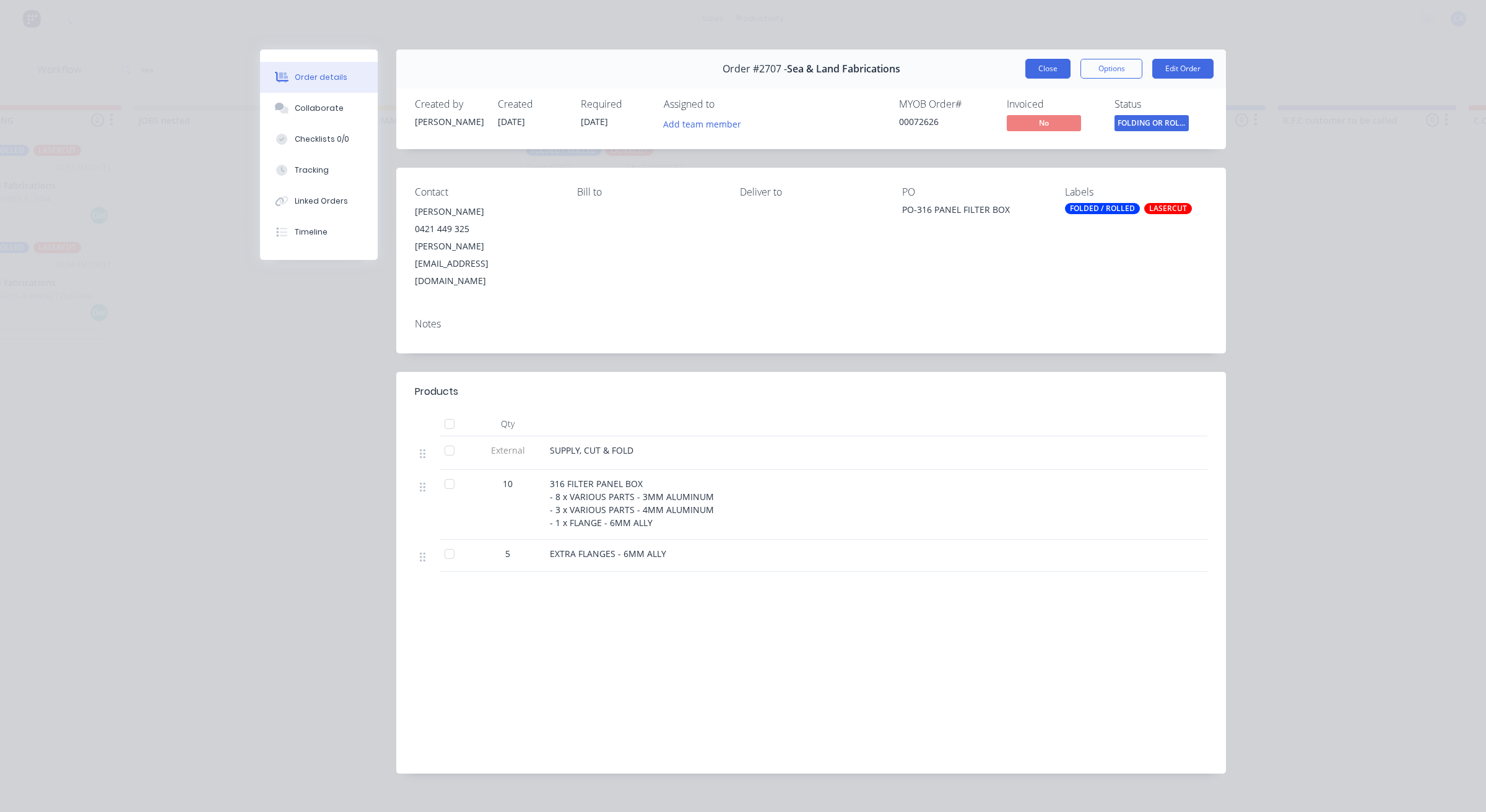
click at [1041, 70] on button "Close" at bounding box center [1048, 69] width 45 height 20
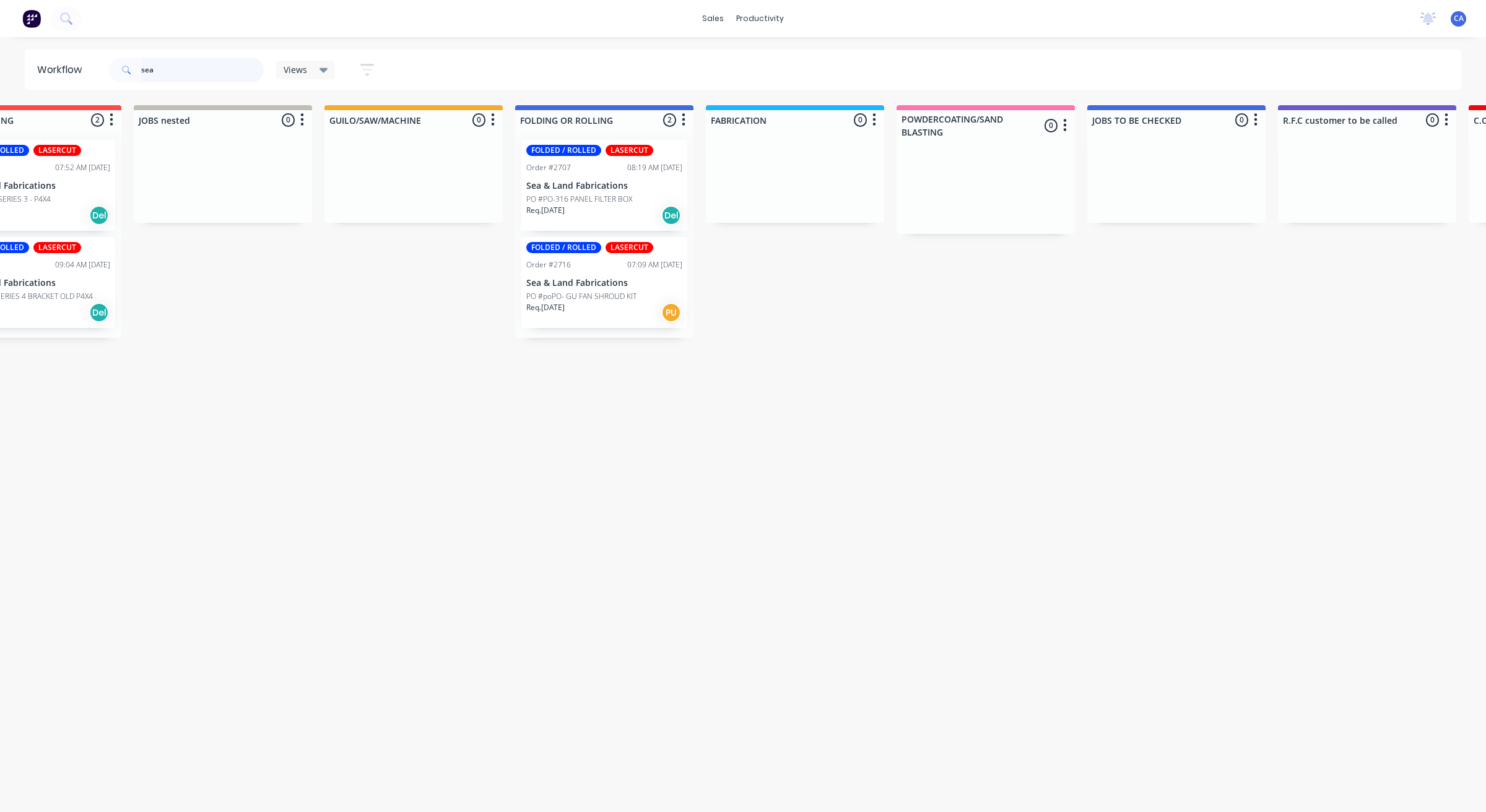
drag, startPoint x: 189, startPoint y: 71, endPoint x: 0, endPoint y: 132, distance: 198.6
click at [53, 112] on div "Workflow sea Views Save new view None (Default) edit Show/Hide statuses Show li…" at bounding box center [278, 418] width 1486 height 738
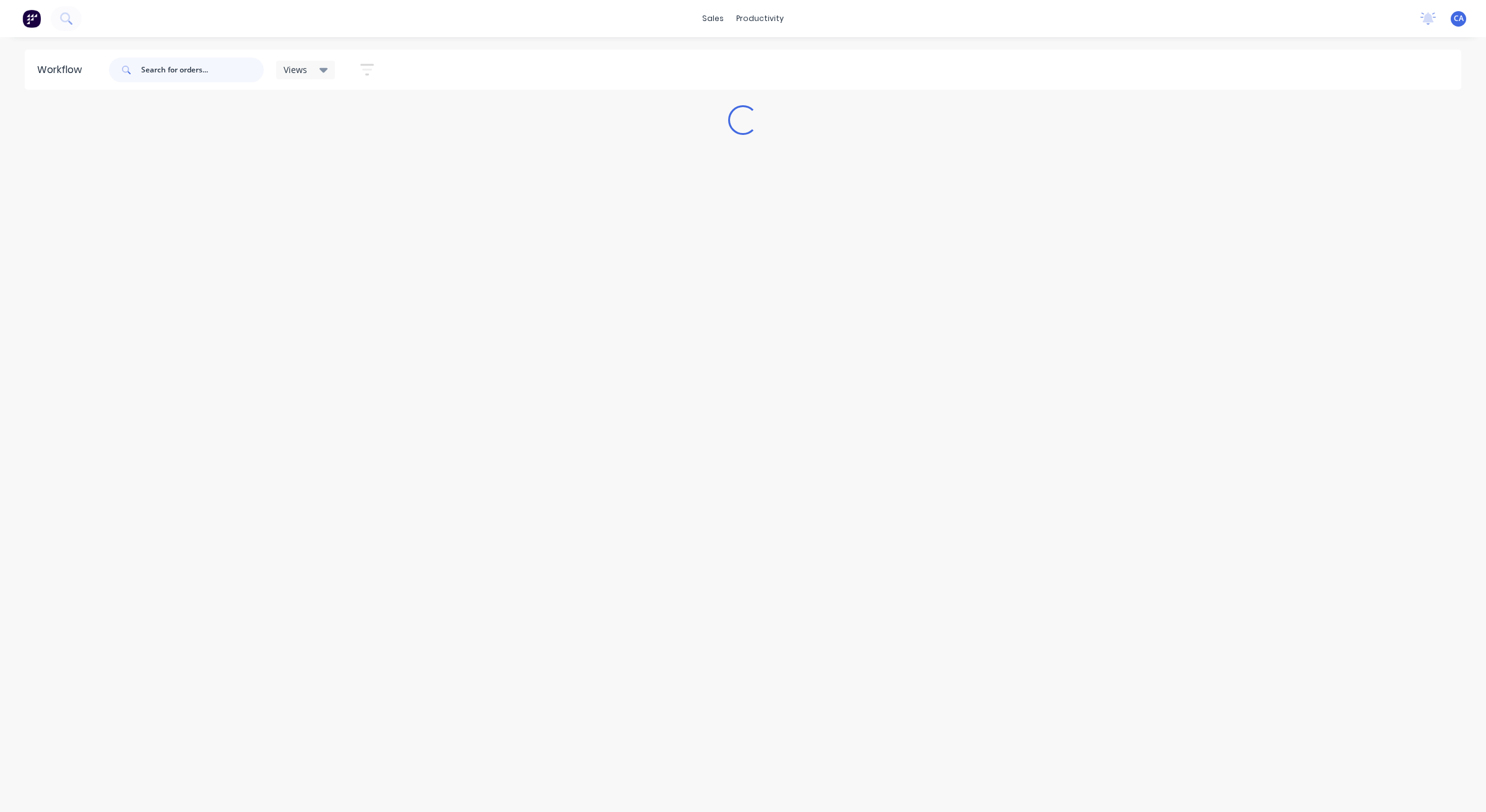
scroll to position [0, 0]
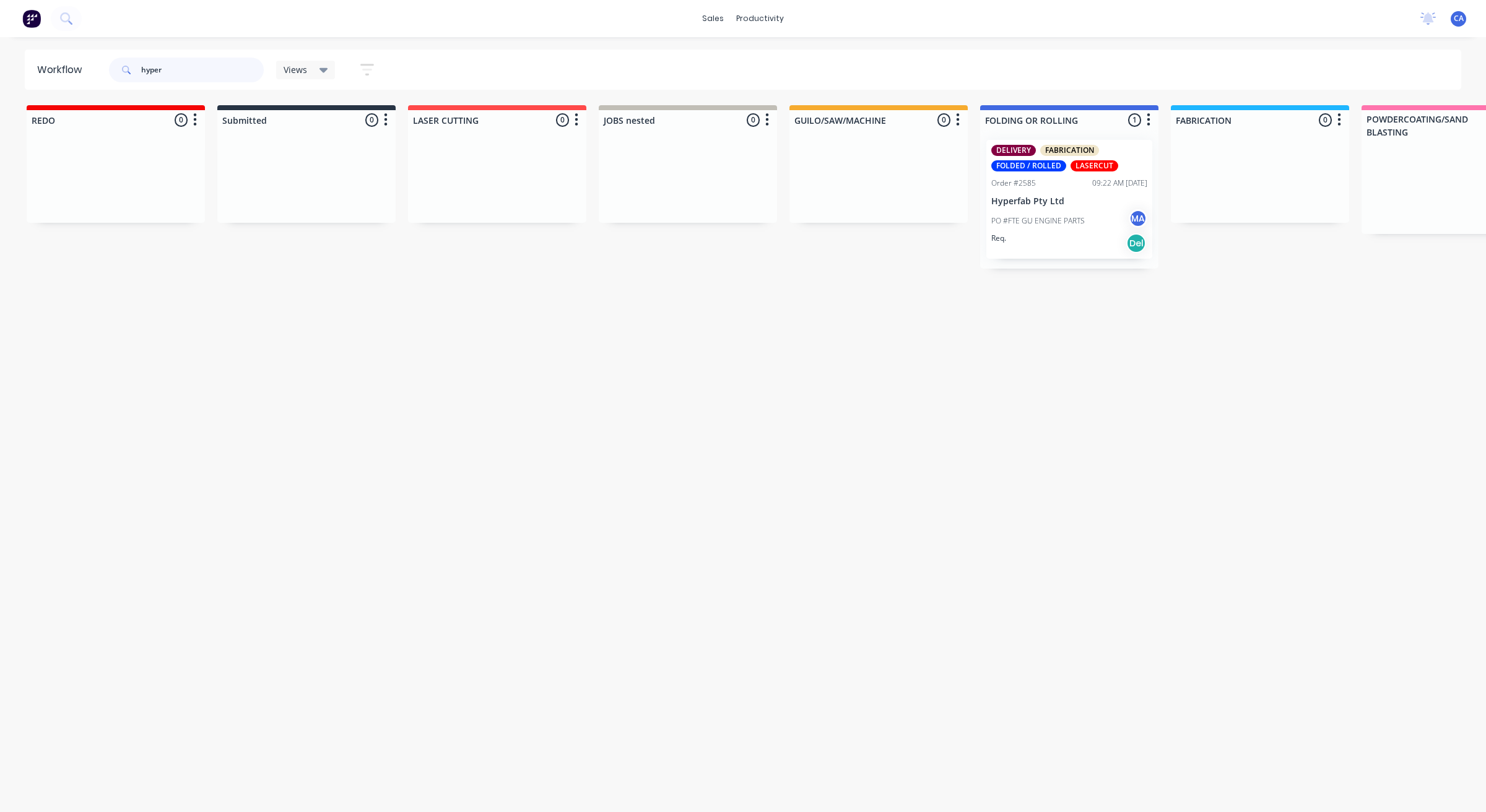
type input "hyper"
click at [1053, 227] on div "PO #FTE GU ENGINE PARTS MA" at bounding box center [1070, 221] width 156 height 24
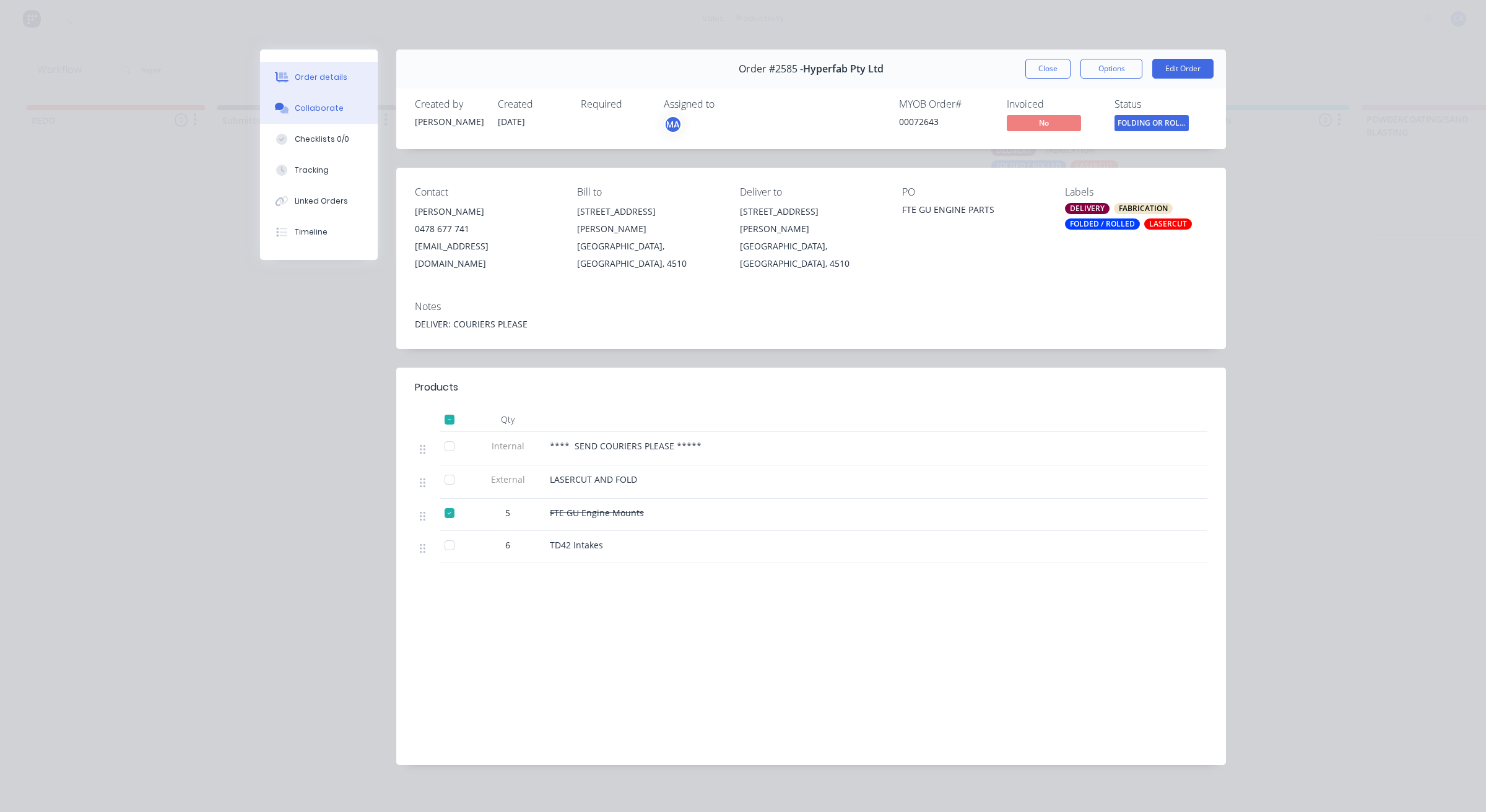
click at [339, 114] on button "Collaborate" at bounding box center [319, 108] width 117 height 31
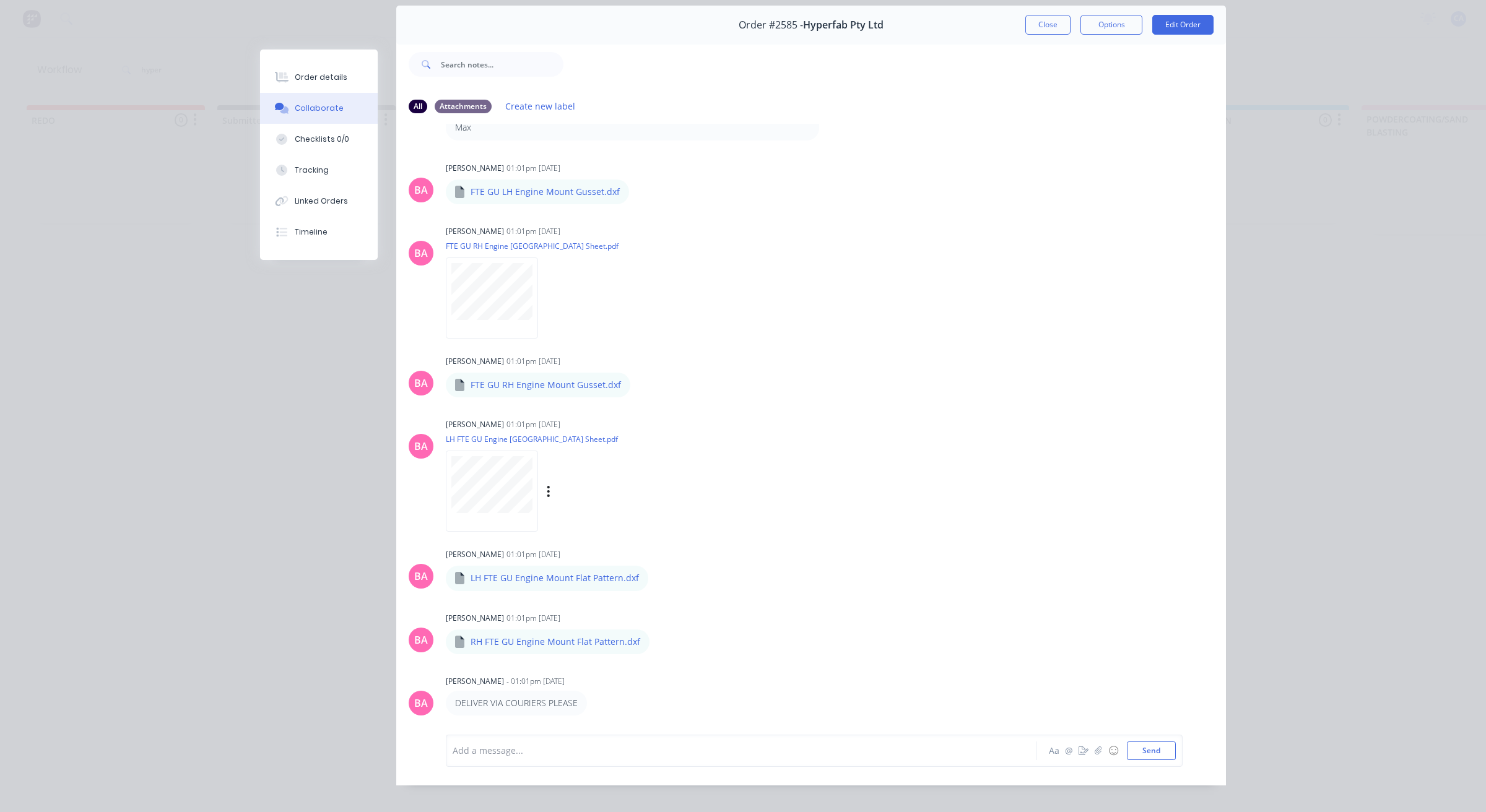
scroll to position [68, 0]
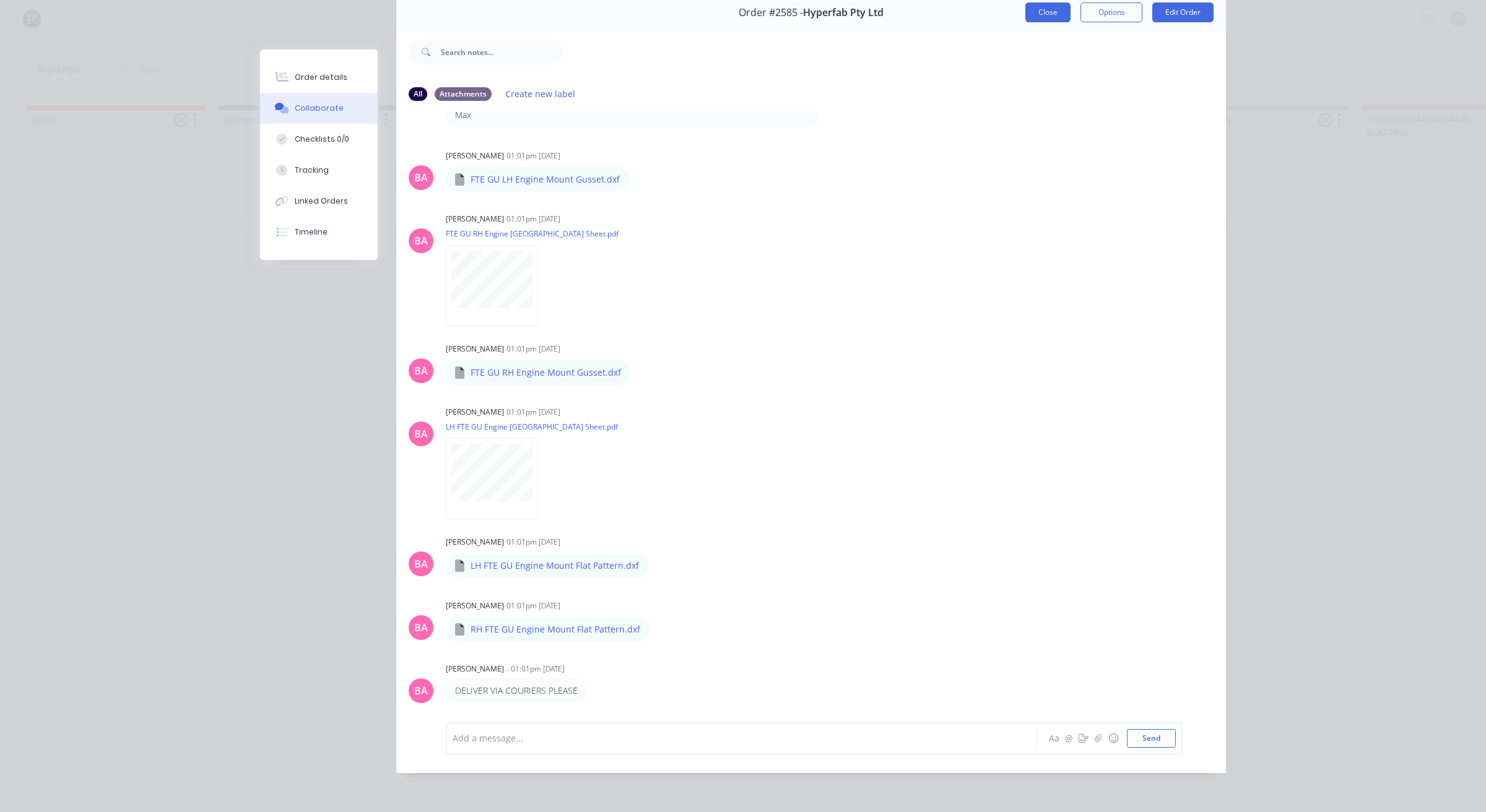
click at [1042, 2] on button "Close" at bounding box center [1048, 12] width 45 height 20
